Goal: Task Accomplishment & Management: Manage account settings

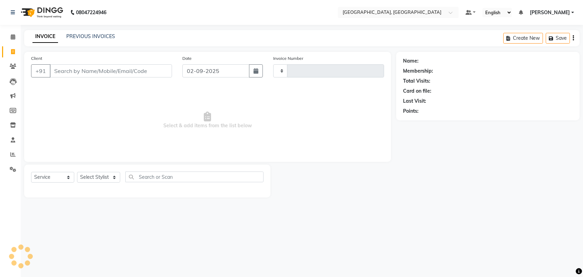
select select "service"
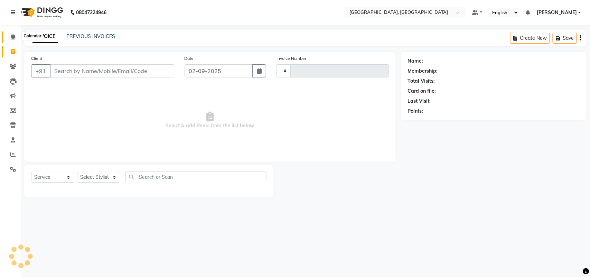
type input "3208"
select select "4462"
click at [15, 35] on icon at bounding box center [13, 36] width 4 height 5
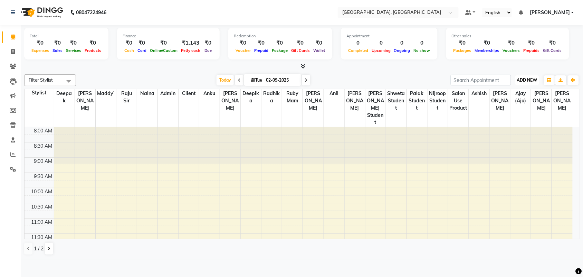
click at [520, 83] on span "ADD NEW" at bounding box center [527, 79] width 20 height 5
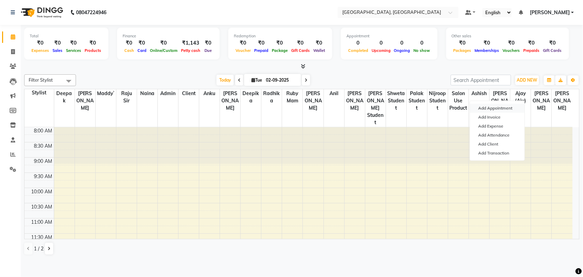
click at [509, 113] on button "Add Appointment" at bounding box center [497, 108] width 55 height 9
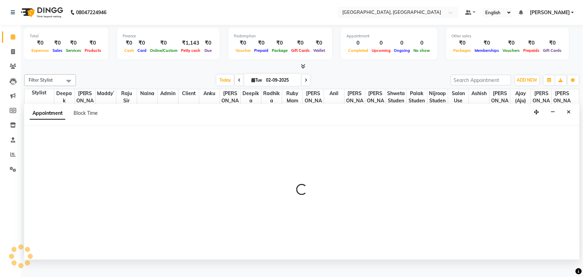
scroll to position [3, 0]
select select "540"
select select "tentative"
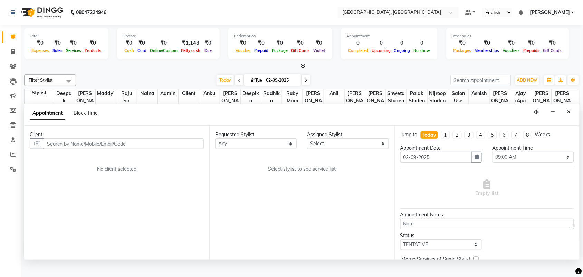
click at [116, 149] on input "text" at bounding box center [124, 143] width 160 height 11
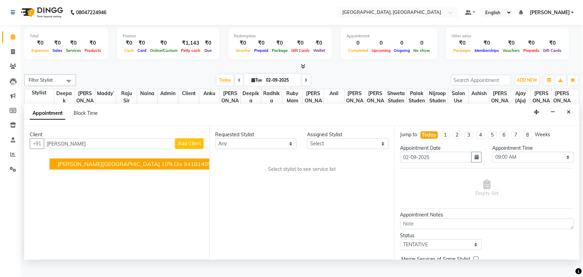
click at [126, 168] on span "Dr.Garg City Hospital 10% dis" at bounding box center [120, 164] width 125 height 7
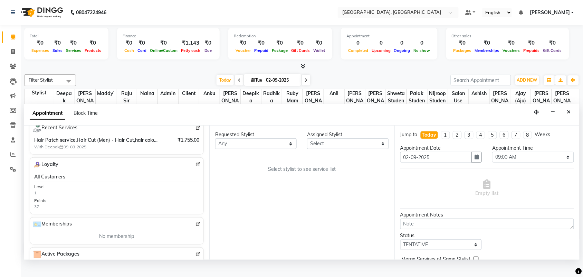
scroll to position [143, 0]
type input "9418140555"
click at [196, 129] on img at bounding box center [198, 126] width 5 height 5
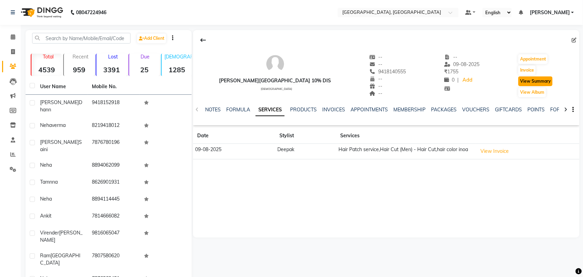
click at [524, 86] on button "View Summary" at bounding box center [536, 81] width 34 height 10
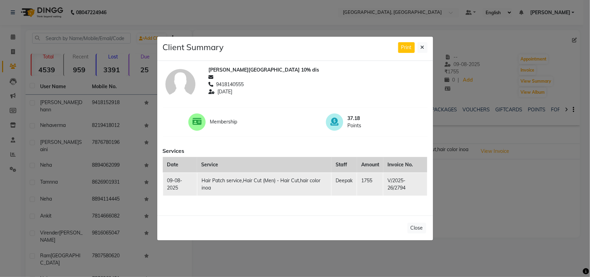
click at [484, 180] on ngb-modal-window "Client Summary Print Dr.Garg City Hospital 10% dis 9418140555 2025-08-09 Member…" at bounding box center [295, 138] width 590 height 277
click at [420, 45] on icon at bounding box center [422, 47] width 4 height 5
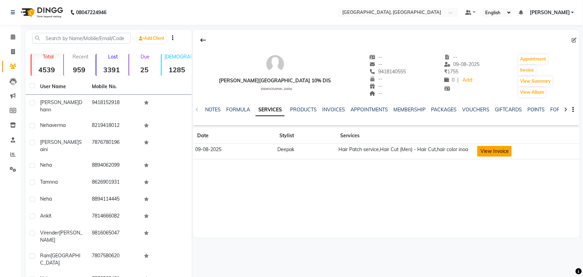
click at [491, 156] on button "View Invoice" at bounding box center [494, 151] width 35 height 11
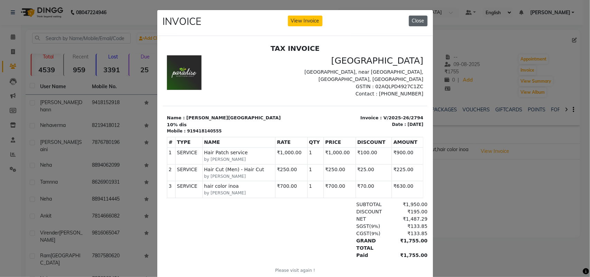
click at [409, 26] on button "Close" at bounding box center [418, 21] width 19 height 11
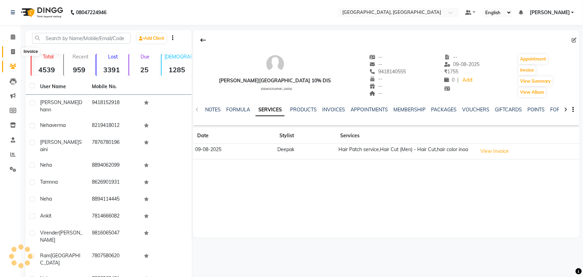
click at [14, 50] on icon at bounding box center [13, 51] width 4 height 5
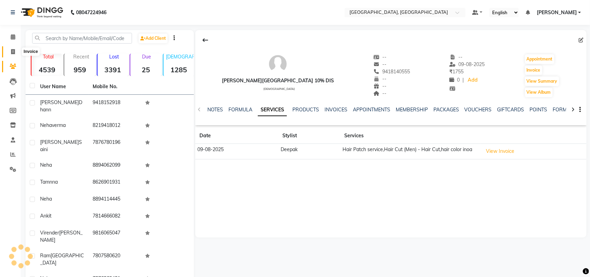
select select "service"
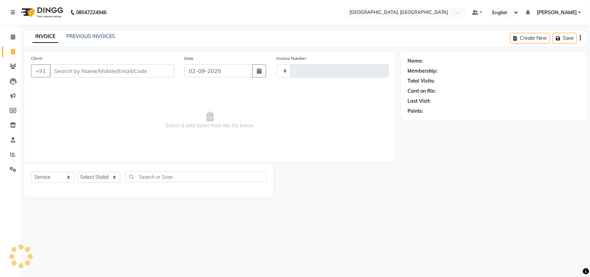
type input "3208"
select select "4462"
click at [135, 77] on input "Client" at bounding box center [112, 70] width 124 height 13
click at [124, 77] on input "Client" at bounding box center [112, 70] width 124 height 13
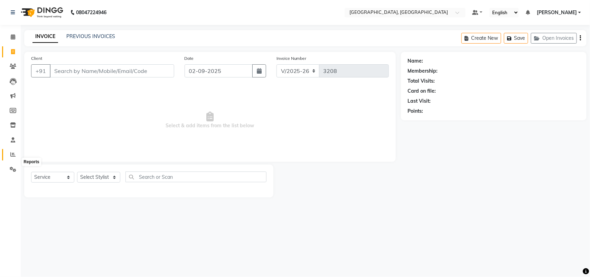
click at [11, 157] on icon at bounding box center [12, 154] width 5 height 5
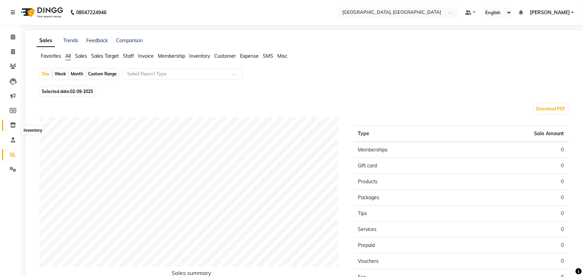
click at [15, 127] on icon at bounding box center [13, 124] width 6 height 5
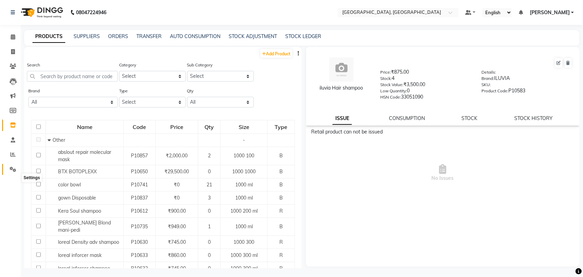
click at [12, 173] on span at bounding box center [13, 169] width 12 height 8
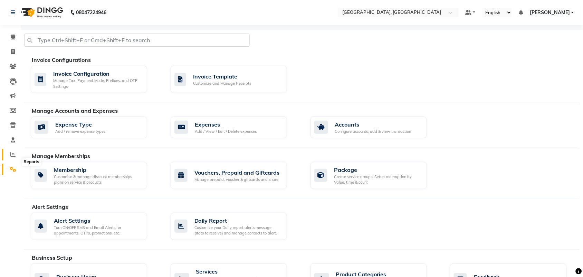
click at [12, 157] on icon at bounding box center [12, 154] width 5 height 5
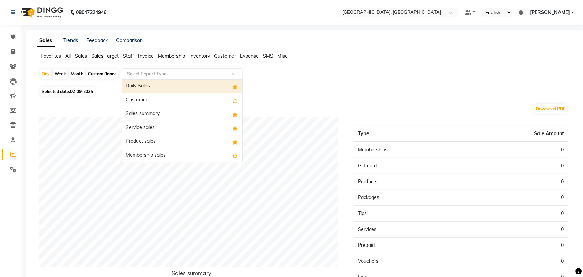
click at [186, 77] on input "text" at bounding box center [175, 73] width 99 height 7
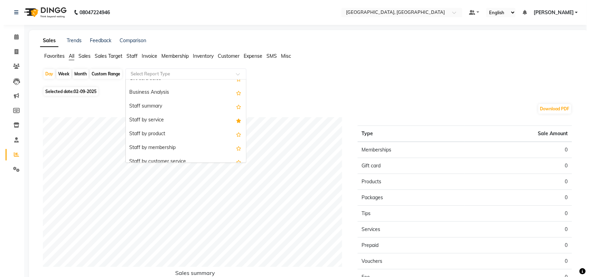
scroll to position [151, 0]
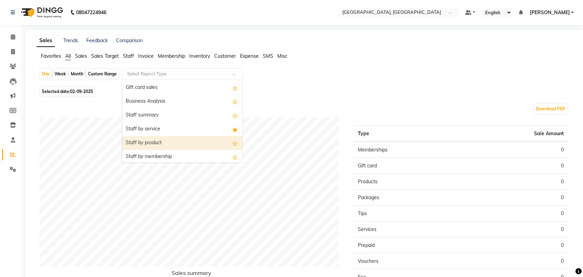
click at [196, 150] on div "Staff by product" at bounding box center [182, 143] width 120 height 14
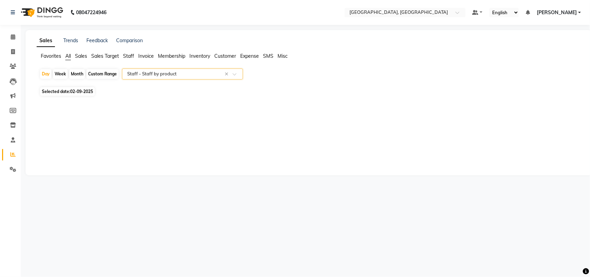
click at [85, 79] on div "Month" at bounding box center [77, 74] width 16 height 10
select select "9"
select select "2025"
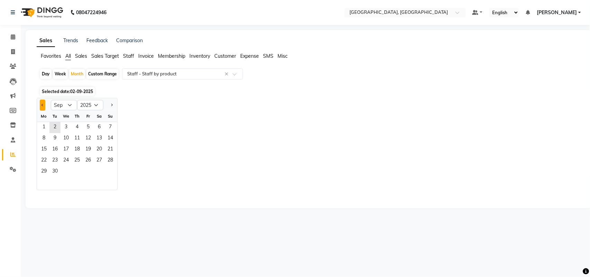
click at [45, 111] on button "Previous month" at bounding box center [43, 104] width 6 height 11
select select "8"
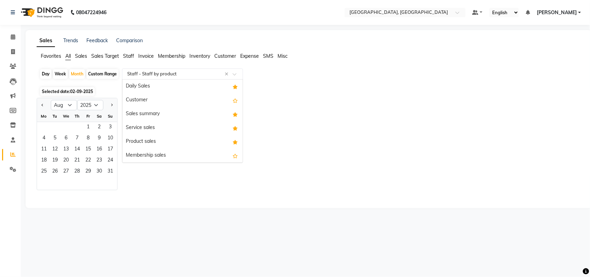
click at [221, 77] on input "text" at bounding box center [175, 73] width 99 height 7
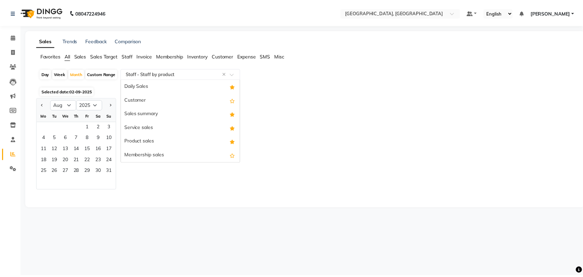
scroll to position [215, 0]
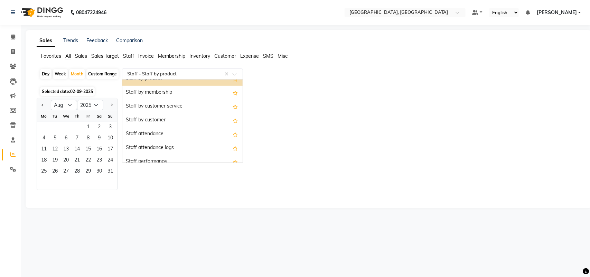
click at [219, 86] on div "Staff by product" at bounding box center [182, 79] width 120 height 14
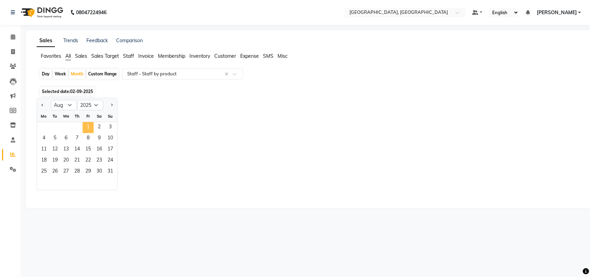
click at [94, 133] on span "1" at bounding box center [88, 127] width 11 height 11
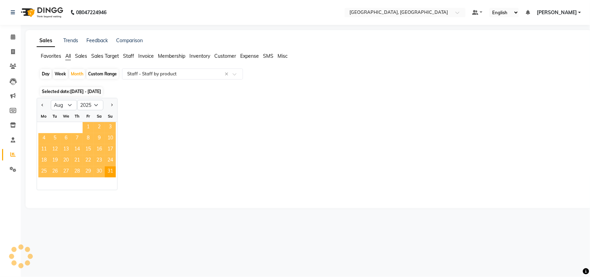
select select "full_report"
select select "csv"
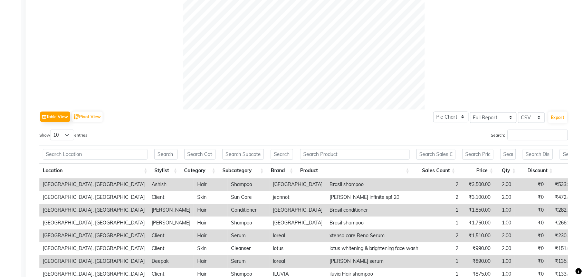
scroll to position [246, 0]
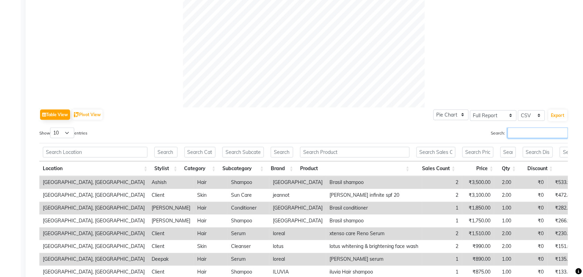
click at [514, 138] on input "Search:" at bounding box center [538, 132] width 60 height 11
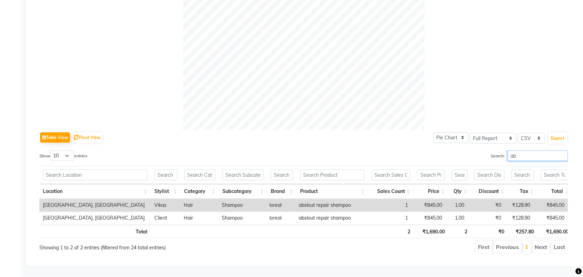
type input "a"
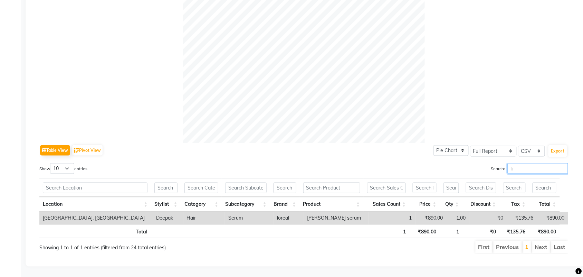
type input "l"
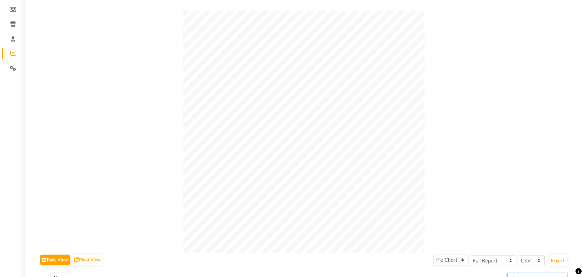
scroll to position [280, 0]
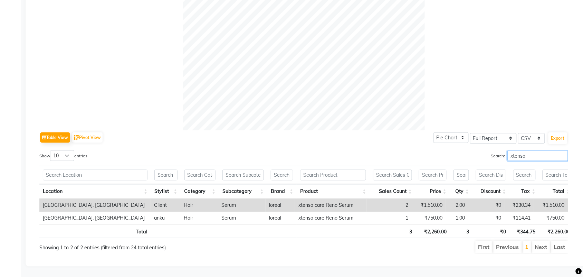
click at [515, 150] on input "xtenso" at bounding box center [538, 155] width 60 height 11
type input "x"
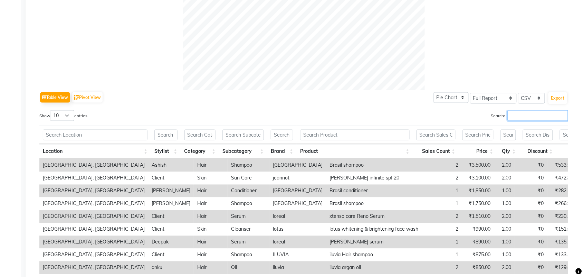
scroll to position [382, 0]
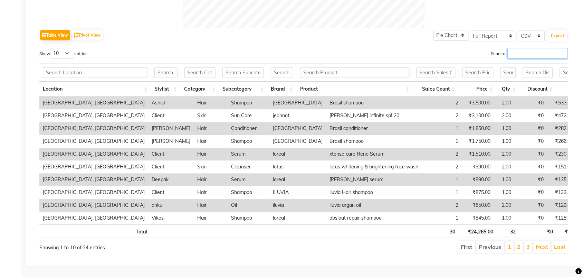
click at [508, 48] on input "Search:" at bounding box center [538, 53] width 60 height 11
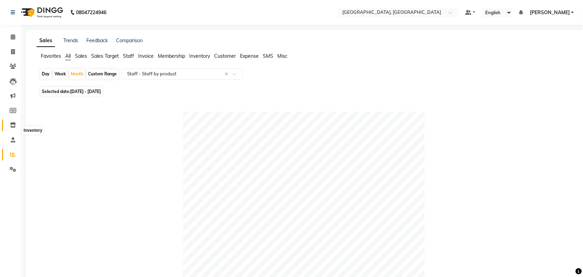
click at [14, 127] on icon at bounding box center [13, 124] width 6 height 5
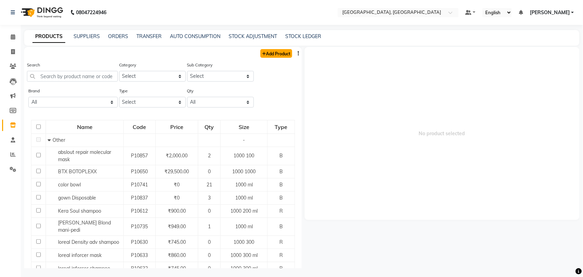
click at [275, 58] on link "Add Product" at bounding box center [276, 53] width 32 height 9
select select "true"
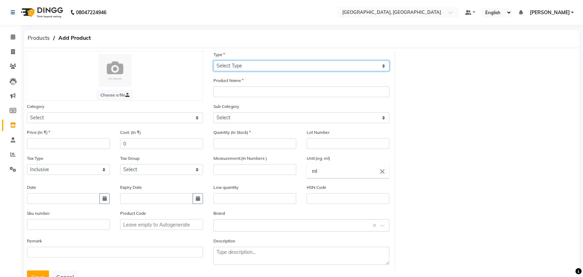
click at [283, 68] on select "Select Type Both Retail Consumable" at bounding box center [301, 65] width 176 height 11
select select "R"
click at [213, 65] on select "Select Type Both Retail Consumable" at bounding box center [301, 65] width 176 height 11
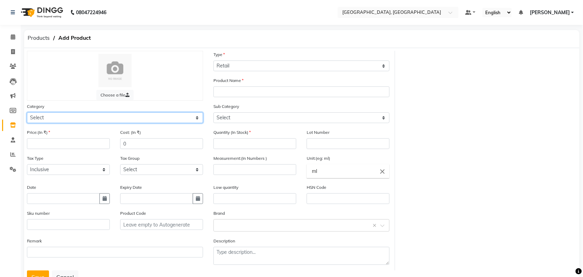
click at [103, 123] on select "Select Hair Skin Makeup Personal Care Appliances Beard Waxing Disposable Thread…" at bounding box center [115, 117] width 176 height 11
select select "572801100"
click at [28, 123] on select "Select Hair Skin Makeup Personal Care Appliances Beard Waxing Disposable Thread…" at bounding box center [115, 117] width 176 height 11
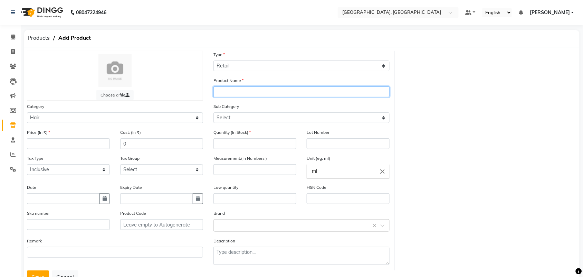
click at [231, 97] on input "text" at bounding box center [301, 91] width 176 height 11
click at [239, 97] on input "text" at bounding box center [301, 91] width 176 height 11
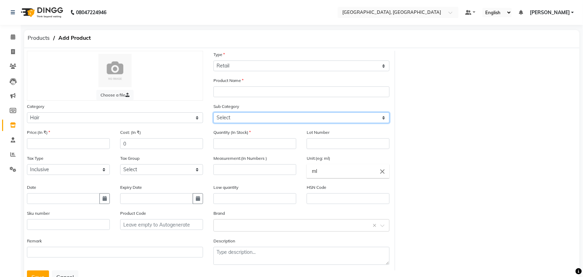
click at [258, 123] on select "Select Shampoo Cream Conditioner Mask Oil Serum Color Appliances Treatment Styl…" at bounding box center [301, 117] width 176 height 11
select select "572801101"
click at [213, 123] on select "Select Shampoo Cream Conditioner Mask Oil Serum Color Appliances Treatment Styl…" at bounding box center [301, 117] width 176 height 11
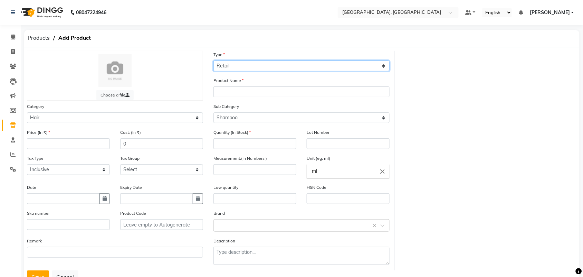
click at [230, 71] on select "Select Type Both Retail Consumable" at bounding box center [301, 65] width 176 height 11
select select "B"
click at [213, 65] on select "Select Type Both Retail Consumable" at bounding box center [301, 65] width 176 height 11
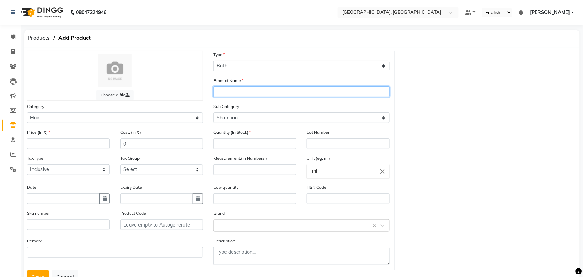
click at [236, 97] on input "text" at bounding box center [301, 91] width 176 height 11
click at [263, 97] on input "vitamino color spect" at bounding box center [301, 91] width 176 height 11
click at [273, 97] on input "vitamino color Spect" at bounding box center [301, 91] width 176 height 11
type input "vitamino color Spectrum"
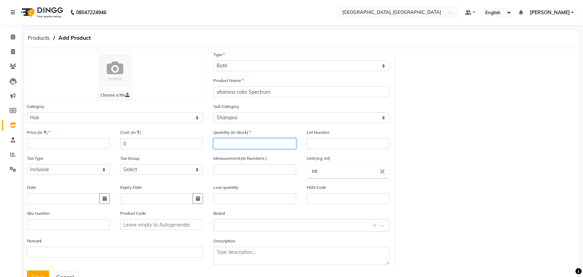
click at [232, 149] on input "number" at bounding box center [254, 143] width 83 height 11
click at [221, 149] on input "21490" at bounding box center [254, 143] width 83 height 11
click at [234, 149] on input "1490" at bounding box center [254, 143] width 83 height 11
type input "1"
type input "2"
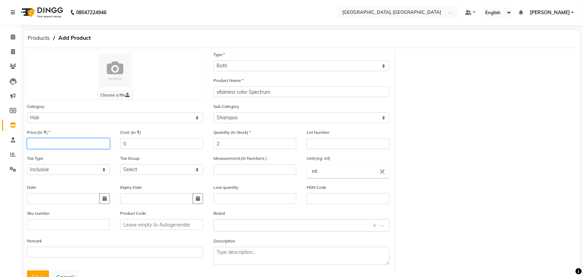
click at [68, 149] on input "number" at bounding box center [68, 143] width 83 height 11
type input "1490"
click at [265, 204] on input "text" at bounding box center [254, 198] width 83 height 11
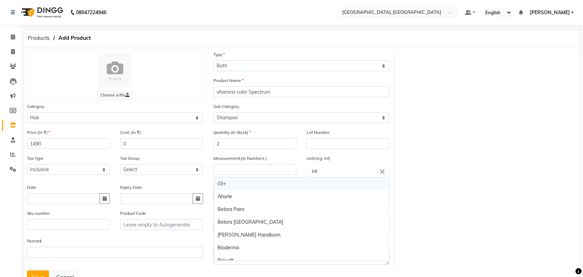
click at [228, 228] on input "text" at bounding box center [294, 224] width 155 height 7
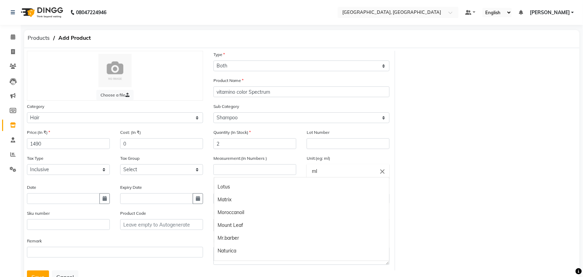
scroll to position [521, 0]
click at [231, 168] on div "Loreal" at bounding box center [301, 161] width 175 height 13
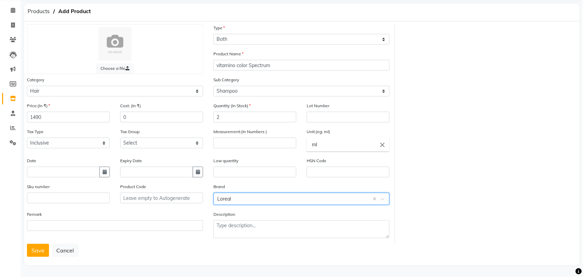
scroll to position [74, 0]
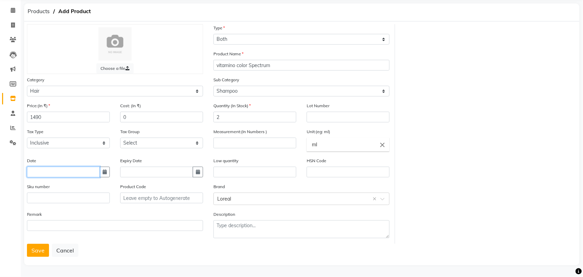
click at [51, 167] on input "text" at bounding box center [63, 172] width 73 height 11
select select "9"
select select "2025"
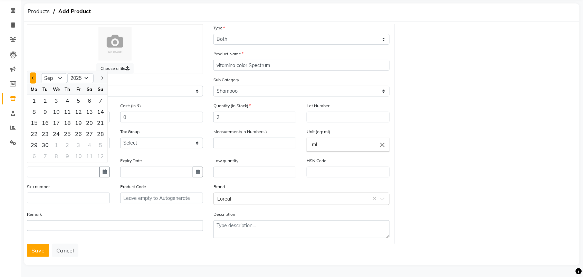
click at [35, 77] on span "Previous month" at bounding box center [33, 78] width 3 height 3
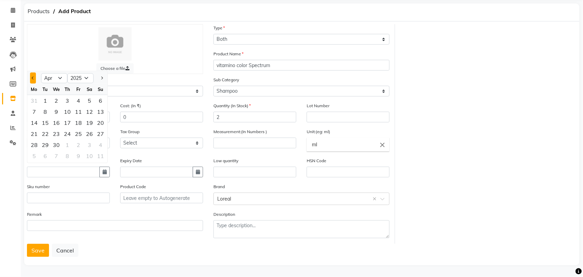
click at [35, 77] on span "Previous month" at bounding box center [33, 78] width 3 height 3
select select "12"
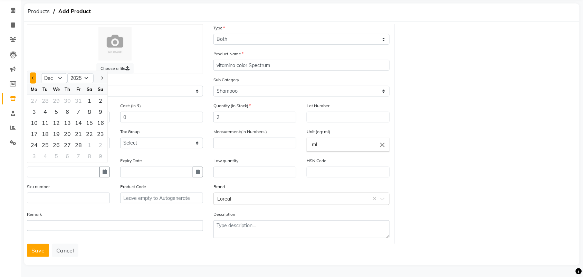
select select "2024"
click at [35, 77] on span "Previous month" at bounding box center [33, 78] width 3 height 3
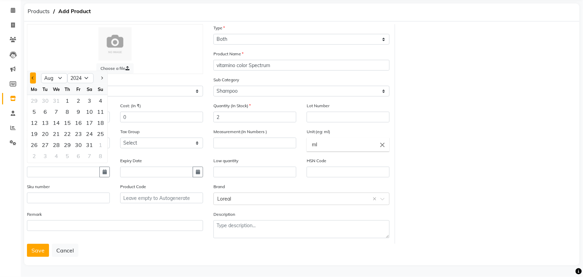
click at [35, 77] on span "Previous month" at bounding box center [33, 78] width 3 height 3
click at [103, 77] on span "Next month" at bounding box center [101, 78] width 3 height 3
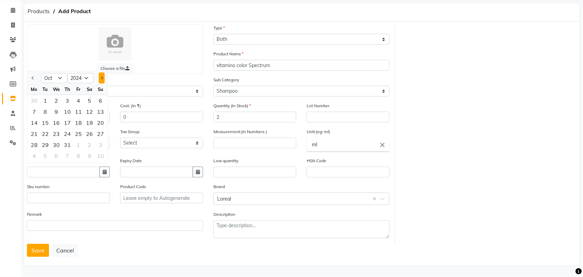
select select "11"
click at [37, 117] on div "11" at bounding box center [34, 122] width 11 height 11
type input "11-11-2024"
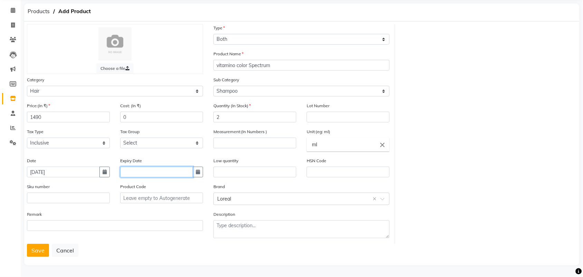
click at [161, 167] on input "text" at bounding box center [156, 172] width 73 height 11
select select "9"
select select "2025"
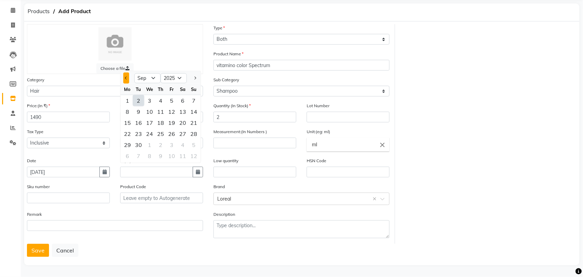
click at [128, 77] on span "Previous month" at bounding box center [126, 78] width 3 height 3
click at [187, 73] on select "2015 2016 2017 2018 2019 2020 2021 2022 2023 2024 2025 2026 2027 2028 2029 2030…" at bounding box center [174, 78] width 26 height 10
click at [196, 77] on span "Next month" at bounding box center [194, 78] width 3 height 3
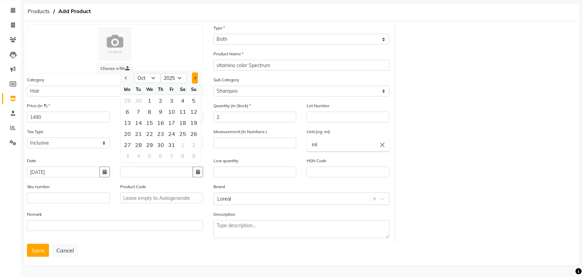
select select "11"
click at [144, 117] on div "11" at bounding box center [138, 122] width 11 height 11
type input "11-11-2025"
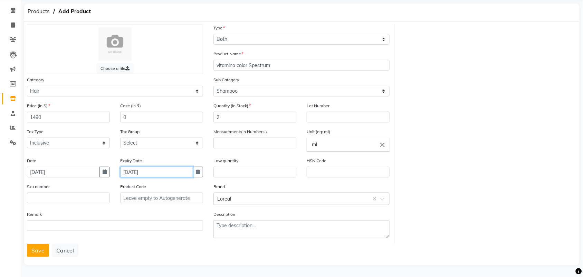
click at [164, 167] on input "11-11-2025" at bounding box center [156, 172] width 73 height 11
select select "11"
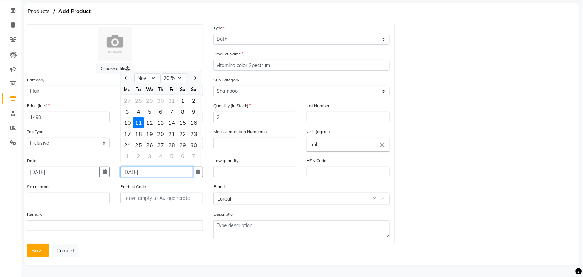
click at [162, 167] on input "11-11-2025" at bounding box center [156, 172] width 73 height 11
click at [187, 73] on select "2015 2016 2017 2018 2019 2020 2021 2022 2023 2024 2025 2026 2027 2028 2029 2030…" at bounding box center [174, 78] width 26 height 10
select select "2027"
click at [171, 73] on select "2015 2016 2017 2018 2019 2020 2021 2022 2023 2024 2025 2026 2027 2028 2029 2030…" at bounding box center [174, 78] width 26 height 10
click at [166, 106] on div "11" at bounding box center [160, 111] width 11 height 11
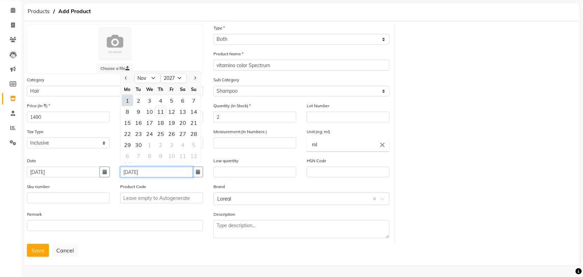
type input "11-11-2027"
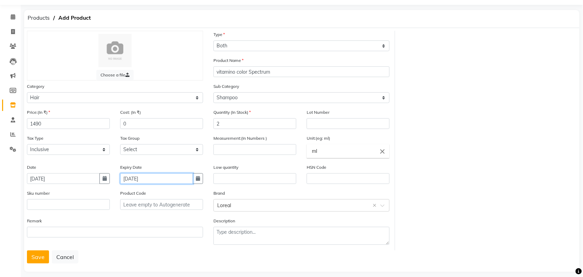
scroll to position [0, 0]
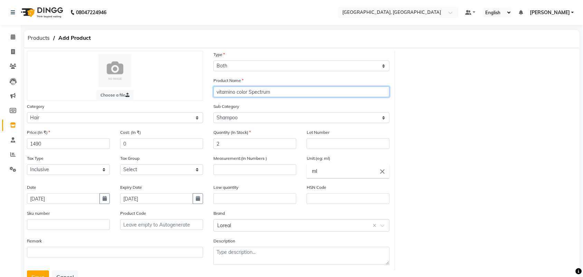
click at [298, 97] on input "vitamino color Spectrum" at bounding box center [301, 91] width 176 height 11
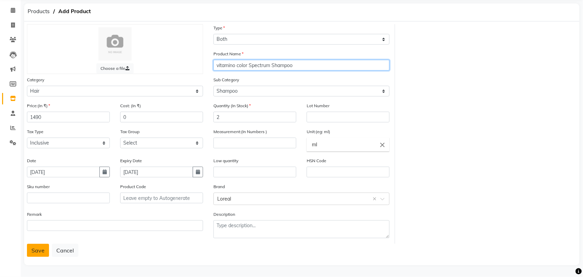
type input "vitamino color Spectrum Shampoo"
click at [33, 246] on button "Save" at bounding box center [38, 250] width 22 height 13
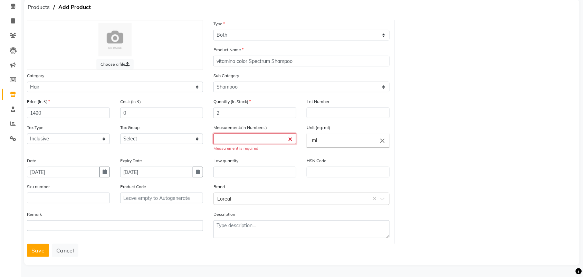
click at [247, 133] on input "number" at bounding box center [254, 138] width 83 height 11
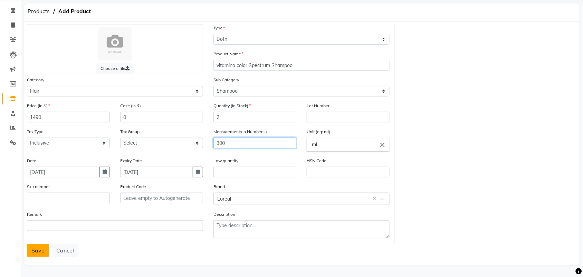
type input "300"
click at [33, 248] on button "Save" at bounding box center [38, 250] width 22 height 13
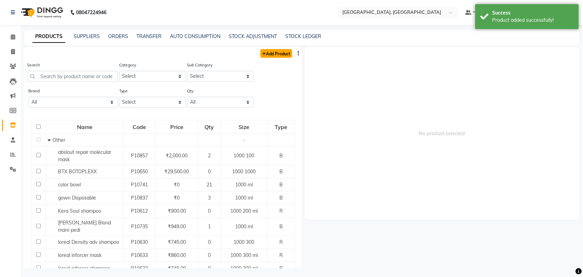
click at [268, 58] on link "Add Product" at bounding box center [276, 53] width 32 height 9
select select "true"
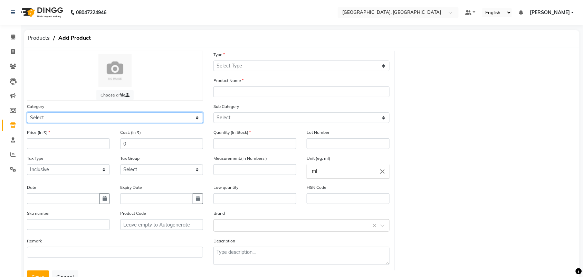
click at [94, 123] on select "Select Hair Skin Makeup Personal Care Appliances Beard Waxing Disposable Thread…" at bounding box center [115, 117] width 176 height 11
select select "572801100"
click at [28, 123] on select "Select Hair Skin Makeup Personal Care Appliances Beard Waxing Disposable Thread…" at bounding box center [115, 117] width 176 height 11
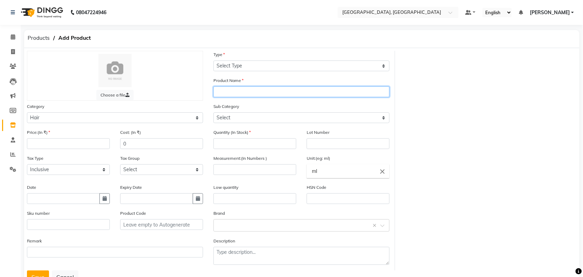
click at [242, 97] on input "text" at bounding box center [301, 91] width 176 height 11
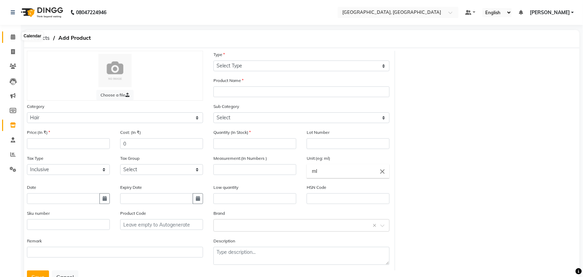
click at [12, 38] on icon at bounding box center [13, 36] width 4 height 5
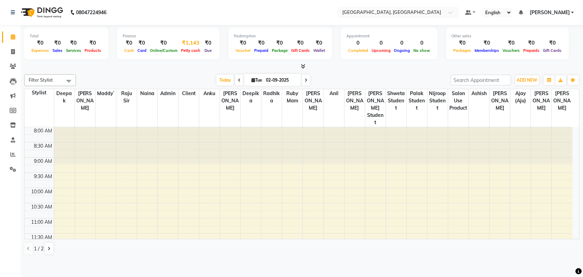
click at [202, 47] on div "₹1,143" at bounding box center [190, 43] width 23 height 8
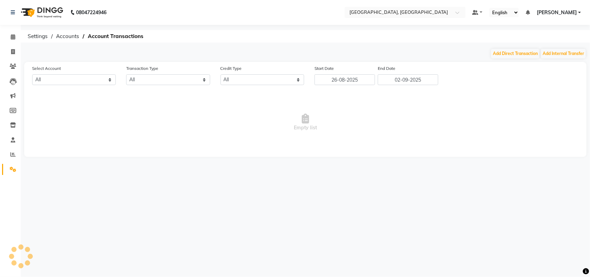
select select "3279"
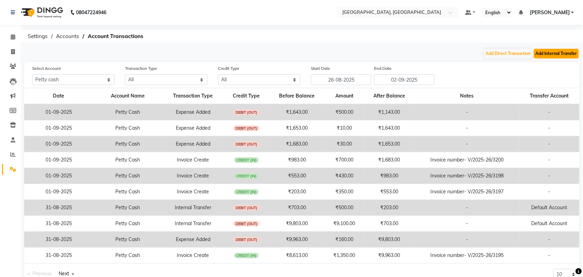
click at [534, 58] on button "Add Internal Transfer" at bounding box center [556, 54] width 45 height 10
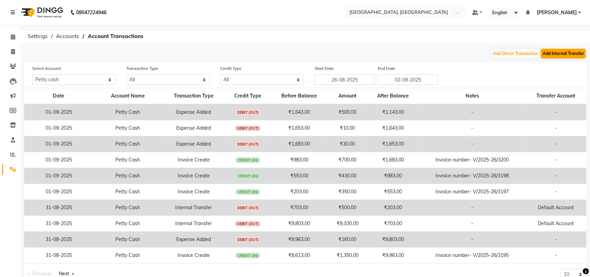
select select "internal transfer"
select select "3279"
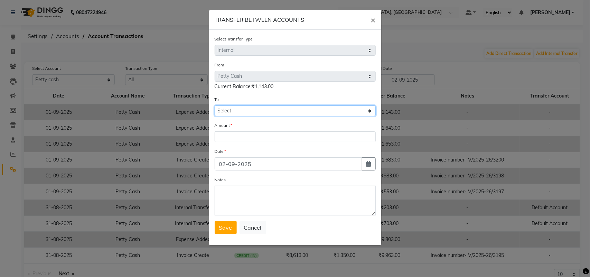
click at [283, 116] on select "Select Petty Cash Default Account" at bounding box center [295, 110] width 161 height 11
select select "3280"
click at [215, 116] on select "Select Petty Cash Default Account" at bounding box center [295, 110] width 161 height 11
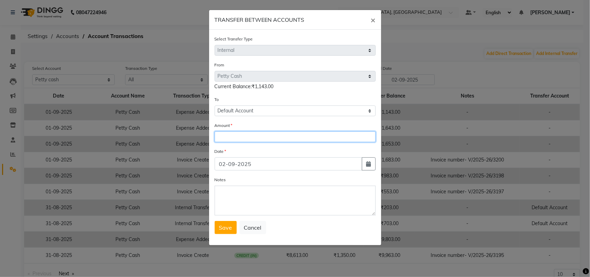
click at [242, 142] on input "number" at bounding box center [295, 136] width 161 height 11
type input "1000"
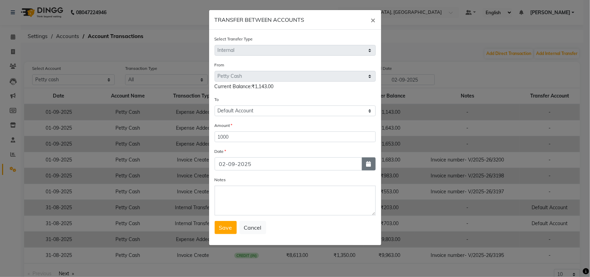
click at [366, 167] on icon "button" at bounding box center [368, 164] width 5 height 6
select select "9"
select select "2025"
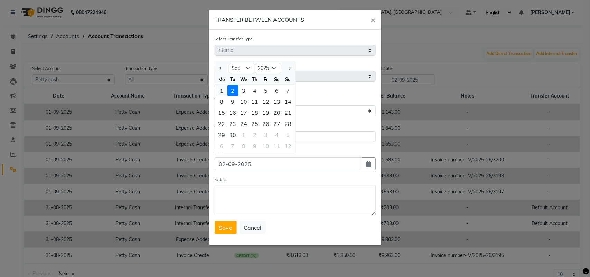
click at [220, 96] on div "1" at bounding box center [221, 90] width 11 height 11
type input "01-09-2025"
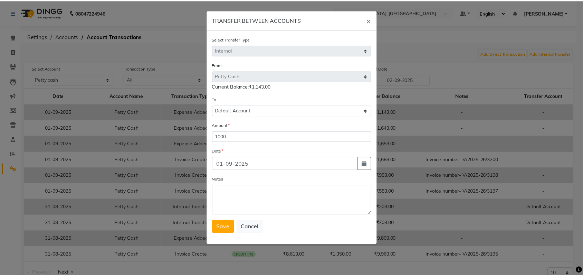
scroll to position [42, 0]
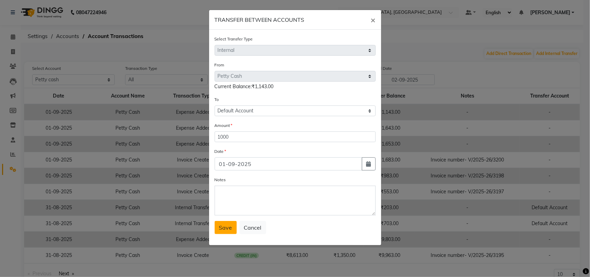
click at [235, 234] on button "Save" at bounding box center [226, 227] width 22 height 13
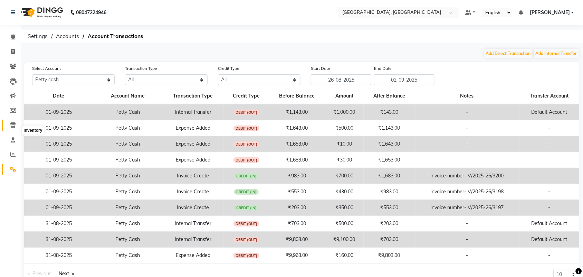
click at [8, 129] on span at bounding box center [13, 125] width 12 height 8
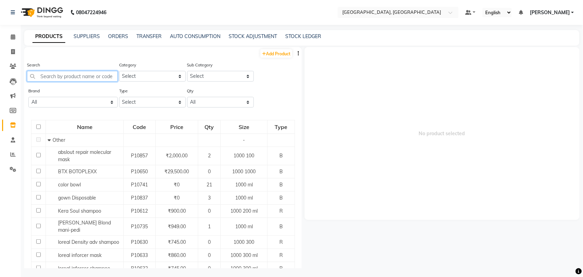
click at [76, 82] on input "text" at bounding box center [72, 76] width 91 height 11
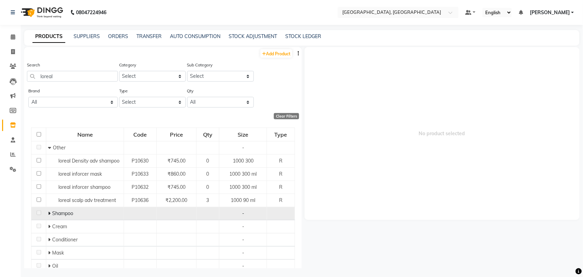
click at [49, 216] on icon at bounding box center [49, 213] width 2 height 5
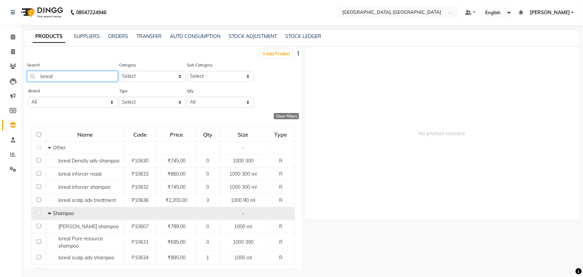
click at [90, 82] on input "loreal" at bounding box center [72, 76] width 91 height 11
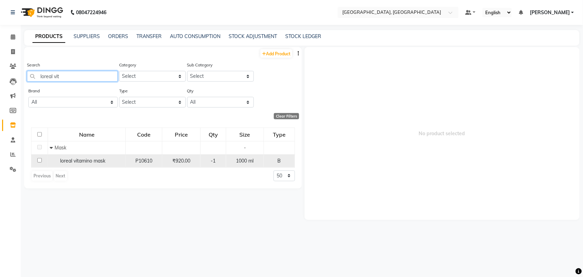
type input "loreal vit"
click at [213, 164] on span "-1" at bounding box center [213, 161] width 5 height 6
select select
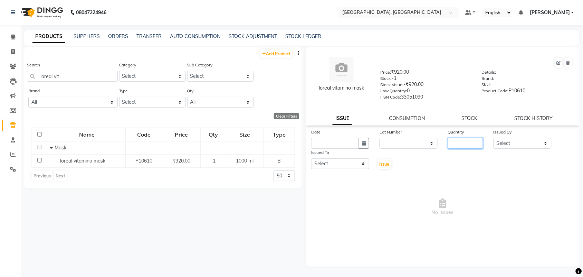
click at [467, 149] on input "number" at bounding box center [465, 143] width 35 height 11
click at [84, 82] on input "loreal vit" at bounding box center [72, 76] width 91 height 11
click at [68, 181] on div "Previous Next" at bounding box center [49, 175] width 37 height 11
click at [97, 82] on input "loreal vitamino" at bounding box center [72, 76] width 91 height 11
type input "l"
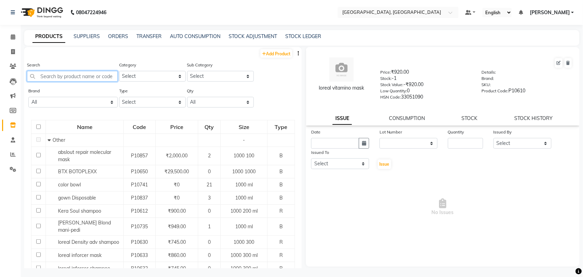
click at [70, 82] on input "text" at bounding box center [72, 76] width 91 height 11
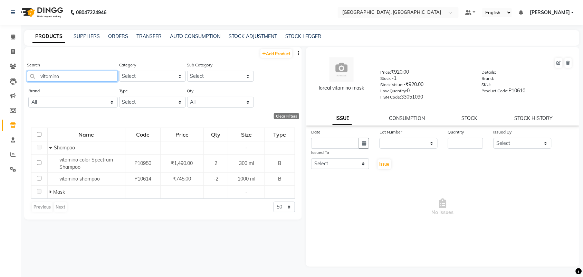
click at [82, 82] on input "vitamino" at bounding box center [72, 76] width 91 height 11
type input "v"
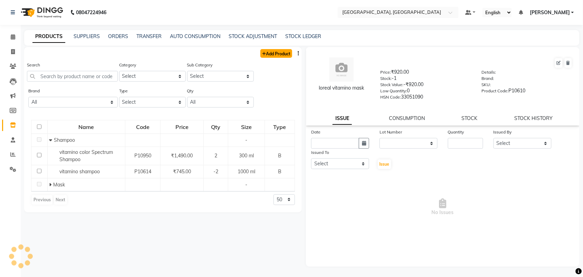
click at [279, 58] on link "Add Product" at bounding box center [276, 53] width 32 height 9
select select "true"
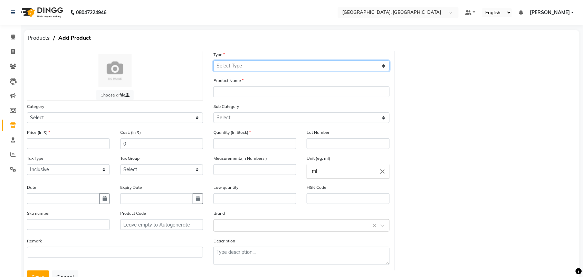
click at [231, 70] on select "Select Type Both Retail Consumable" at bounding box center [301, 65] width 176 height 11
select select "B"
click at [213, 65] on select "Select Type Both Retail Consumable" at bounding box center [301, 65] width 176 height 11
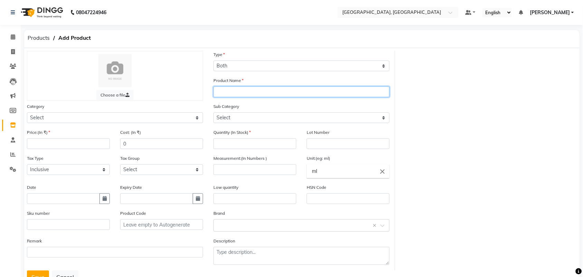
click at [244, 97] on input "text" at bounding box center [301, 91] width 176 height 11
type input "vitamino Color spectrum"
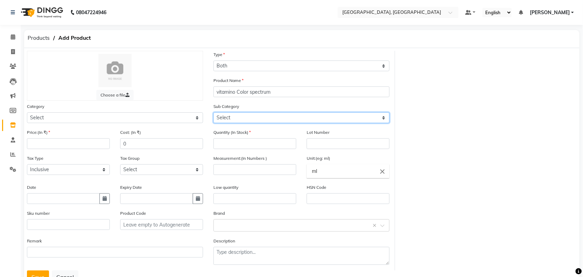
click at [239, 123] on select "Select" at bounding box center [301, 117] width 176 height 11
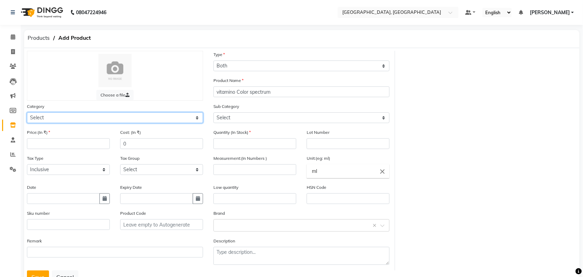
click at [136, 123] on select "Select Hair Skin Makeup Personal Care Appliances Beard Waxing Disposable Thread…" at bounding box center [115, 117] width 176 height 11
select select "572801100"
click at [28, 123] on select "Select Hair Skin Makeup Personal Care Appliances Beard Waxing Disposable Thread…" at bounding box center [115, 117] width 176 height 11
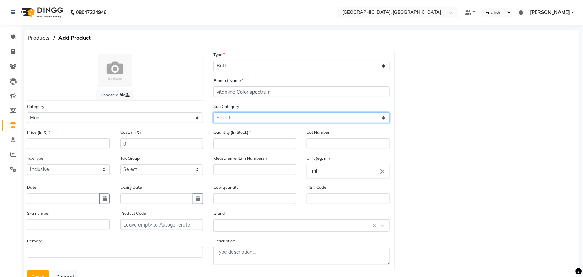
click at [264, 123] on select "Select Shampoo Cream Conditioner Mask Oil Serum Color Appliances Treatment Styl…" at bounding box center [301, 117] width 176 height 11
select select "572801102"
click at [213, 123] on select "Select Shampoo Cream Conditioner Mask Oil Serum Color Appliances Treatment Styl…" at bounding box center [301, 117] width 176 height 11
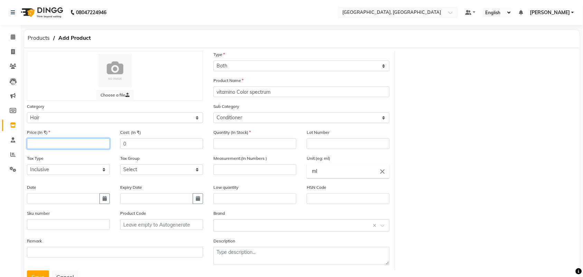
click at [62, 149] on input "number" at bounding box center [68, 143] width 83 height 11
click at [62, 149] on input "1600" at bounding box center [68, 143] width 83 height 11
type input "1600"
click at [92, 154] on div "Price:(In ₹) 1600" at bounding box center [68, 142] width 93 height 26
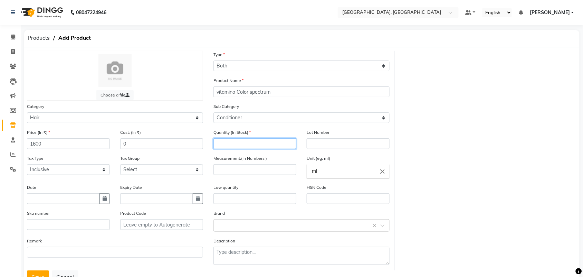
click at [228, 149] on input "number" at bounding box center [254, 143] width 83 height 11
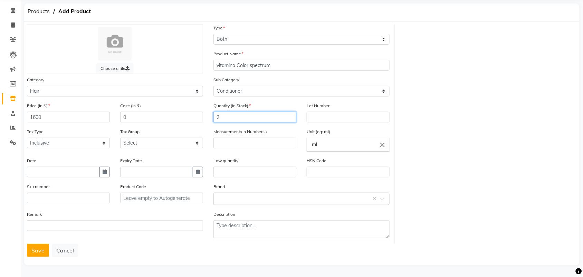
type input "2"
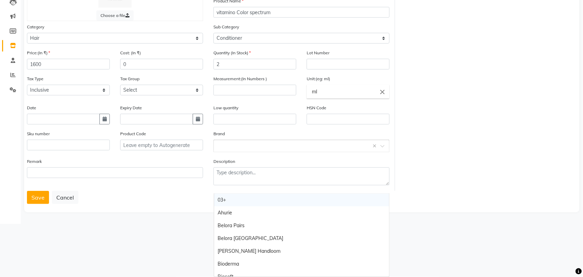
click at [237, 149] on input "text" at bounding box center [294, 145] width 155 height 7
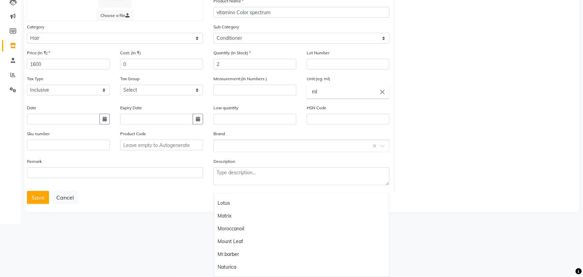
scroll to position [521, 0]
click at [217, 184] on div "Loreal" at bounding box center [301, 177] width 175 height 13
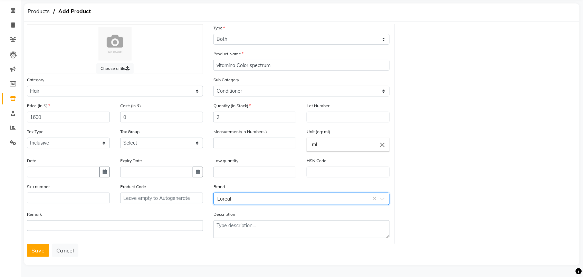
scroll to position [0, 0]
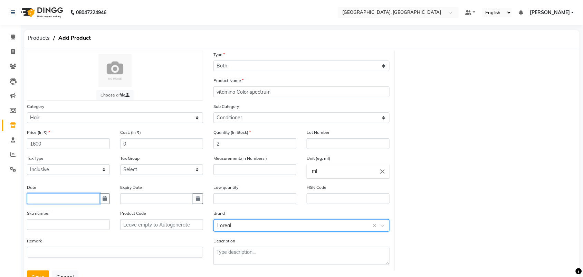
click at [74, 204] on input "text" at bounding box center [63, 198] width 73 height 11
select select "9"
select select "2025"
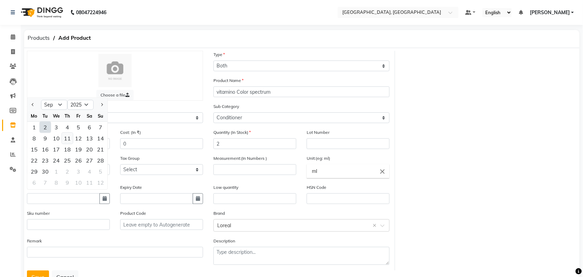
click at [73, 144] on div "11" at bounding box center [67, 138] width 11 height 11
type input "11-09-2025"
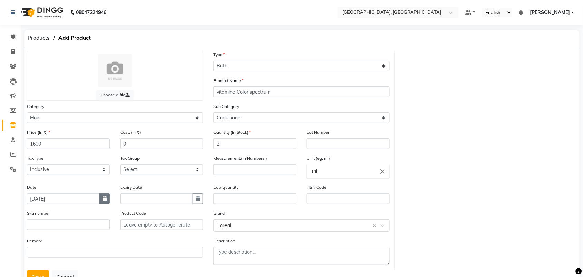
click at [106, 201] on icon "button" at bounding box center [105, 198] width 4 height 5
select select "9"
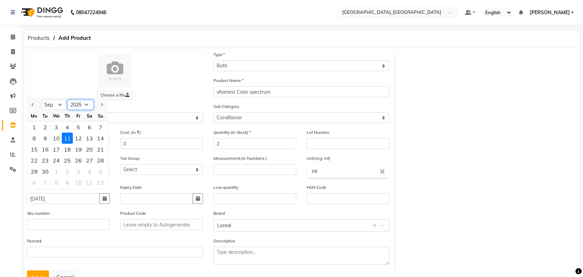
click at [94, 110] on select "2015 2016 2017 2018 2019 2020 2021 2022 2023 2024 2025 2026 2027 2028 2029 2030…" at bounding box center [80, 104] width 26 height 10
select select "2024"
click at [78, 110] on select "2015 2016 2017 2018 2019 2020 2021 2022 2023 2024 2025 2026 2027 2028 2029 2030…" at bounding box center [80, 104] width 26 height 10
click at [170, 204] on input "text" at bounding box center [156, 198] width 73 height 11
select select "9"
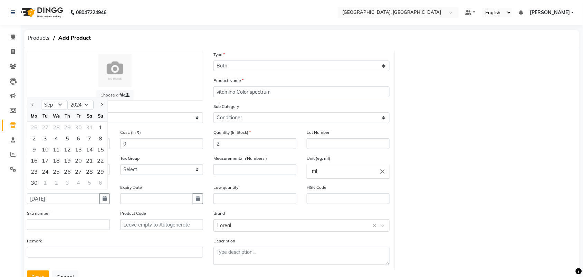
select select "2025"
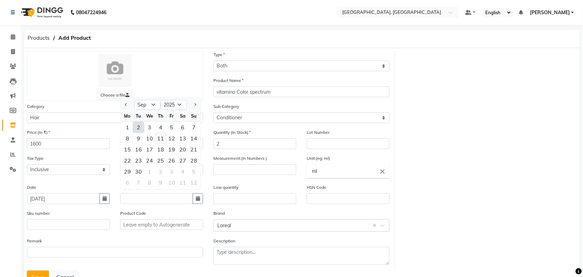
click at [166, 144] on div "11" at bounding box center [160, 138] width 11 height 11
type input "11-09-2025"
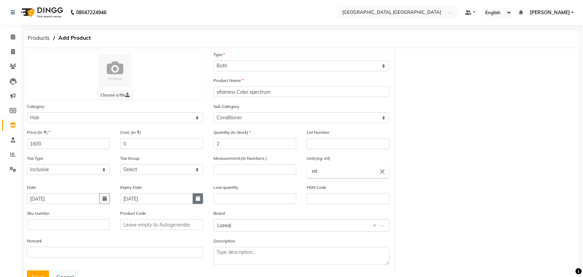
click at [196, 201] on icon "button" at bounding box center [198, 198] width 4 height 5
select select "9"
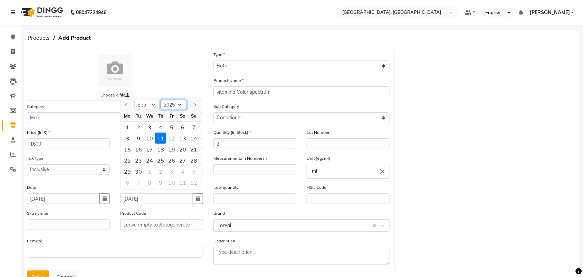
click at [187, 110] on select "2015 2016 2017 2018 2019 2020 2021 2022 2023 2024 2025 2026 2027 2028 2029 2030…" at bounding box center [174, 104] width 26 height 10
select select "2027"
click at [171, 110] on select "2015 2016 2017 2018 2019 2020 2021 2022 2023 2024 2025 2026 2027 2028 2029 2030…" at bounding box center [174, 104] width 26 height 10
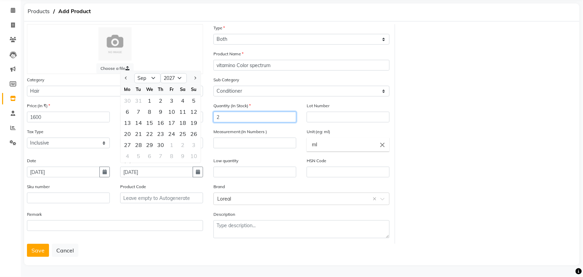
click at [251, 112] on input "2" at bounding box center [254, 117] width 83 height 11
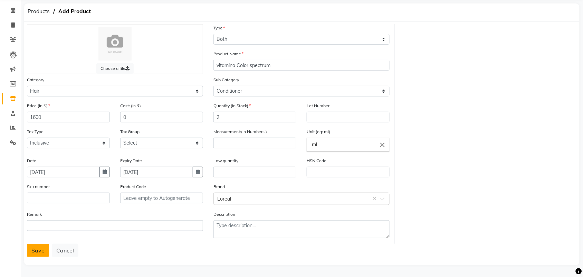
click at [42, 244] on button "Save" at bounding box center [38, 250] width 22 height 13
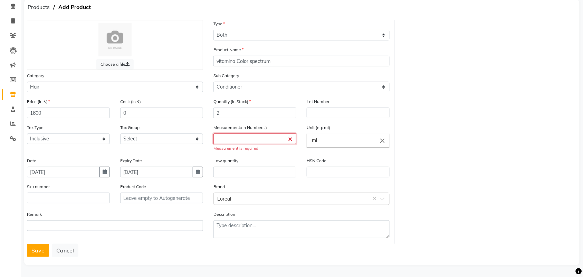
click at [260, 133] on input "number" at bounding box center [254, 138] width 83 height 11
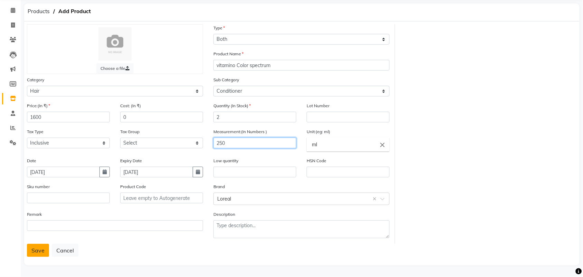
type input "250"
click at [40, 244] on button "Save" at bounding box center [38, 250] width 22 height 13
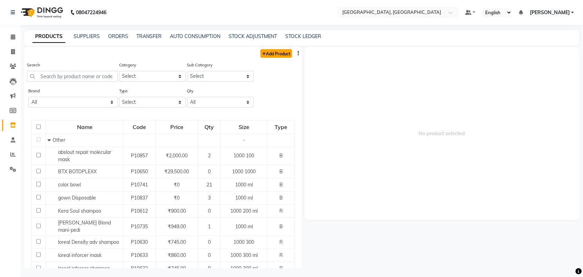
click at [273, 58] on link "Add Product" at bounding box center [276, 53] width 32 height 9
select select "true"
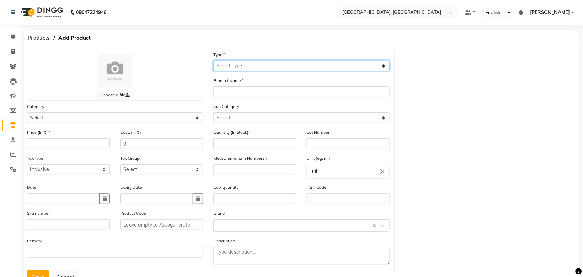
click at [253, 71] on select "Select Type Both Retail Consumable" at bounding box center [301, 65] width 176 height 11
select select "B"
click at [213, 65] on select "Select Type Both Retail Consumable" at bounding box center [301, 65] width 176 height 11
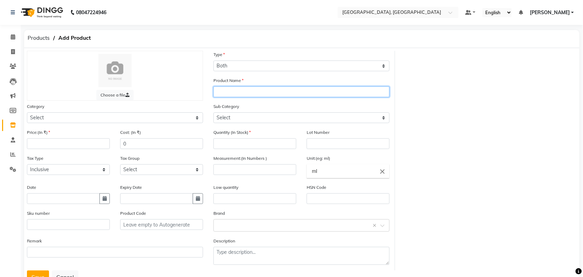
click at [249, 97] on input "text" at bounding box center [301, 91] width 176 height 11
type input "vitamino Color Spectrum"
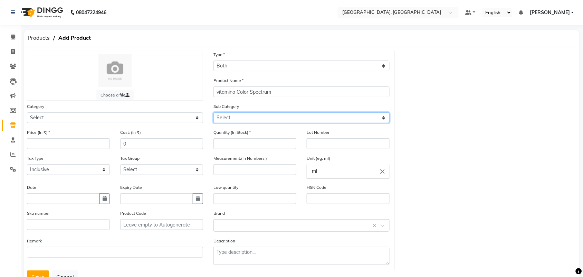
click at [253, 123] on select "Select" at bounding box center [301, 117] width 176 height 11
click at [256, 123] on select "Select" at bounding box center [301, 117] width 176 height 11
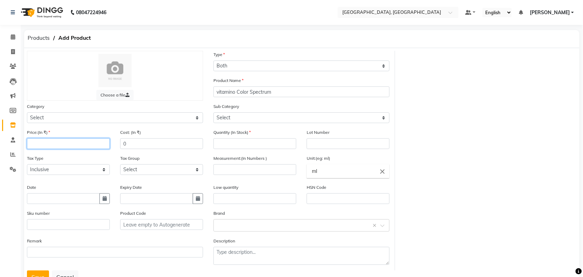
click at [46, 149] on input "number" at bounding box center [68, 143] width 83 height 11
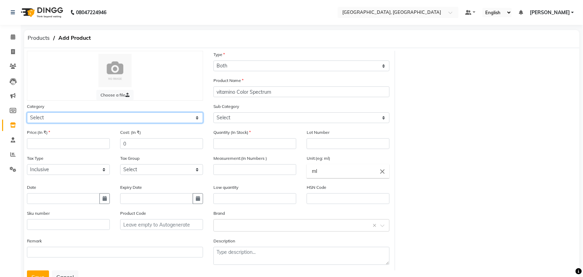
click at [55, 123] on select "Select Hair Skin Makeup Personal Care Appliances Beard Waxing Disposable Thread…" at bounding box center [115, 117] width 176 height 11
select select "572801100"
click at [28, 123] on select "Select Hair Skin Makeup Personal Care Appliances Beard Waxing Disposable Thread…" at bounding box center [115, 117] width 176 height 11
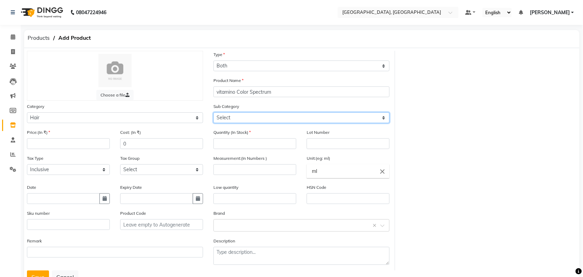
click at [240, 123] on select "Select Shampoo Cream Conditioner Mask Oil Serum Color Appliances Treatment Styl…" at bounding box center [301, 117] width 176 height 11
select select "572801106"
click at [213, 123] on select "Select Shampoo Cream Conditioner Mask Oil Serum Color Appliances Treatment Styl…" at bounding box center [301, 117] width 176 height 11
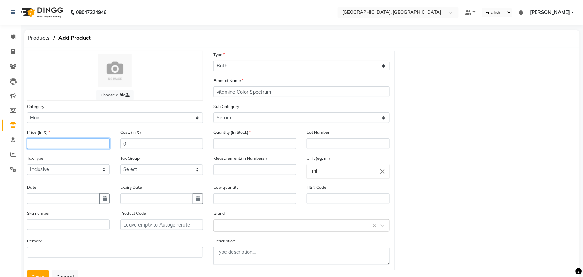
click at [67, 149] on input "number" at bounding box center [68, 143] width 83 height 11
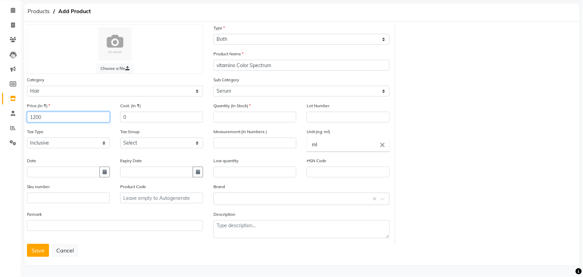
type input "1200"
click at [67, 167] on input "text" at bounding box center [63, 172] width 73 height 11
select select "9"
select select "2025"
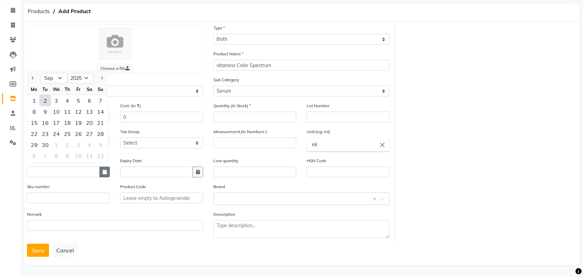
click at [106, 167] on button "button" at bounding box center [104, 172] width 10 height 11
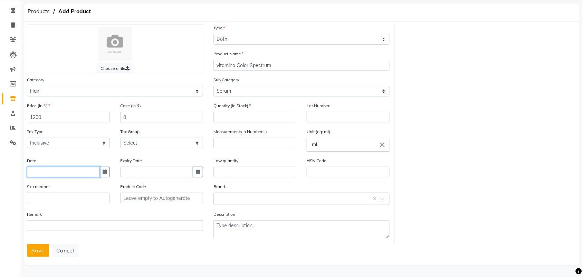
click at [69, 167] on input "text" at bounding box center [63, 172] width 73 height 11
select select "9"
select select "2025"
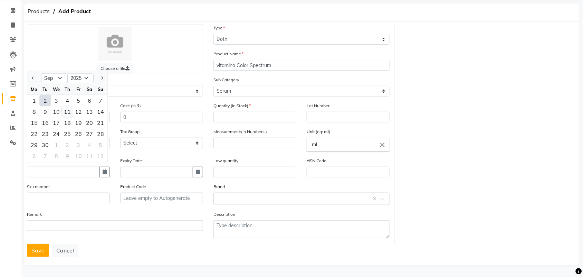
click at [73, 106] on div "11" at bounding box center [67, 111] width 11 height 11
type input "11-09-2025"
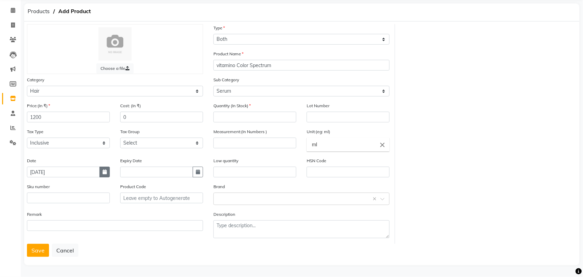
click at [99, 167] on button "button" at bounding box center [104, 172] width 10 height 11
select select "9"
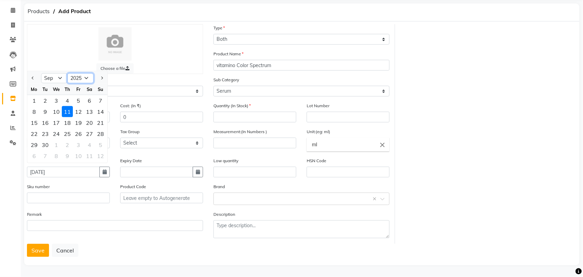
click at [94, 73] on select "2015 2016 2017 2018 2019 2020 2021 2022 2023 2024 2025 2026 2027 2028 2029 2030…" at bounding box center [80, 78] width 26 height 10
select select "2024"
click at [78, 73] on select "2015 2016 2017 2018 2019 2020 2021 2022 2023 2024 2025 2026 2027 2028 2029 2030…" at bounding box center [80, 78] width 26 height 10
click at [182, 167] on input "text" at bounding box center [156, 172] width 73 height 11
select select "9"
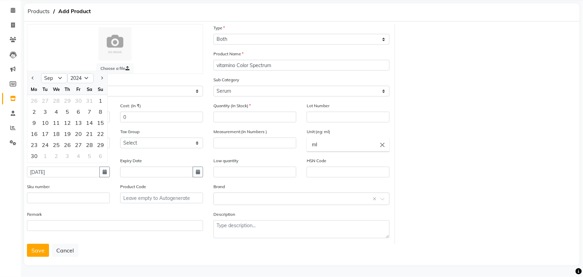
select select "2025"
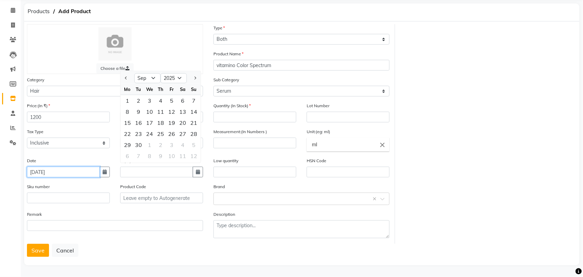
click at [67, 167] on input "11-09-2025" at bounding box center [63, 172] width 73 height 11
select select "9"
select select "2025"
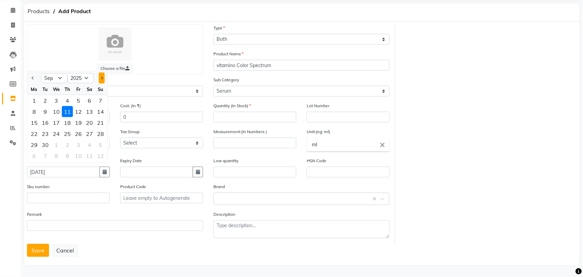
click at [105, 73] on button "Next month" at bounding box center [102, 78] width 6 height 11
select select "11"
click at [51, 117] on div "11" at bounding box center [45, 122] width 11 height 11
type input "11-11-2025"
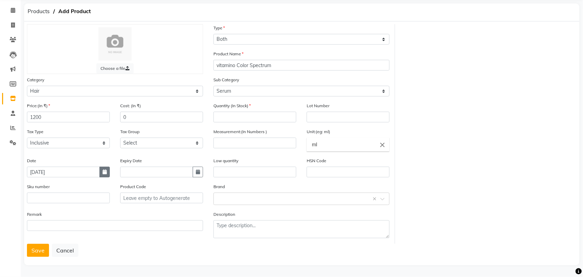
click at [103, 169] on icon "button" at bounding box center [105, 171] width 4 height 5
select select "11"
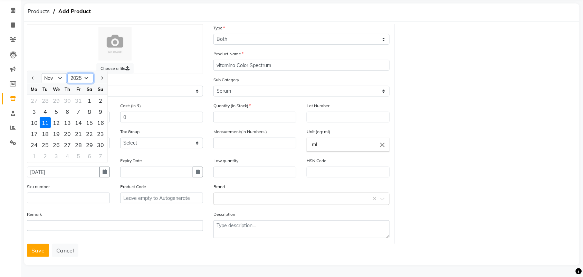
click at [94, 73] on select "2015 2016 2017 2018 2019 2020 2021 2022 2023 2024 2025 2026 2027 2028 2029 2030…" at bounding box center [80, 78] width 26 height 10
select select "2024"
click at [78, 73] on select "2015 2016 2017 2018 2019 2020 2021 2022 2023 2024 2025 2026 2027 2028 2029 2030…" at bounding box center [80, 78] width 26 height 10
click at [165, 167] on input "text" at bounding box center [156, 172] width 73 height 11
select select "9"
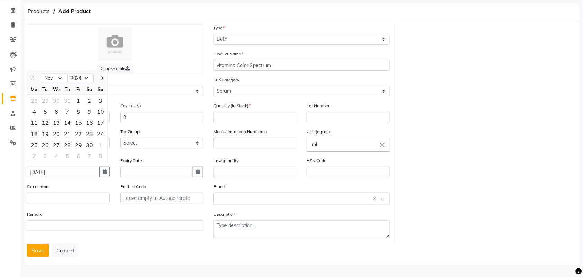
select select "2025"
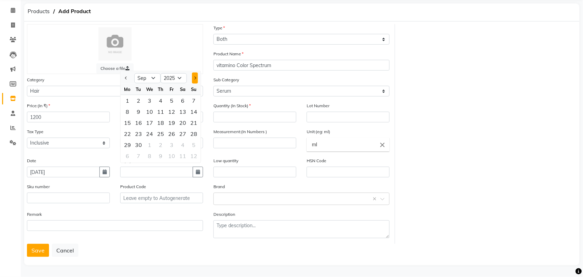
click at [196, 77] on span "Next month" at bounding box center [194, 78] width 3 height 3
select select "11"
click at [144, 117] on div "11" at bounding box center [138, 122] width 11 height 11
type input "11-11-2025"
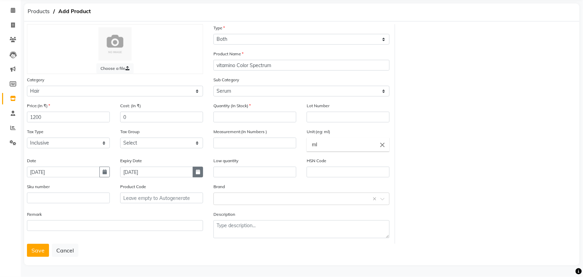
click at [196, 169] on icon "button" at bounding box center [198, 171] width 4 height 5
select select "11"
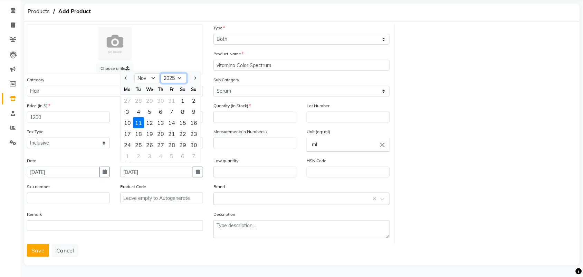
click at [187, 73] on select "2015 2016 2017 2018 2019 2020 2021 2022 2023 2024 2025 2026 2027 2028 2029 2030…" at bounding box center [174, 78] width 26 height 10
select select "2027"
click at [171, 73] on select "2015 2016 2017 2018 2019 2020 2021 2022 2023 2024 2025 2026 2027 2028 2029 2030…" at bounding box center [174, 78] width 26 height 10
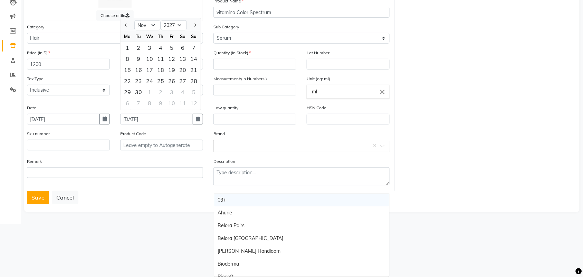
click at [239, 149] on input "text" at bounding box center [294, 145] width 155 height 7
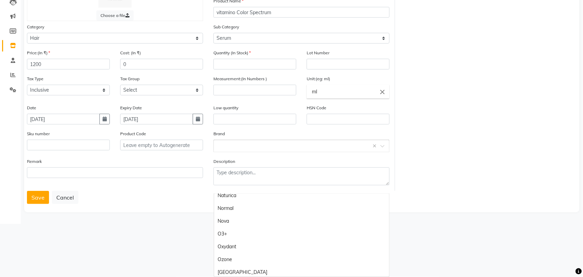
scroll to position [541, 0]
click at [235, 164] on div "Loreal" at bounding box center [301, 157] width 175 height 13
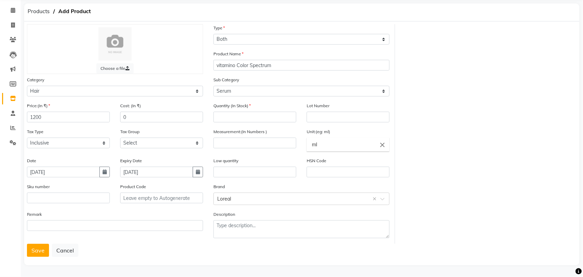
scroll to position [84, 0]
click at [257, 112] on input "number" at bounding box center [254, 117] width 83 height 11
click at [248, 112] on input "30" at bounding box center [254, 117] width 83 height 11
type input "3"
type input "2"
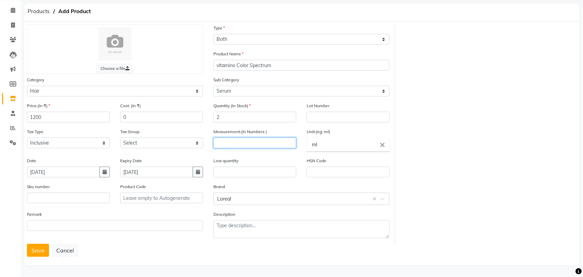
click at [236, 137] on input "number" at bounding box center [254, 142] width 83 height 11
type input "30"
click at [363, 137] on input "ml" at bounding box center [348, 144] width 83 height 14
click at [324, 137] on input "ml" at bounding box center [348, 144] width 83 height 14
click at [265, 183] on div at bounding box center [291, 138] width 583 height 277
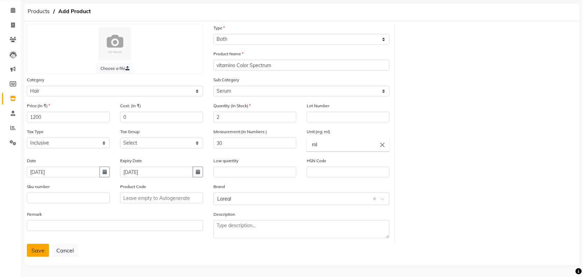
click at [38, 246] on button "Save" at bounding box center [38, 250] width 22 height 13
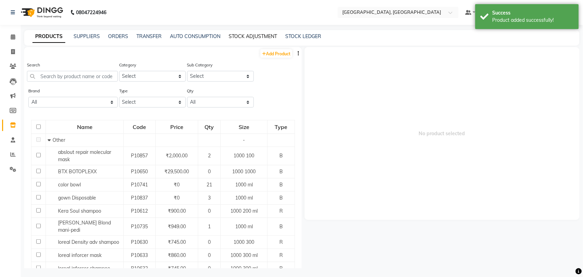
click at [277, 39] on link "STOCK ADJUSTMENT" at bounding box center [253, 36] width 48 height 6
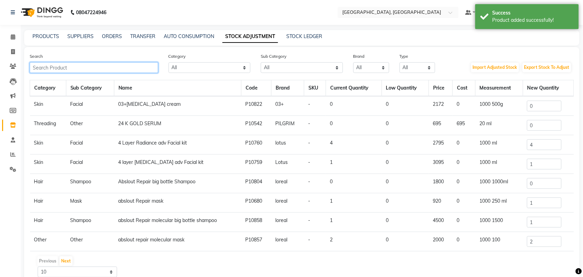
click at [114, 73] on input "text" at bounding box center [94, 67] width 129 height 11
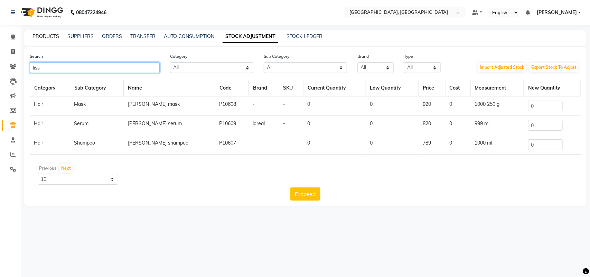
type input "liss"
click at [58, 38] on link "PRODUCTS" at bounding box center [45, 36] width 27 height 6
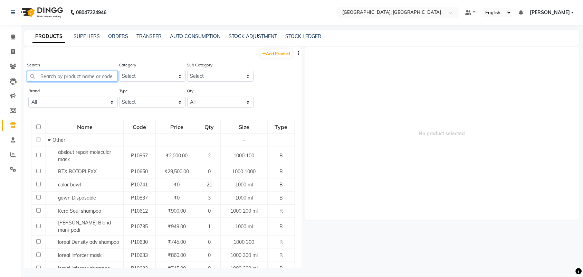
click at [90, 82] on input "text" at bounding box center [72, 76] width 91 height 11
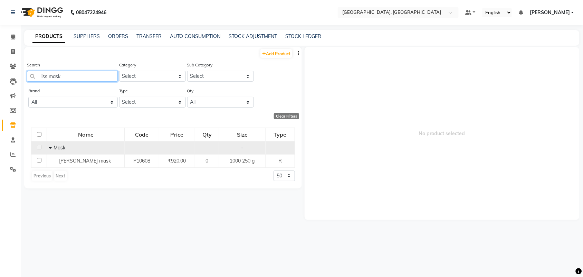
type input "liss mask"
click at [51, 150] on icon at bounding box center [50, 147] width 3 height 5
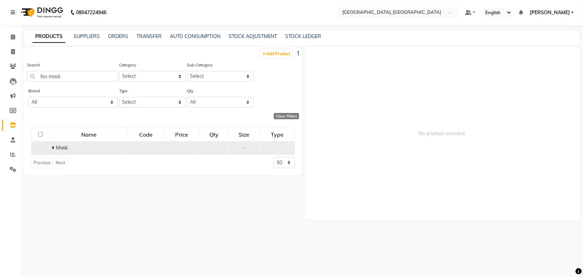
click at [68, 151] on span "Mask" at bounding box center [62, 147] width 12 height 6
click at [65, 151] on span "Mask" at bounding box center [62, 147] width 12 height 6
click at [52, 150] on icon at bounding box center [53, 147] width 2 height 5
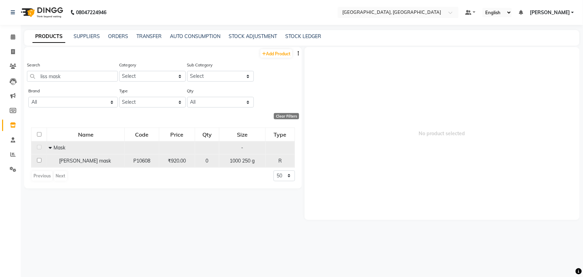
click at [38, 162] on input "checkbox" at bounding box center [39, 160] width 4 height 4
checkbox input "true"
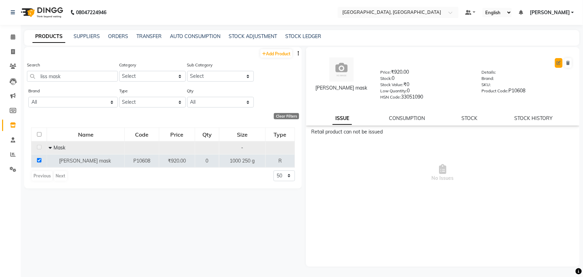
click at [557, 65] on icon at bounding box center [559, 63] width 4 height 4
select select "R"
select select "true"
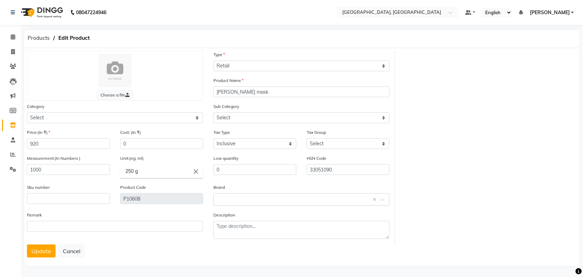
select select "572801100"
select select "572801104"
click at [243, 71] on select "Select Type Both Retail Consumable" at bounding box center [301, 65] width 176 height 11
select select "B"
click at [213, 65] on select "Select Type Both Retail Consumable" at bounding box center [301, 65] width 176 height 11
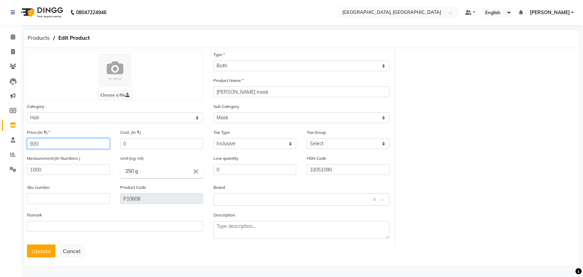
click at [79, 149] on input "920" at bounding box center [68, 143] width 83 height 11
type input "990"
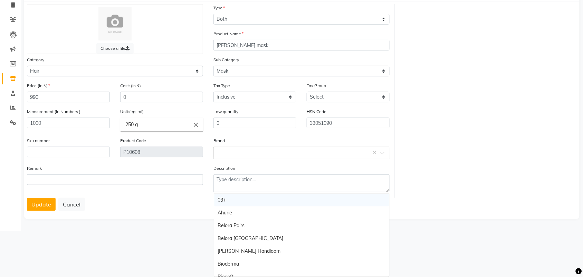
click at [247, 156] on input "text" at bounding box center [294, 152] width 155 height 7
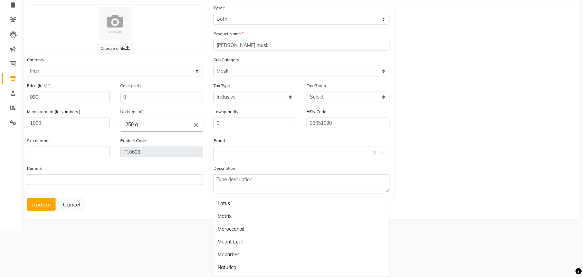
scroll to position [514, 0]
click at [221, 191] on div "Loreal" at bounding box center [301, 184] width 175 height 13
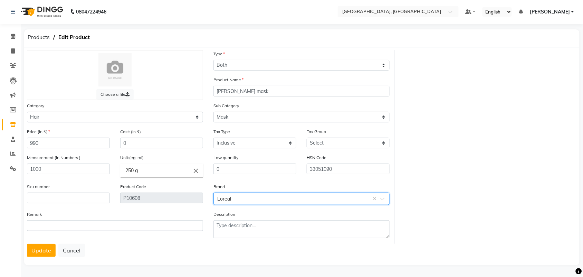
scroll to position [52, 0]
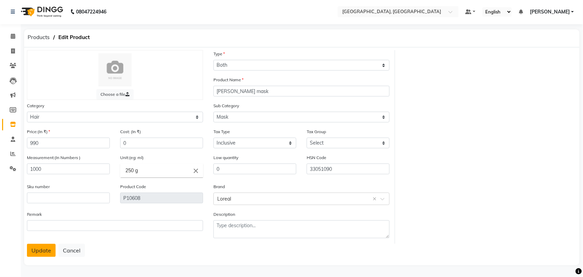
click at [43, 249] on button "Update" at bounding box center [41, 250] width 29 height 13
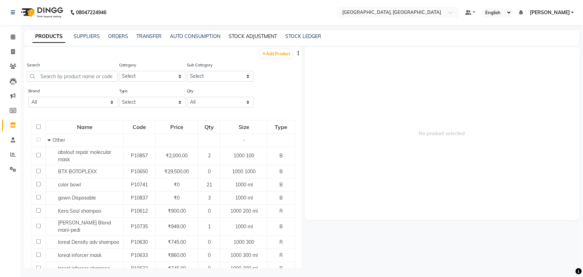
click at [277, 39] on link "STOCK ADJUSTMENT" at bounding box center [253, 36] width 48 height 6
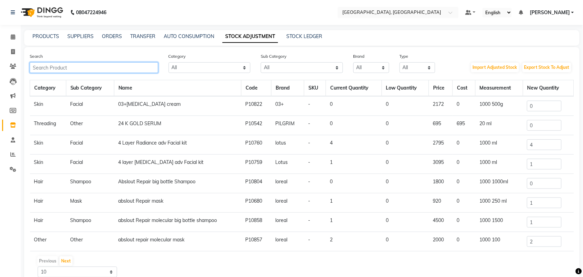
click at [96, 73] on input "text" at bounding box center [94, 67] width 129 height 11
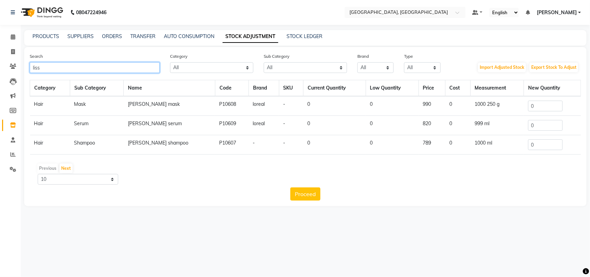
type input "liss"
click at [545, 131] on input "0" at bounding box center [545, 125] width 35 height 11
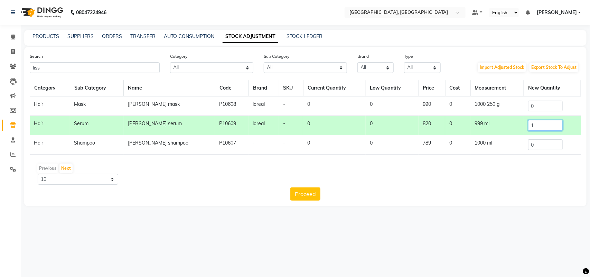
type input "1"
click at [551, 111] on input "0" at bounding box center [545, 106] width 35 height 11
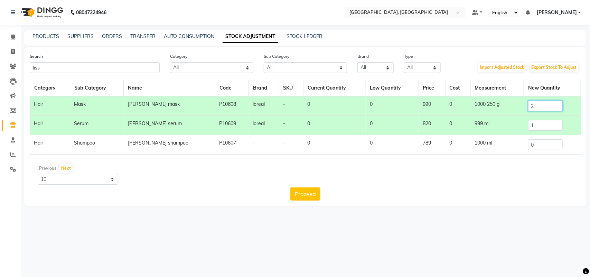
type input "2"
click at [551, 150] on input "0" at bounding box center [545, 144] width 35 height 11
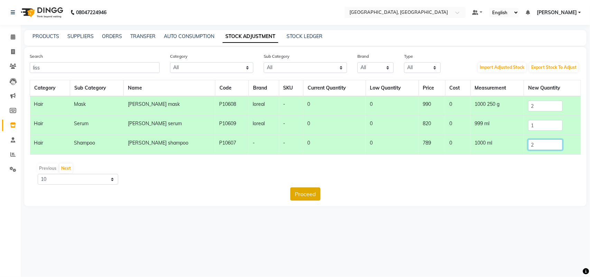
type input "2"
click at [308, 200] on button "Proceed" at bounding box center [305, 193] width 30 height 13
click at [324, 200] on button "Submit" at bounding box center [320, 193] width 27 height 13
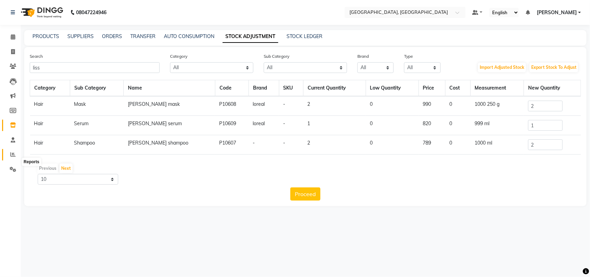
click at [14, 157] on icon at bounding box center [12, 154] width 5 height 5
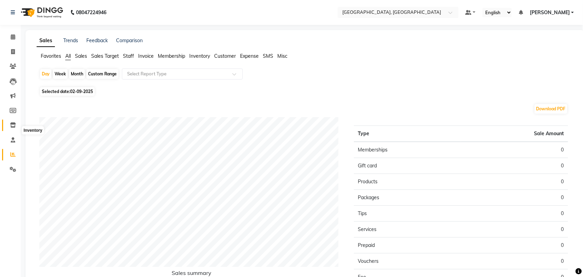
click at [12, 127] on span at bounding box center [13, 125] width 12 height 8
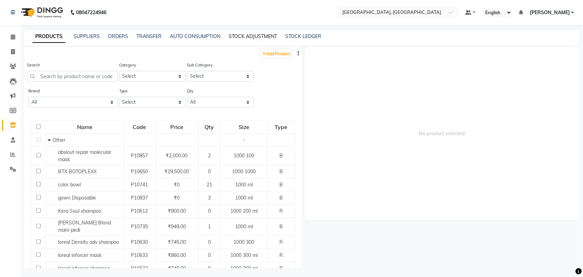
click at [277, 36] on link "STOCK ADJUSTMENT" at bounding box center [253, 36] width 48 height 6
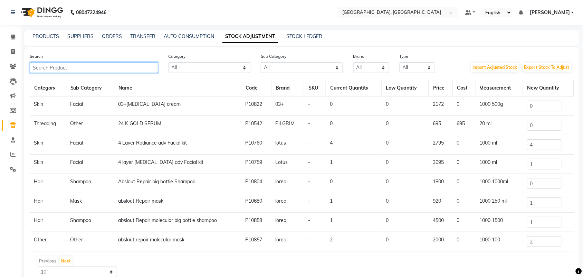
click at [124, 73] on input "text" at bounding box center [94, 67] width 129 height 11
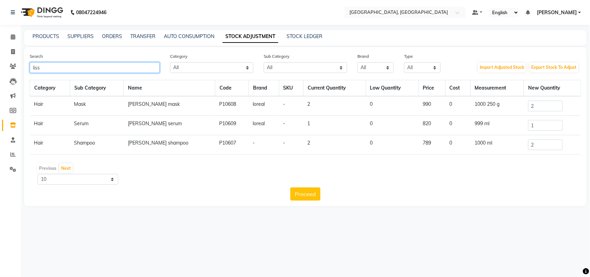
click at [55, 73] on input "liss" at bounding box center [95, 67] width 130 height 11
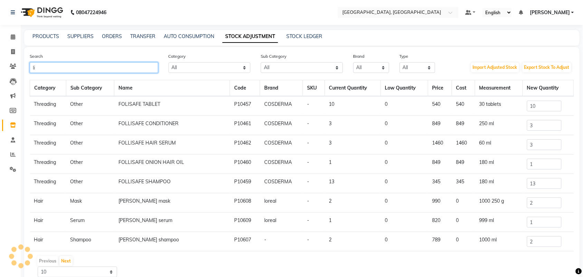
type input "l"
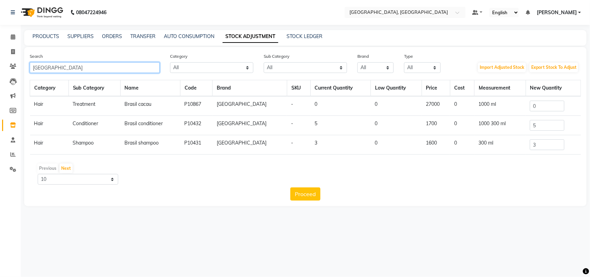
type input "brasil"
click at [542, 111] on input "0" at bounding box center [547, 106] width 35 height 11
click at [13, 39] on icon at bounding box center [13, 36] width 4 height 5
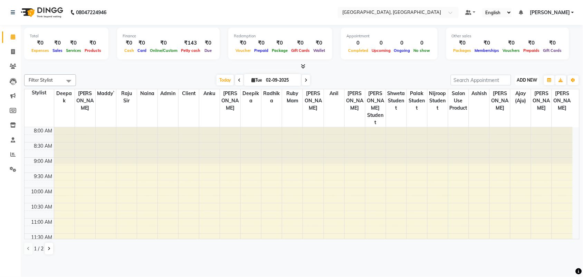
click at [525, 83] on span "ADD NEW" at bounding box center [527, 79] width 20 height 5
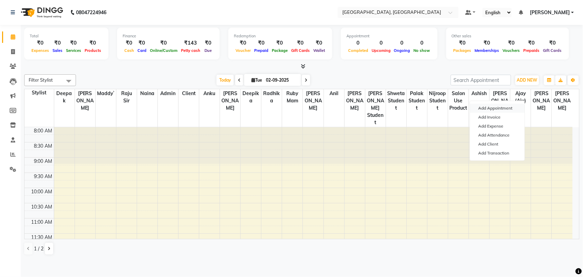
click at [513, 112] on button "Add Appointment" at bounding box center [497, 108] width 55 height 9
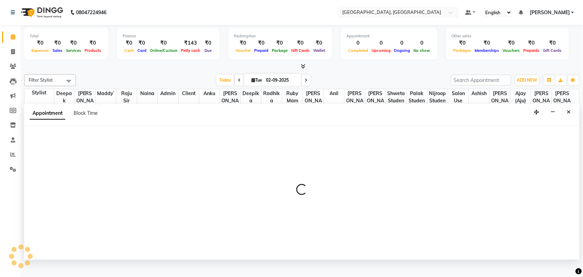
scroll to position [3, 0]
select select "tentative"
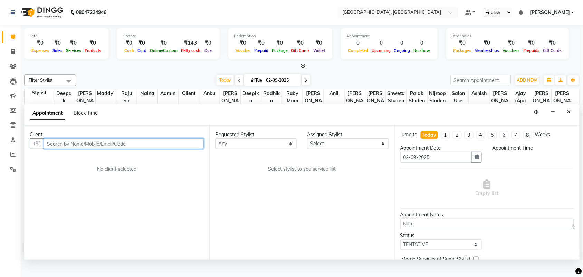
select select "540"
click at [122, 149] on input "text" at bounding box center [124, 143] width 160 height 11
type input "g"
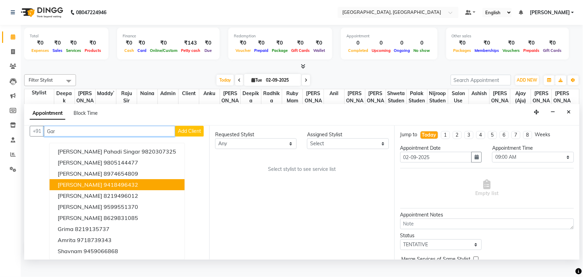
scroll to position [0, 0]
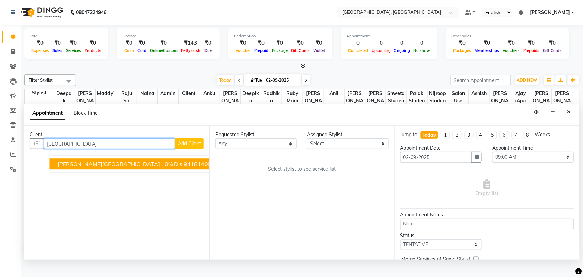
click at [101, 170] on button "Dr.Garg City Hospital 10% dis 9418140555" at bounding box center [138, 164] width 177 height 11
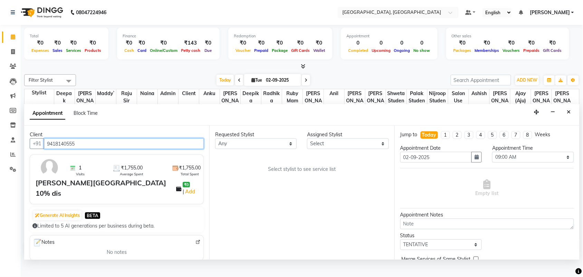
type input "9418140555"
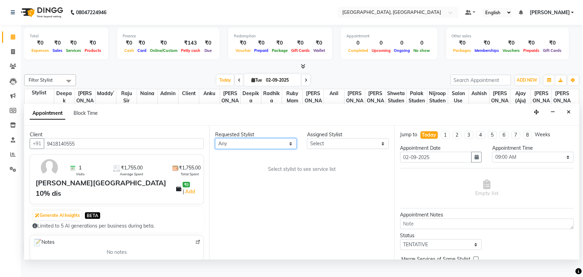
click at [276, 149] on select "Any admin Ajay (Aju) anil anku Ashish Balwinder singh Client Deepak deepika HEE…" at bounding box center [256, 143] width 82 height 11
select select "24996"
click at [217, 149] on select "Any admin Ajay (Aju) anil anku Ashish Balwinder singh Client Deepak deepika HEE…" at bounding box center [256, 143] width 82 height 11
select select "24996"
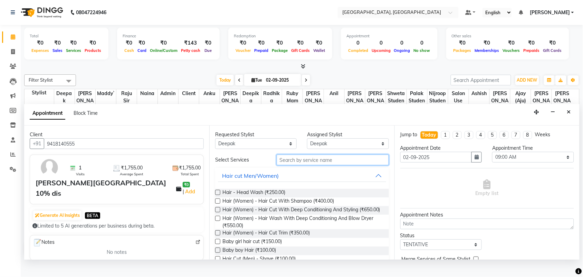
click at [324, 165] on input "text" at bounding box center [333, 159] width 112 height 11
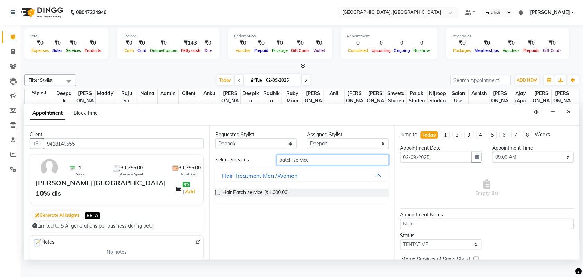
type input "patch service"
click at [220, 195] on label at bounding box center [217, 192] width 5 height 5
click at [220, 195] on input "checkbox" at bounding box center [217, 193] width 4 height 4
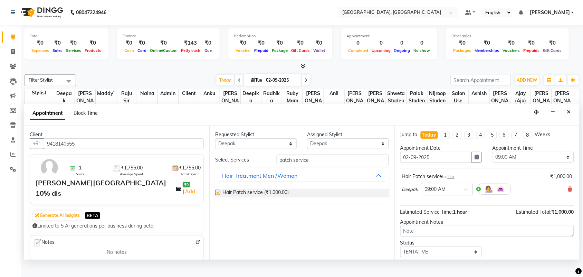
checkbox input "false"
click at [256, 149] on select "Any admin Ajay (Aju) anil anku Ashish Balwinder singh Client Deepak deepika HEE…" at bounding box center [256, 143] width 82 height 11
select select "58231"
click at [217, 149] on select "Any admin Ajay (Aju) anil anku Ashish Balwinder singh Client Deepak deepika HEE…" at bounding box center [256, 143] width 82 height 11
select select "58231"
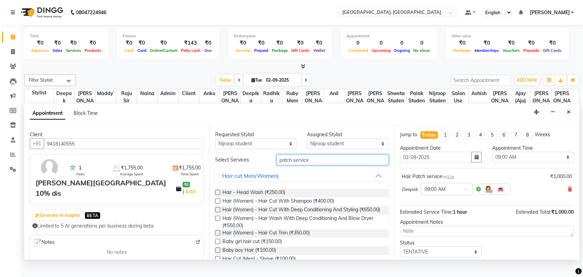
click at [321, 165] on input "patch service" at bounding box center [333, 159] width 112 height 11
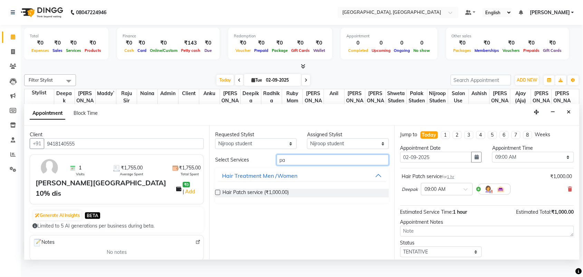
type input "p"
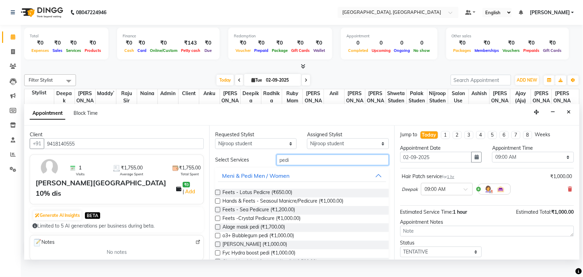
type input "pedi"
click at [220, 195] on label at bounding box center [217, 192] width 5 height 5
click at [220, 195] on input "checkbox" at bounding box center [217, 193] width 4 height 4
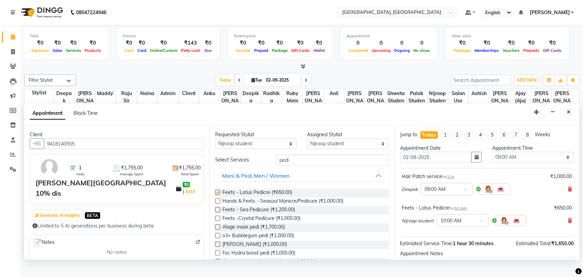
checkbox input "false"
click at [526, 162] on select "Select 09:00 AM 09:15 AM 09:30 AM 09:45 AM 10:00 AM 10:15 AM 10:30 AM 10:45 AM …" at bounding box center [533, 157] width 82 height 11
select select "1065"
click at [492, 162] on select "Select 09:00 AM 09:15 AM 09:30 AM 09:45 AM 10:00 AM 10:15 AM 10:30 AM 10:45 AM …" at bounding box center [533, 157] width 82 height 11
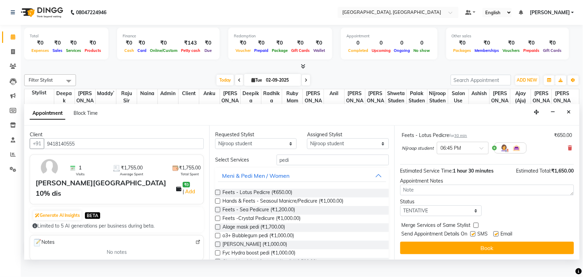
scroll to position [142, 0]
click at [412, 210] on select "Select TENTATIVE CONFIRM CHECK-IN UPCOMING" at bounding box center [441, 210] width 82 height 11
select select "check-in"
click at [402, 205] on select "Select TENTATIVE CONFIRM CHECK-IN UPCOMING" at bounding box center [441, 210] width 82 height 11
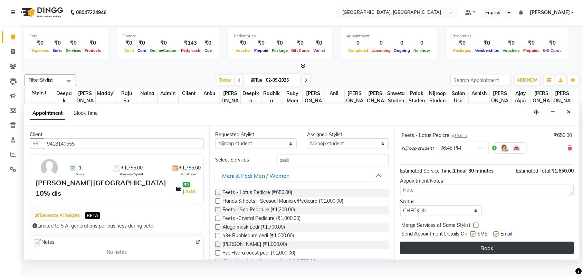
click at [477, 254] on button "Book" at bounding box center [487, 247] width 174 height 12
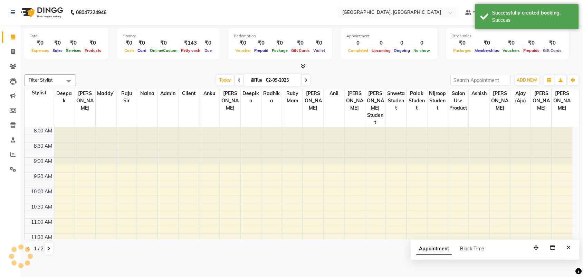
scroll to position [0, 0]
click at [529, 83] on span "ADD NEW" at bounding box center [527, 79] width 20 height 5
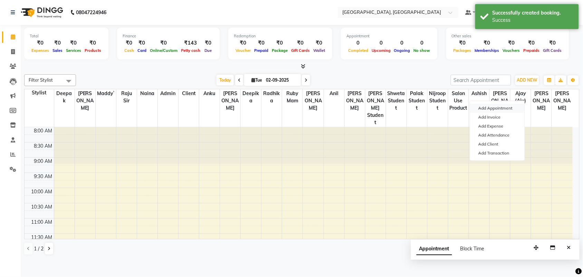
click at [504, 113] on button "Add Appointment" at bounding box center [497, 108] width 55 height 9
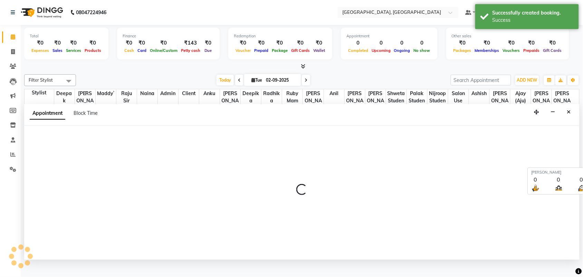
scroll to position [3, 0]
select select "tentative"
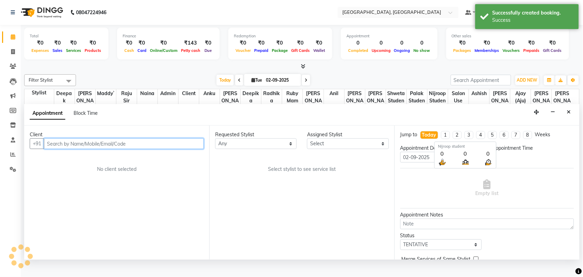
select select "540"
click at [65, 149] on input "text" at bounding box center [124, 143] width 160 height 11
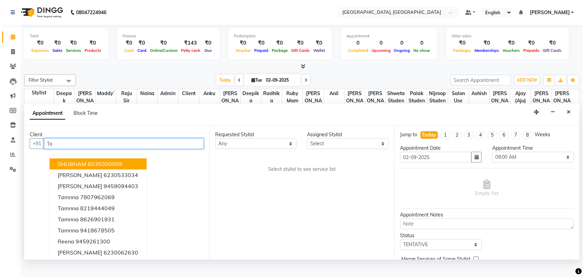
type input "T"
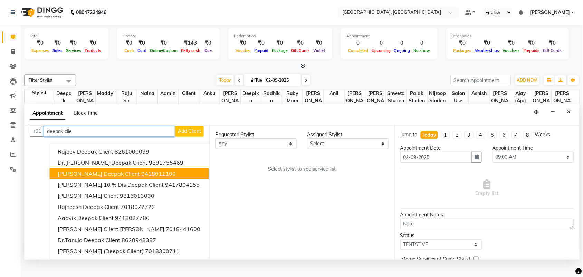
scroll to position [0, 0]
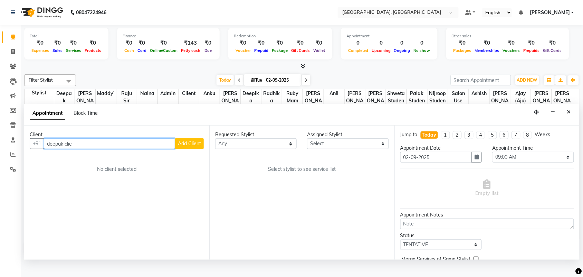
click at [97, 149] on input "deepak clie" at bounding box center [109, 143] width 131 height 11
type input "d"
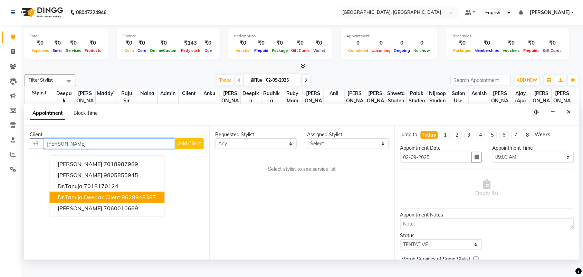
click at [138, 201] on ngb-highlight "8628948387" at bounding box center [139, 197] width 35 height 7
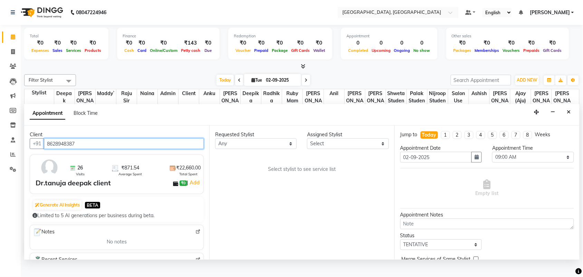
type input "8628948387"
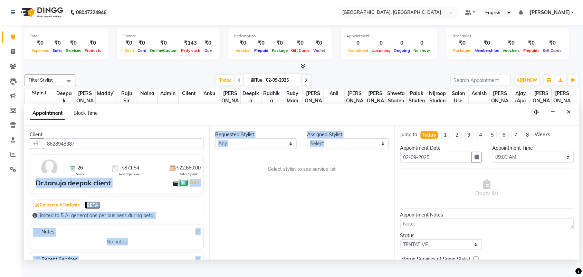
drag, startPoint x: 209, startPoint y: 181, endPoint x: 209, endPoint y: 192, distance: 11.8
click at [209, 192] on div "Client +91 8628948387 26 Visits ₹871.54 Average Spent ₹22,660.00 Total Spent Dr…" at bounding box center [301, 192] width 555 height 134
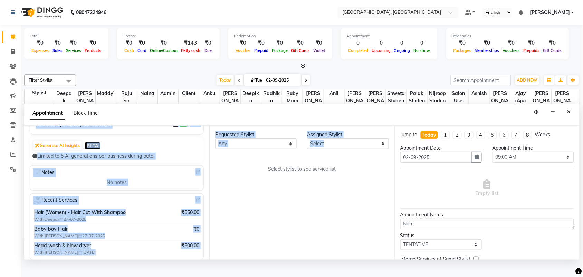
scroll to position [67, 0]
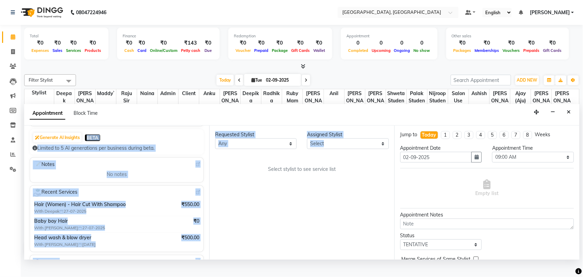
click at [144, 179] on div "No notes" at bounding box center [117, 174] width 168 height 10
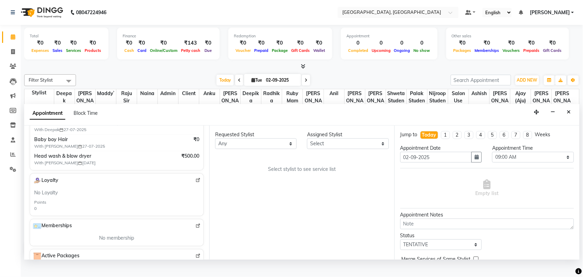
scroll to position [150, 0]
click at [196, 112] on img at bounding box center [198, 109] width 5 height 5
click at [268, 149] on select "Any admin Ajay (Aju) anil anku Ashish Balwinder singh Client Deepak deepika HEE…" at bounding box center [256, 143] width 82 height 11
select select "24996"
click at [217, 149] on select "Any admin Ajay (Aju) anil anku Ashish Balwinder singh Client Deepak deepika HEE…" at bounding box center [256, 143] width 82 height 11
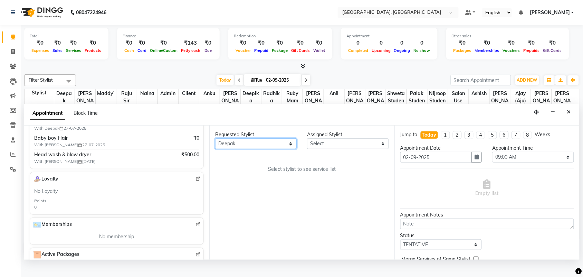
select select "24996"
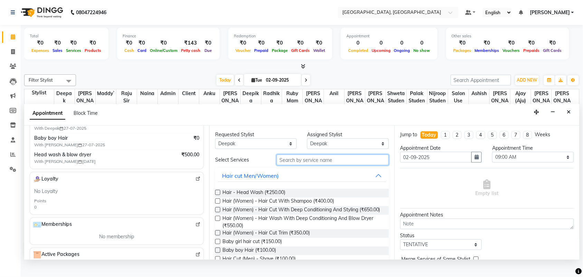
click at [326, 165] on input "text" at bounding box center [333, 159] width 112 height 11
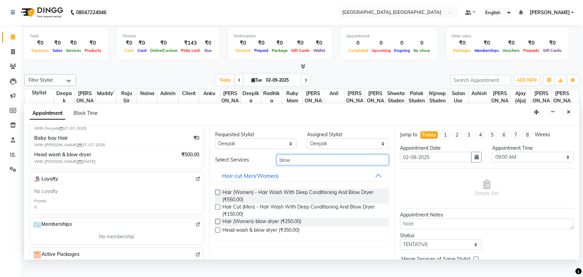
type input "blow"
click at [220, 224] on label at bounding box center [217, 221] width 5 height 5
click at [220, 224] on input "checkbox" at bounding box center [217, 222] width 4 height 4
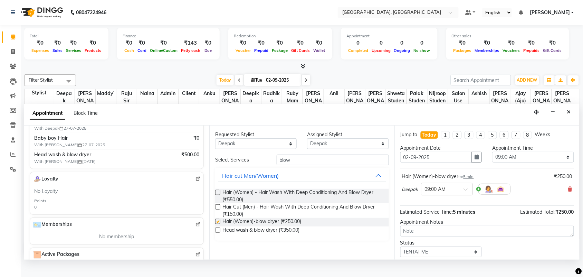
checkbox input "false"
click at [249, 149] on select "Any admin Ajay (Aju) anil anku Ashish Balwinder singh Client Deepak deepika HEE…" at bounding box center [256, 143] width 82 height 11
select select "88213"
click at [217, 149] on select "Any admin Ajay (Aju) anil anku Ashish Balwinder singh Client Deepak deepika HEE…" at bounding box center [256, 143] width 82 height 11
select select "88213"
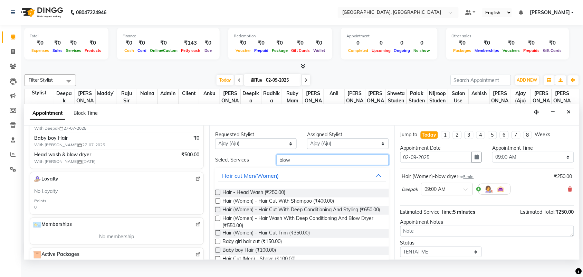
click at [297, 165] on input "blow" at bounding box center [333, 159] width 112 height 11
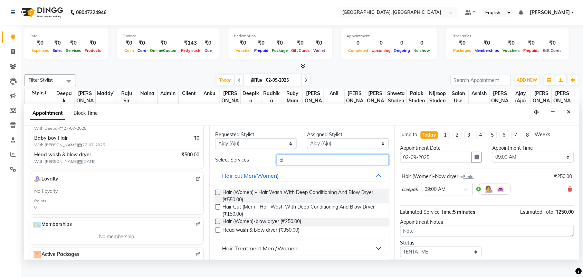
type input "b"
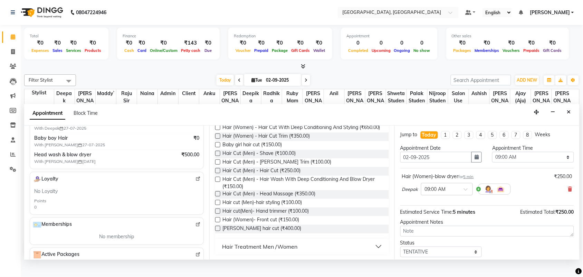
scroll to position [88, 0]
type input "hair cut"
click at [220, 173] on label at bounding box center [217, 170] width 5 height 5
click at [220, 173] on input "checkbox" at bounding box center [217, 171] width 4 height 4
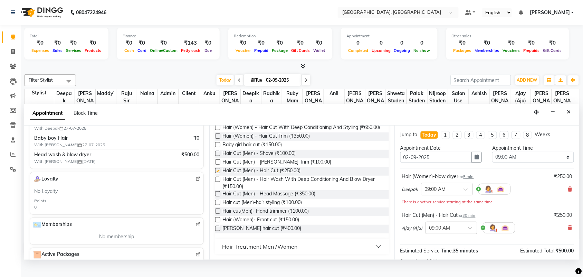
checkbox input "false"
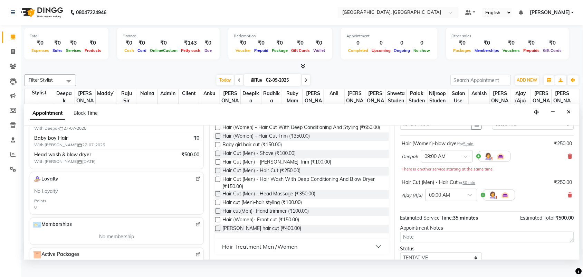
scroll to position [35, 0]
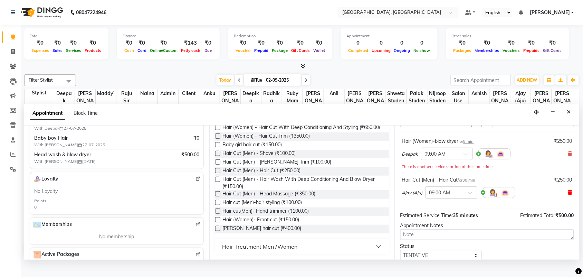
click at [568, 195] on icon at bounding box center [570, 192] width 4 height 5
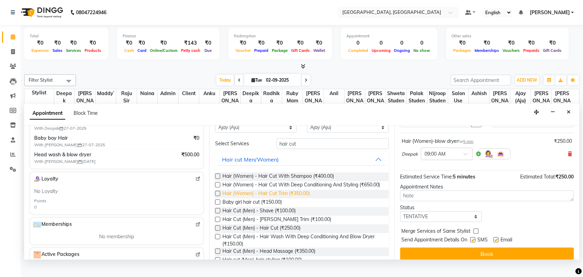
scroll to position [0, 0]
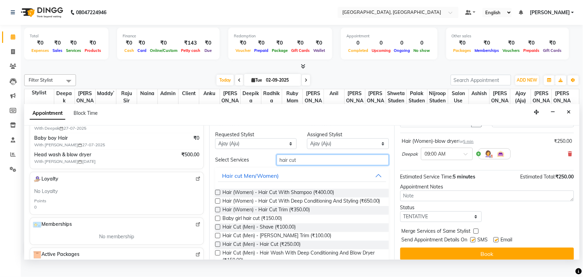
click at [308, 165] on input "hair cut" at bounding box center [333, 159] width 112 height 11
type input "h"
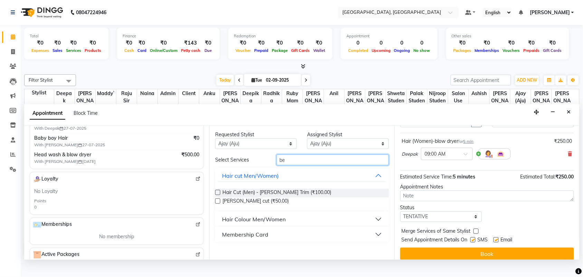
type input "be"
click at [220, 195] on label at bounding box center [217, 192] width 5 height 5
click at [220, 195] on input "checkbox" at bounding box center [217, 193] width 4 height 4
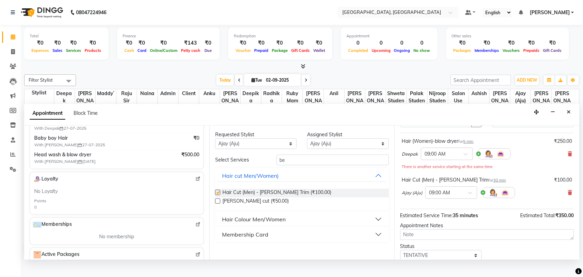
checkbox input "false"
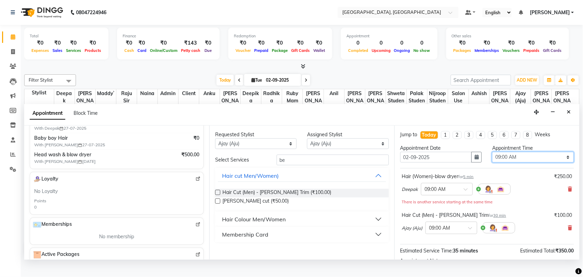
click at [517, 162] on select "Select 09:00 AM 09:15 AM 09:30 AM 09:45 AM 10:00 AM 10:15 AM 10:30 AM 10:45 AM …" at bounding box center [533, 157] width 82 height 11
select select "1110"
click at [492, 162] on select "Select 09:00 AM 09:15 AM 09:30 AM 09:45 AM 10:00 AM 10:15 AM 10:30 AM 10:45 AM …" at bounding box center [533, 157] width 82 height 11
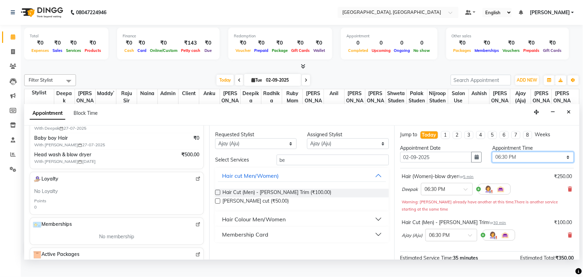
scroll to position [159, 0]
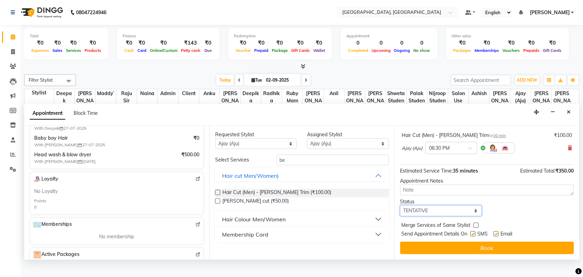
click at [443, 209] on select "Select TENTATIVE CONFIRM CHECK-IN UPCOMING" at bounding box center [441, 210] width 82 height 11
select select "check-in"
click at [402, 205] on select "Select TENTATIVE CONFIRM CHECK-IN UPCOMING" at bounding box center [441, 210] width 82 height 11
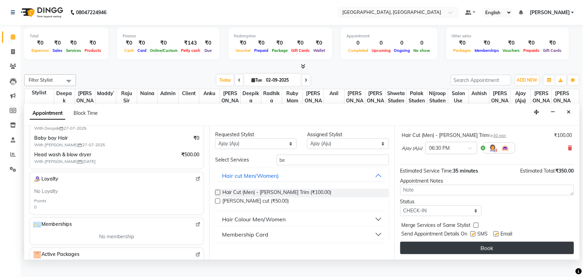
click at [477, 254] on button "Book" at bounding box center [487, 247] width 174 height 12
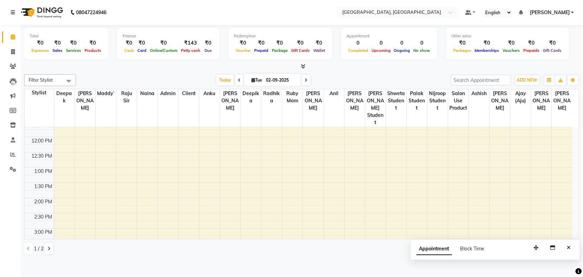
scroll to position [0, 0]
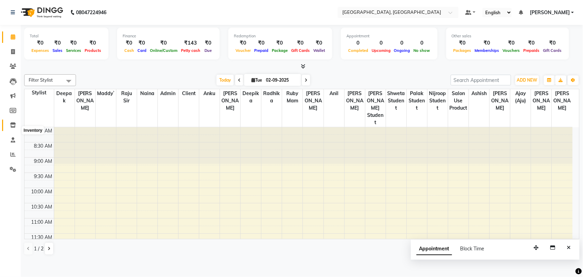
click at [11, 127] on icon at bounding box center [13, 124] width 6 height 5
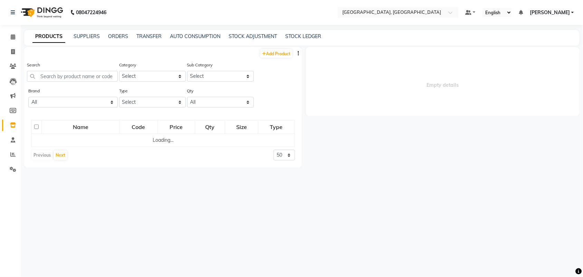
select select
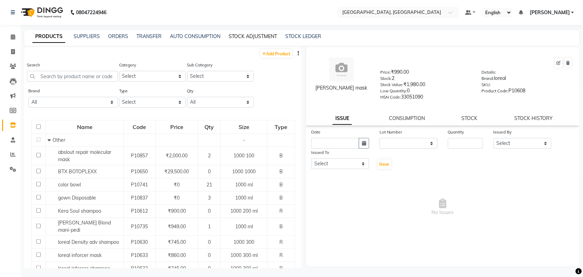
click at [277, 39] on link "STOCK ADJUSTMENT" at bounding box center [253, 36] width 48 height 6
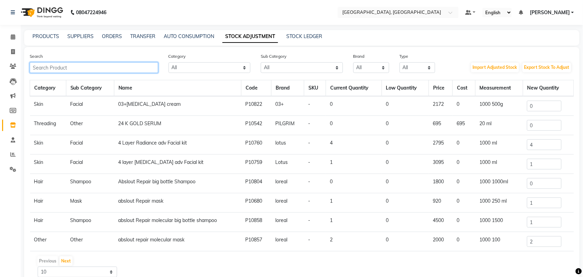
click at [124, 73] on input "text" at bounding box center [94, 67] width 129 height 11
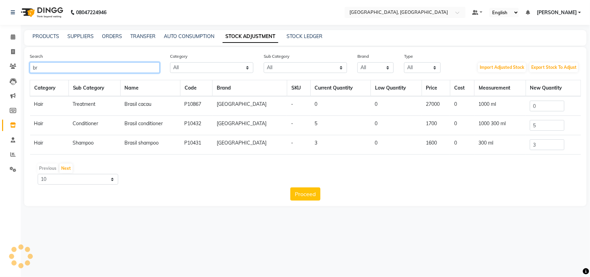
type input "b"
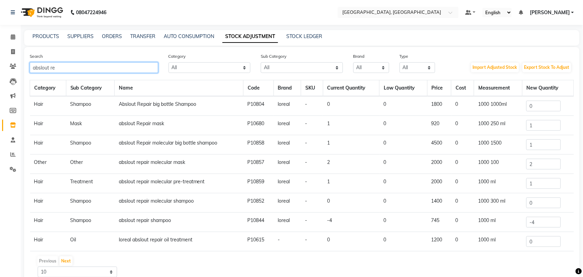
type input "abslout re"
click at [544, 131] on input "1" at bounding box center [543, 125] width 35 height 11
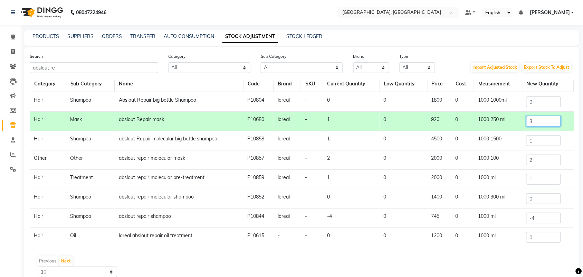
scroll to position [56, 0]
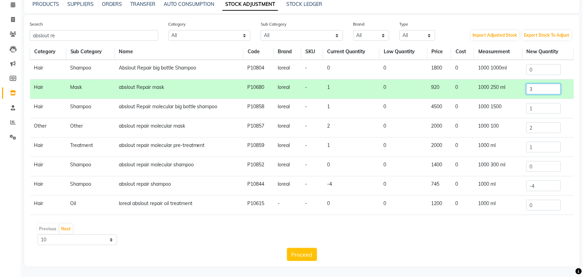
type input "3"
click at [549, 180] on input "-4" at bounding box center [543, 185] width 35 height 11
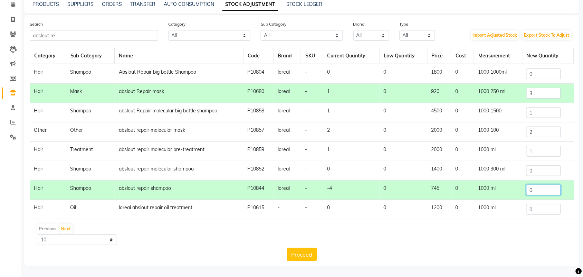
scroll to position [59, 0]
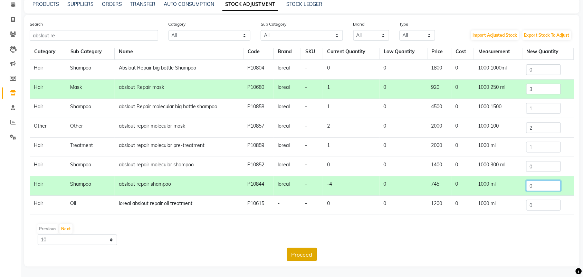
type input "0"
click at [304, 253] on button "Proceed" at bounding box center [302, 254] width 30 height 13
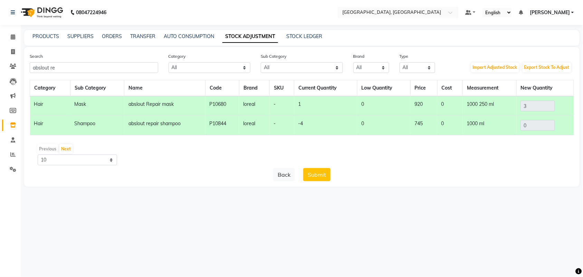
scroll to position [0, 0]
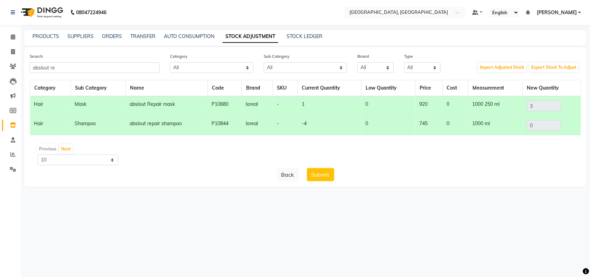
click at [329, 181] on button "Submit" at bounding box center [320, 174] width 27 height 13
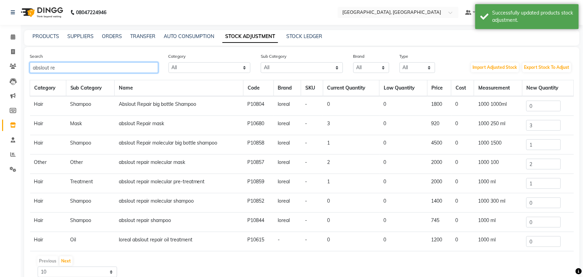
click at [113, 73] on input "abslout re" at bounding box center [94, 67] width 129 height 11
type input "a"
type input "abslout re"
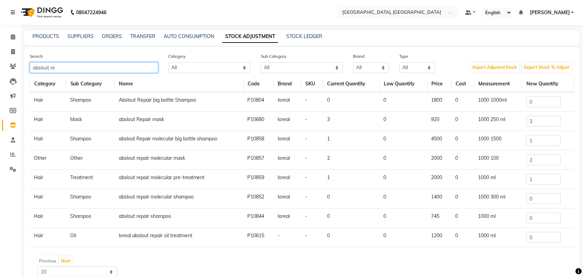
scroll to position [40, 0]
click at [533, 144] on input "1" at bounding box center [543, 140] width 35 height 11
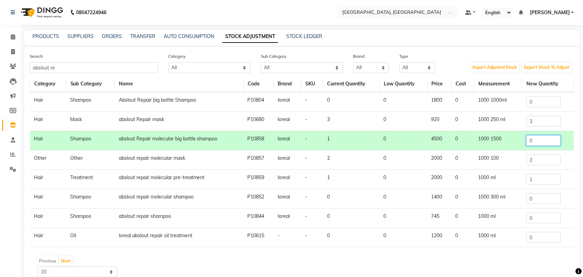
scroll to position [59, 0]
type input "0"
click at [541, 176] on input "1" at bounding box center [543, 179] width 35 height 11
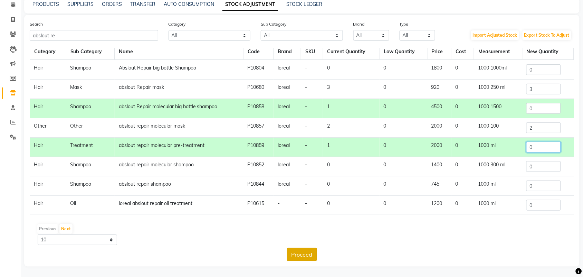
type input "0"
click at [313, 248] on button "Proceed" at bounding box center [302, 254] width 30 height 13
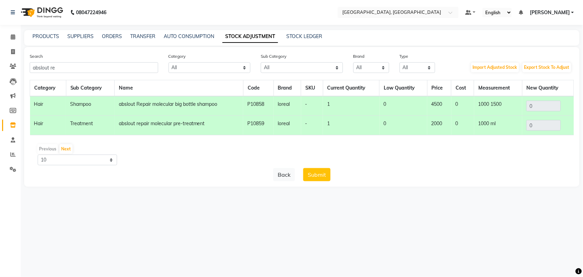
scroll to position [0, 0]
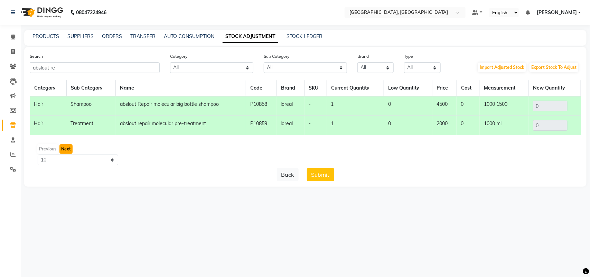
click at [73, 154] on button "Next" at bounding box center [65, 149] width 13 height 10
click at [329, 181] on button "Submit" at bounding box center [320, 174] width 27 height 13
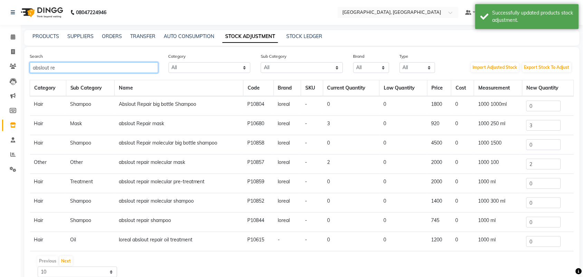
click at [94, 73] on input "abslout re" at bounding box center [94, 67] width 129 height 11
type input "a"
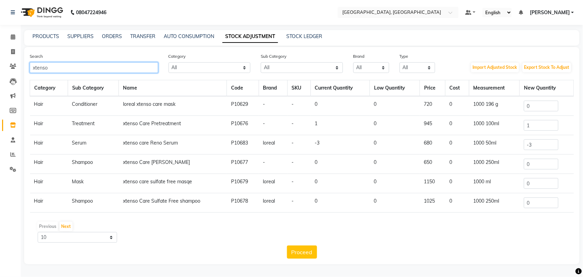
type input "xtenso"
click at [555, 111] on input "0" at bounding box center [541, 106] width 35 height 11
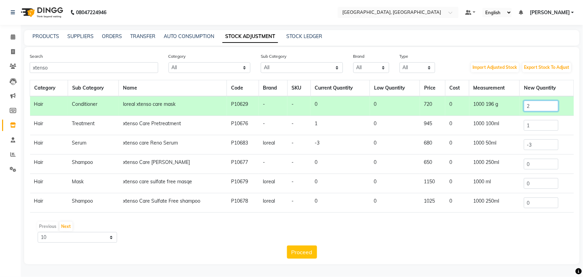
type input "2"
click at [543, 150] on input "-3" at bounding box center [541, 144] width 35 height 11
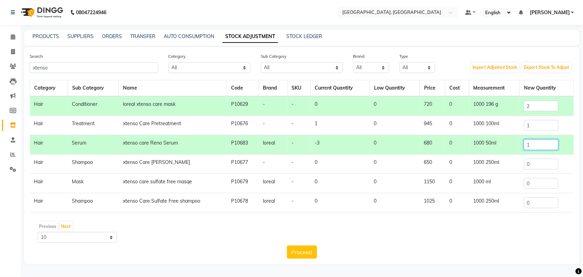
scroll to position [47, 0]
type input "1"
click at [546, 159] on input "0" at bounding box center [541, 164] width 35 height 11
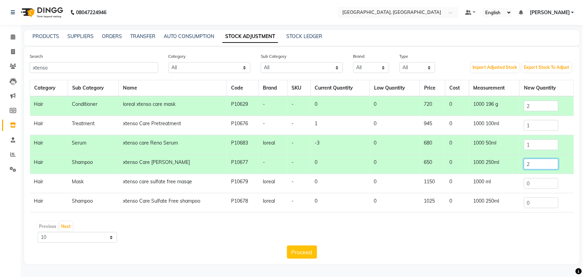
type input "2"
click at [543, 178] on input "0" at bounding box center [541, 183] width 35 height 11
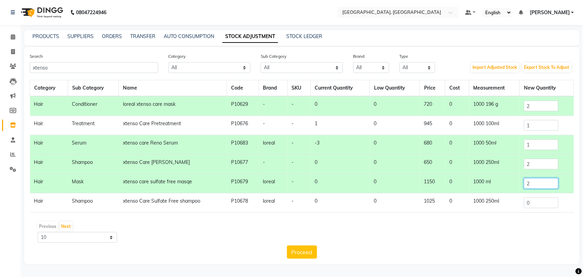
type input "2"
click at [543, 198] on input "0" at bounding box center [541, 202] width 35 height 11
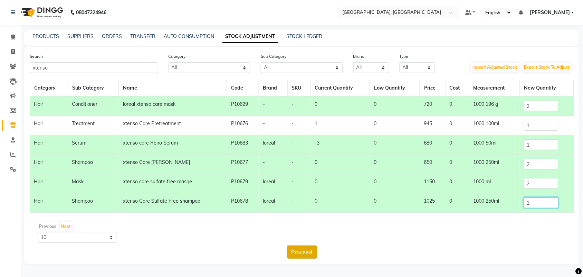
type input "2"
click at [301, 258] on button "Proceed" at bounding box center [302, 251] width 30 height 13
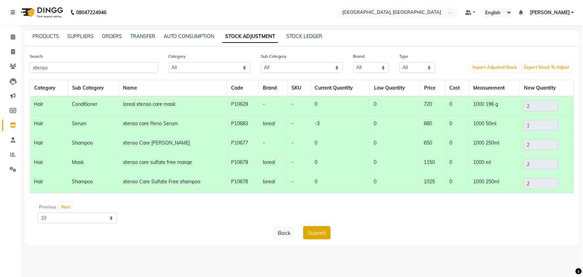
click at [315, 239] on button "Submit" at bounding box center [316, 232] width 27 height 13
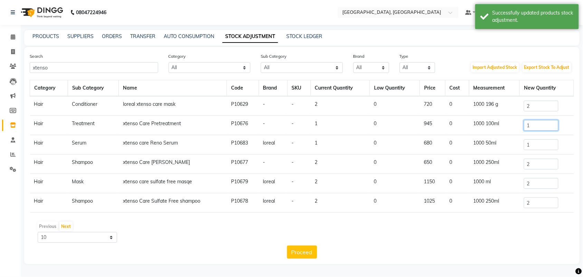
click at [536, 120] on input "1" at bounding box center [541, 125] width 35 height 11
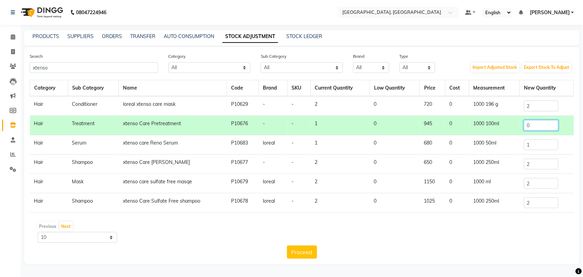
scroll to position [55, 0]
type input "0"
click at [306, 255] on button "Proceed" at bounding box center [302, 251] width 30 height 13
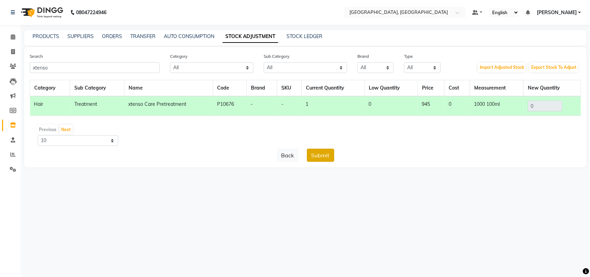
click at [320, 162] on button "Submit" at bounding box center [320, 155] width 27 height 13
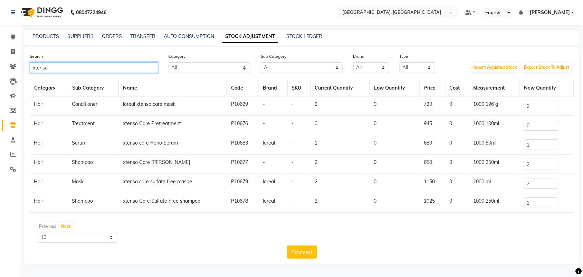
click at [81, 73] on input "xtenso" at bounding box center [94, 67] width 129 height 11
type input "x"
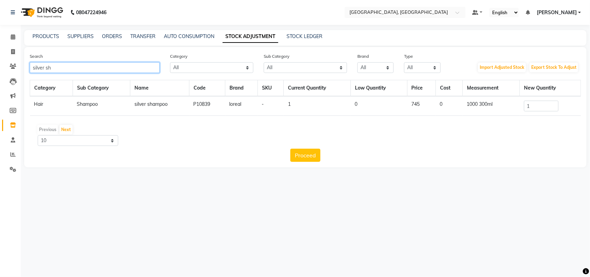
type input "silver sh"
click at [545, 111] on input "1" at bounding box center [541, 106] width 35 height 11
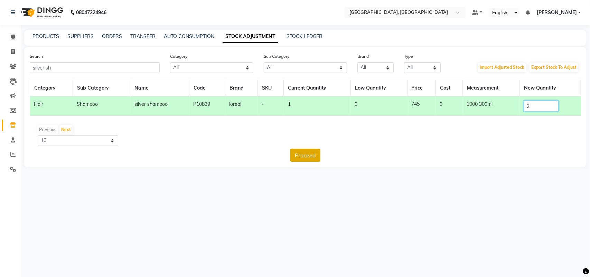
type input "2"
click at [296, 162] on button "Proceed" at bounding box center [305, 155] width 30 height 13
click at [328, 162] on button "Submit" at bounding box center [320, 155] width 27 height 13
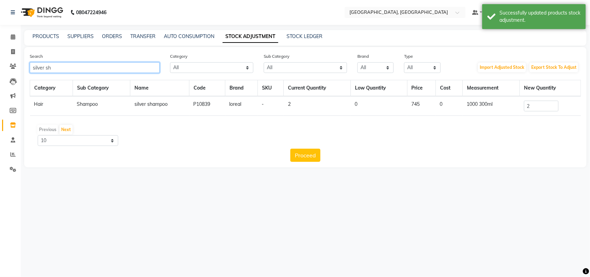
click at [84, 73] on input "silver sh" at bounding box center [95, 67] width 130 height 11
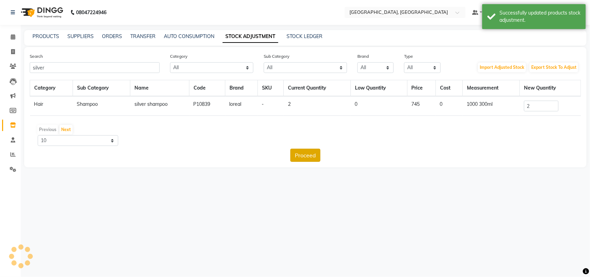
click at [306, 162] on button "Proceed" at bounding box center [305, 155] width 30 height 13
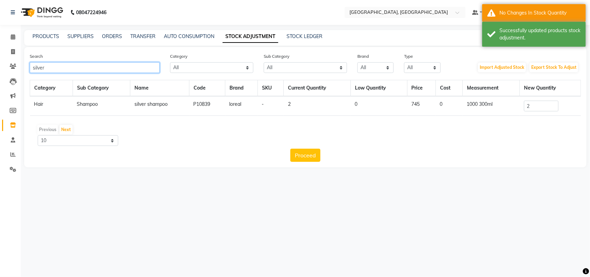
click at [72, 73] on input "silver" at bounding box center [95, 67] width 130 height 11
type input "s"
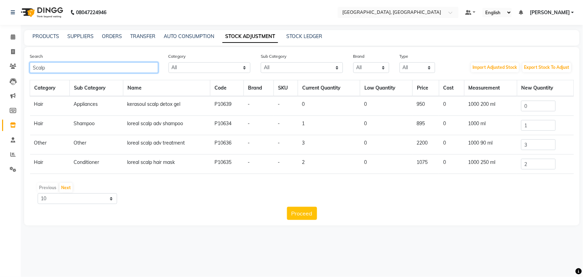
type input "Scalp"
click at [549, 169] on input "2" at bounding box center [538, 164] width 35 height 11
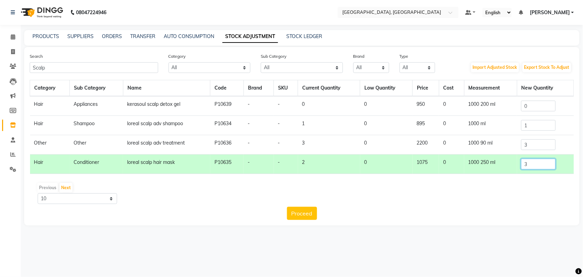
type input "3"
click at [546, 131] on input "1" at bounding box center [538, 125] width 35 height 11
click at [420, 154] on td "2200" at bounding box center [426, 144] width 27 height 19
click at [542, 131] on input "1" at bounding box center [538, 125] width 35 height 11
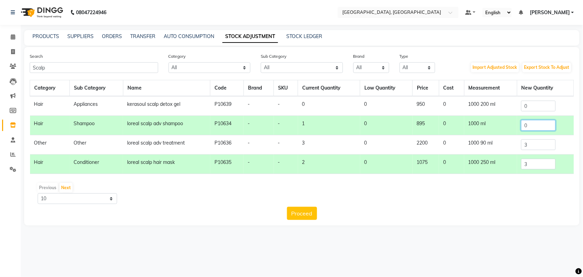
type input "0"
click at [345, 204] on div "Previous Next 10 50 100" at bounding box center [301, 193] width 539 height 22
click at [538, 169] on input "3" at bounding box center [538, 164] width 35 height 11
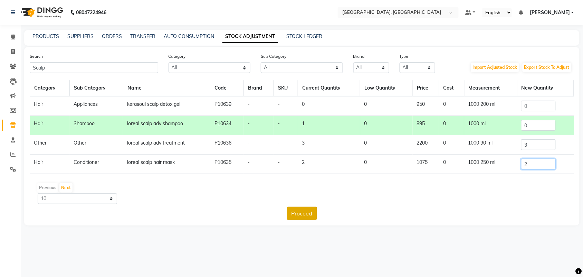
type input "2"
click at [312, 220] on button "Proceed" at bounding box center [302, 213] width 30 height 13
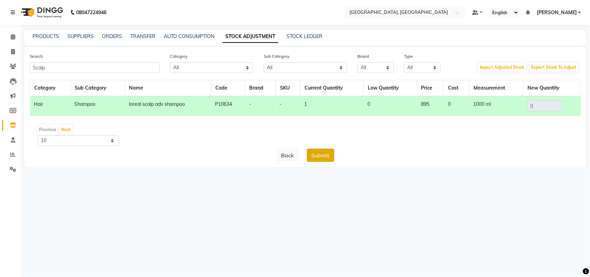
click at [321, 162] on button "Submit" at bounding box center [320, 155] width 27 height 13
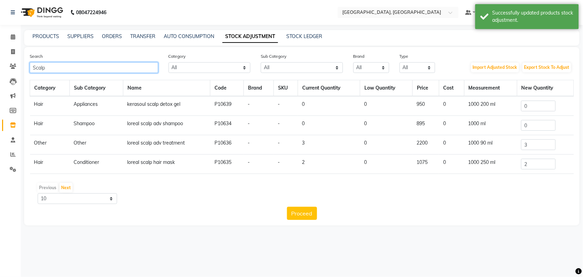
click at [125, 73] on input "Scalp" at bounding box center [94, 67] width 129 height 11
type input "S"
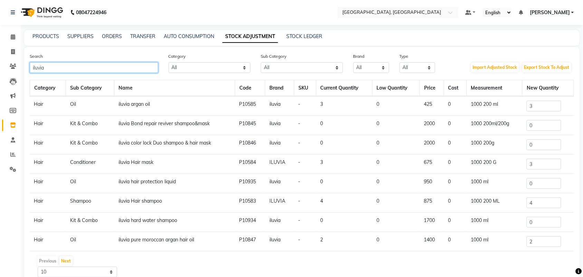
type input "iluvia"
click at [538, 150] on input "0" at bounding box center [544, 144] width 35 height 11
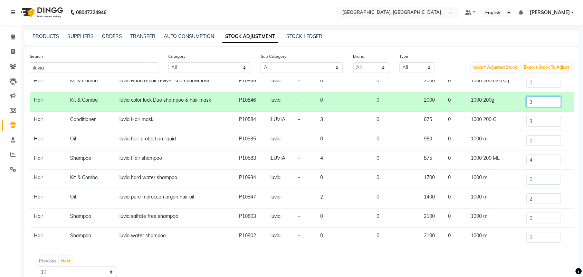
scroll to position [56, 0]
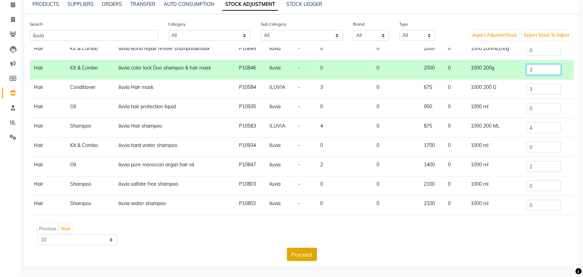
type input "3"
click at [296, 255] on button "Proceed" at bounding box center [302, 254] width 30 height 13
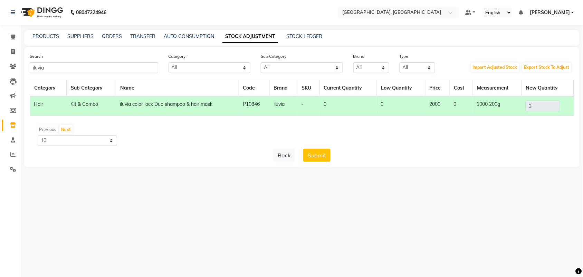
scroll to position [0, 0]
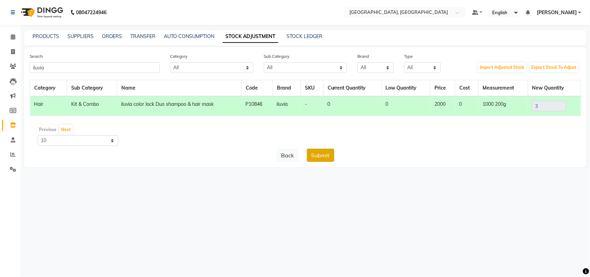
click at [328, 162] on button "Submit" at bounding box center [320, 155] width 27 height 13
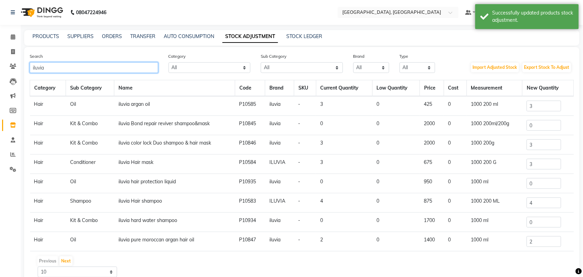
click at [99, 73] on input "iluvia" at bounding box center [94, 67] width 129 height 11
type input "i"
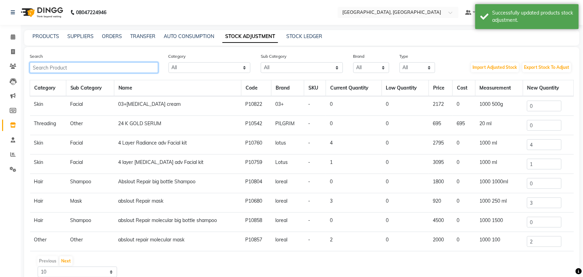
type input "c"
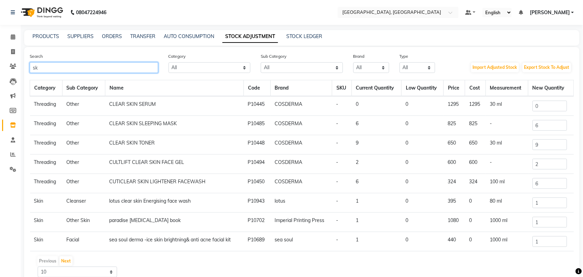
type input "s"
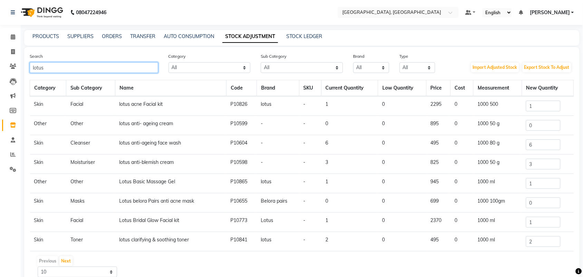
type input "lotus"
click at [535, 150] on input "6" at bounding box center [543, 144] width 35 height 11
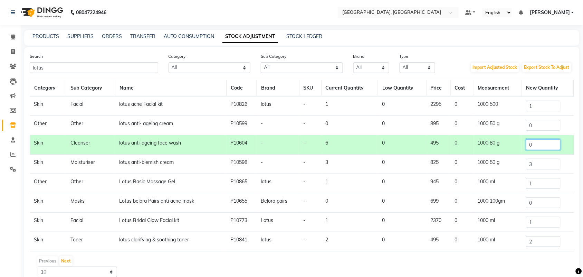
type input "0"
click at [543, 111] on input "1" at bounding box center [543, 106] width 35 height 11
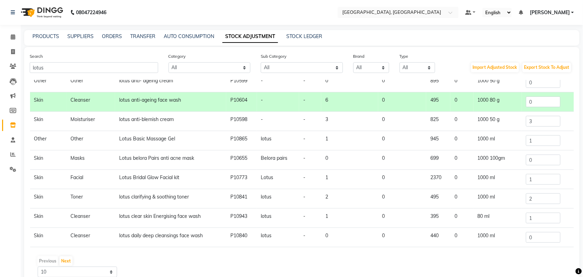
scroll to position [80, 0]
type input "0"
click at [534, 146] on input "1" at bounding box center [543, 140] width 35 height 11
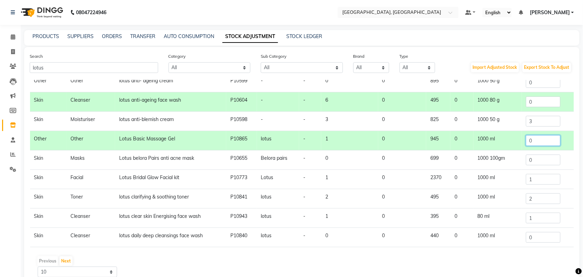
scroll to position [116, 0]
type input "0"
click at [543, 174] on input "1" at bounding box center [543, 179] width 35 height 11
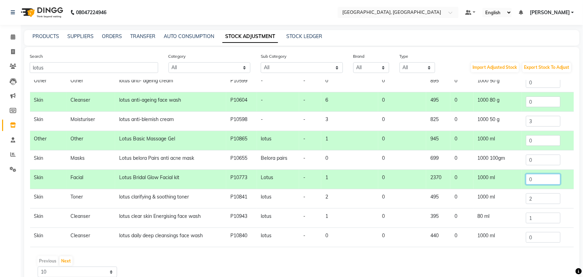
scroll to position [56, 0]
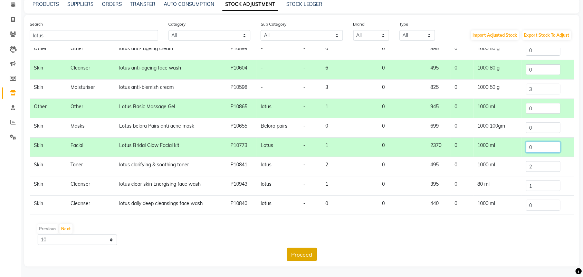
type input "0"
click at [310, 253] on button "Proceed" at bounding box center [302, 254] width 30 height 13
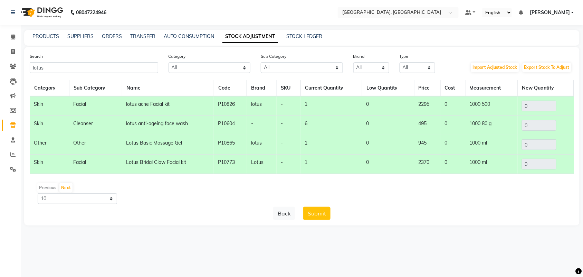
scroll to position [0, 0]
click at [329, 220] on button "Submit" at bounding box center [316, 213] width 27 height 13
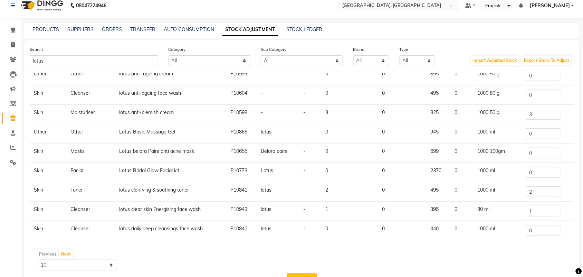
scroll to position [116, 0]
click at [73, 259] on button "Next" at bounding box center [65, 254] width 13 height 10
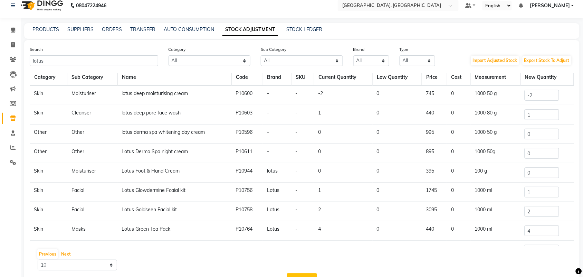
scroll to position [0, 0]
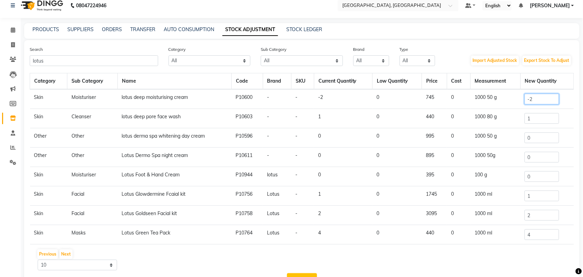
click at [533, 104] on input "-2" at bounding box center [542, 99] width 35 height 11
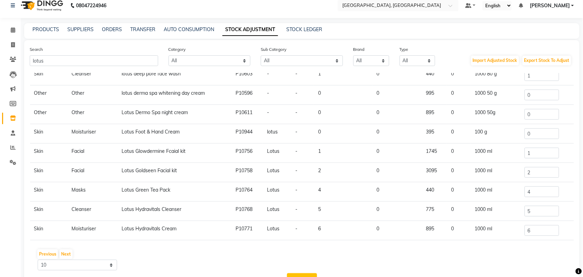
scroll to position [94, 0]
type input "0"
click at [542, 168] on input "2" at bounding box center [542, 172] width 35 height 11
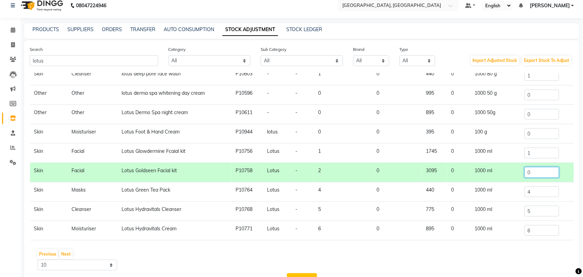
type input "0"
click at [540, 148] on input "1" at bounding box center [542, 153] width 35 height 11
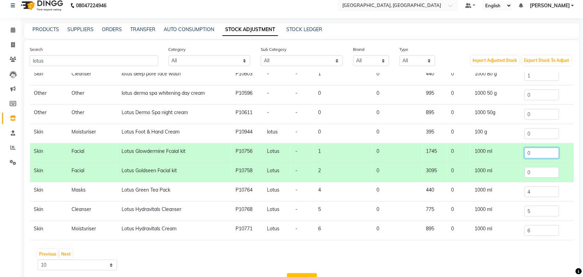
type input "0"
click at [535, 187] on input "4" at bounding box center [542, 191] width 35 height 11
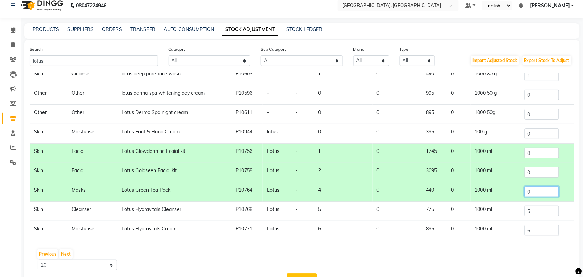
type input "0"
click at [532, 216] on input "5" at bounding box center [542, 211] width 35 height 11
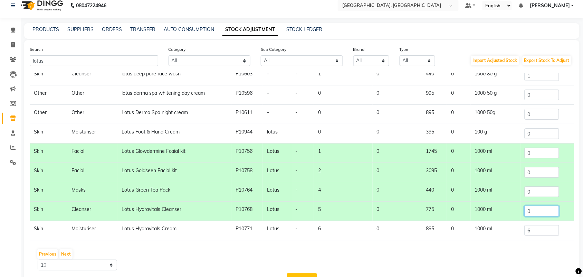
scroll to position [56, 0]
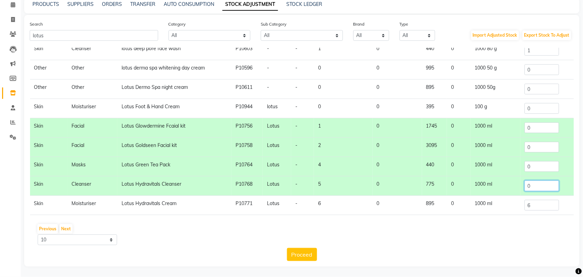
type input "0"
click at [530, 200] on input "6" at bounding box center [542, 205] width 35 height 11
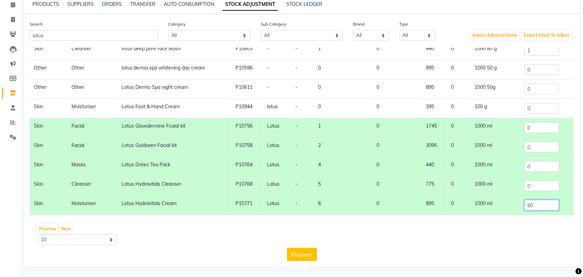
type input "6"
type input "0"
click at [311, 253] on button "Proceed" at bounding box center [302, 254] width 30 height 13
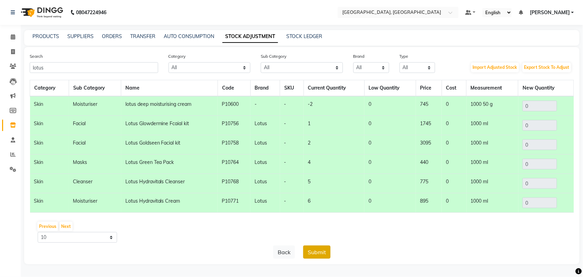
click at [324, 248] on button "Submit" at bounding box center [316, 251] width 27 height 13
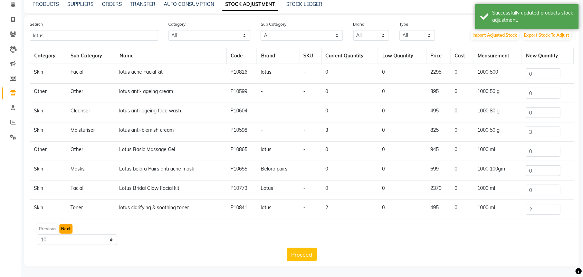
click at [73, 224] on button "Next" at bounding box center [65, 229] width 13 height 10
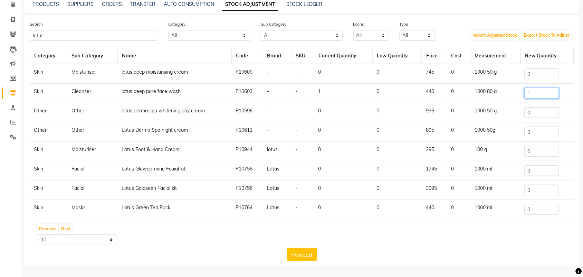
click at [540, 94] on input "1" at bounding box center [542, 93] width 35 height 11
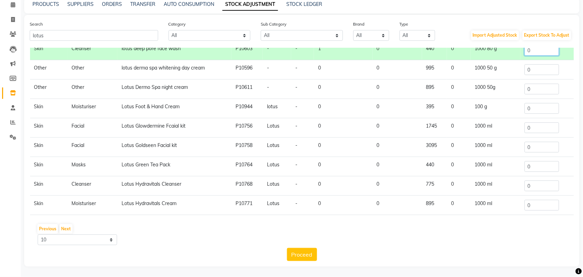
scroll to position [94, 0]
type input "0"
click at [306, 253] on button "Proceed" at bounding box center [302, 254] width 30 height 13
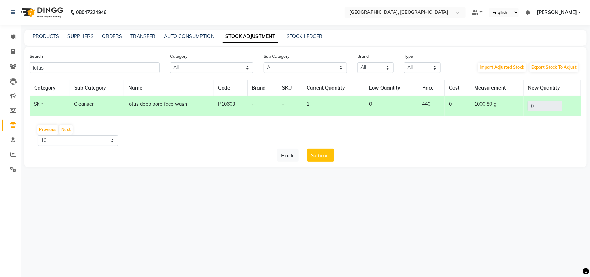
click at [332, 162] on button "Submit" at bounding box center [320, 155] width 27 height 13
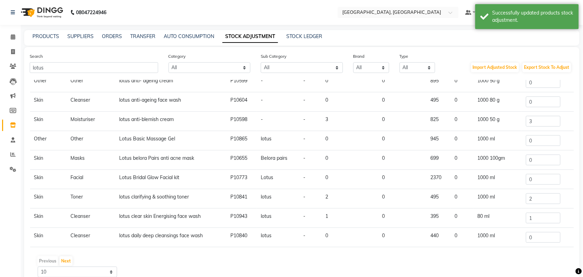
scroll to position [56, 0]
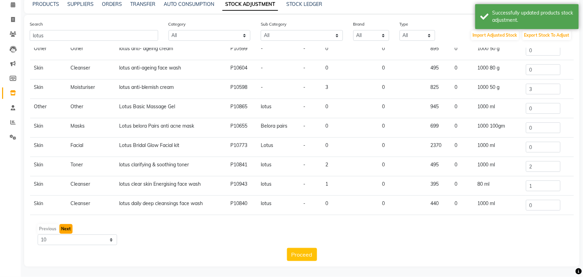
click at [73, 224] on button "Next" at bounding box center [65, 229] width 13 height 10
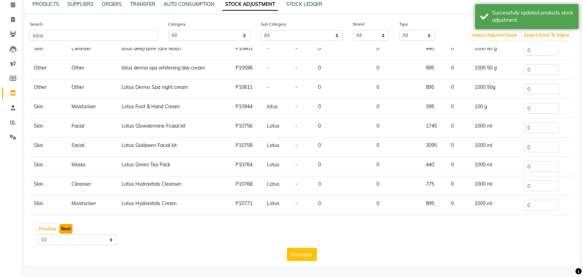
scroll to position [94, 0]
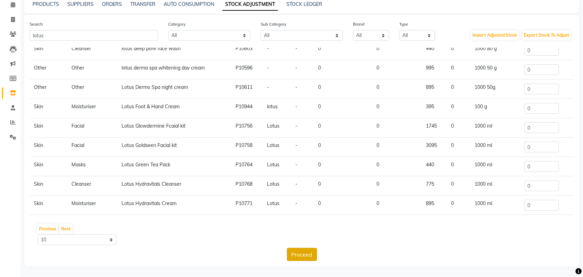
click at [301, 254] on button "Proceed" at bounding box center [302, 254] width 30 height 13
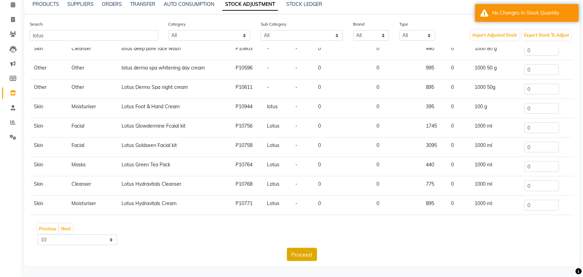
click at [310, 253] on button "Proceed" at bounding box center [302, 254] width 30 height 13
click at [73, 224] on button "Next" at bounding box center [65, 229] width 13 height 10
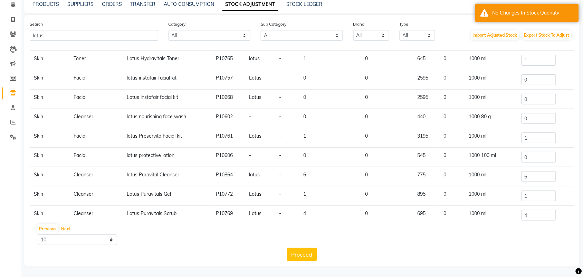
scroll to position [0, 0]
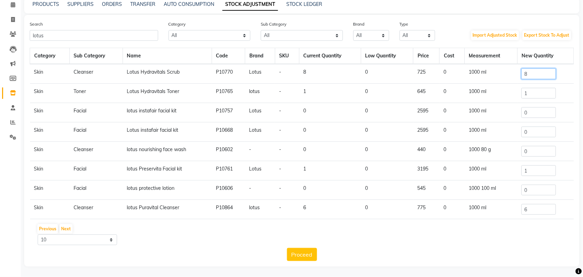
click at [527, 70] on input "8" at bounding box center [539, 73] width 35 height 11
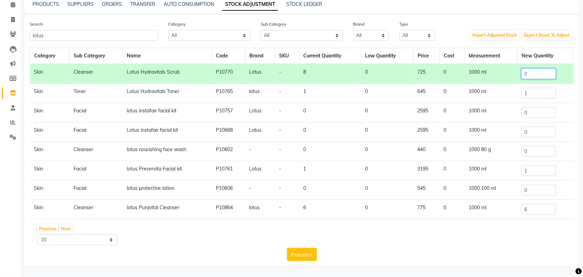
type input "0"
click at [541, 97] on input "1" at bounding box center [539, 93] width 35 height 11
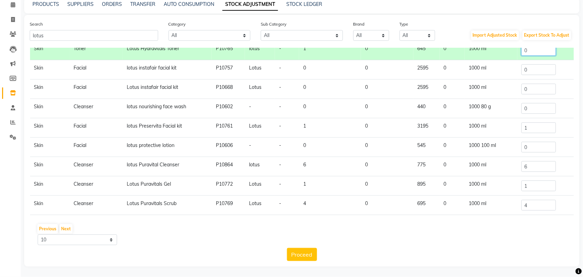
scroll to position [94, 0]
type input "0"
click at [533, 142] on input "0" at bounding box center [539, 147] width 35 height 11
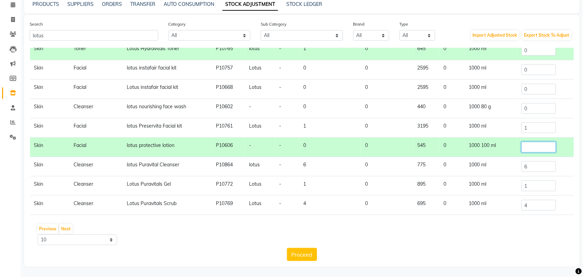
click at [526, 142] on input "number" at bounding box center [539, 147] width 35 height 11
type input "7"
click at [299, 249] on button "Proceed" at bounding box center [302, 254] width 30 height 13
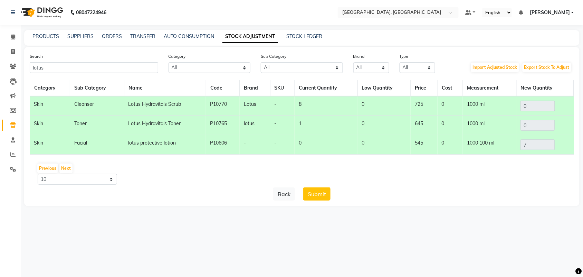
scroll to position [0, 0]
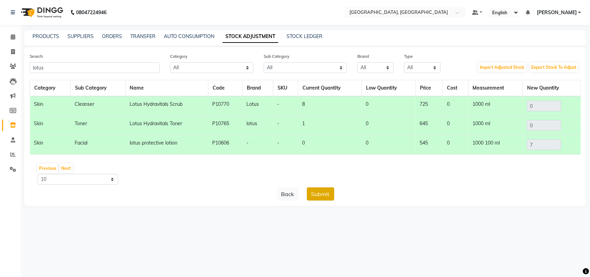
click at [329, 200] on button "Submit" at bounding box center [320, 193] width 27 height 13
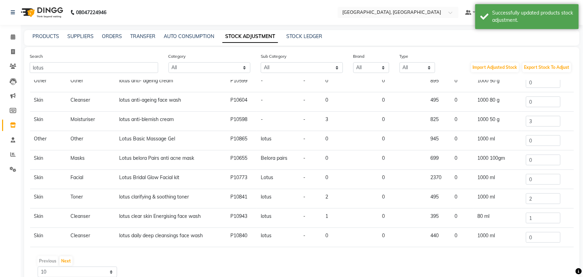
scroll to position [56, 0]
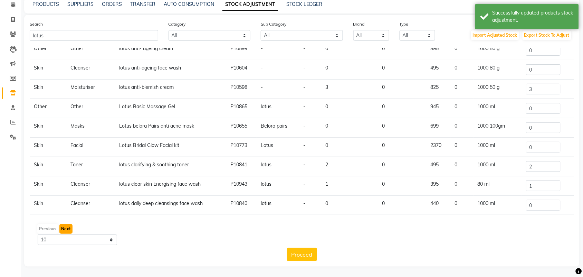
click at [73, 224] on button "Next" at bounding box center [65, 229] width 13 height 10
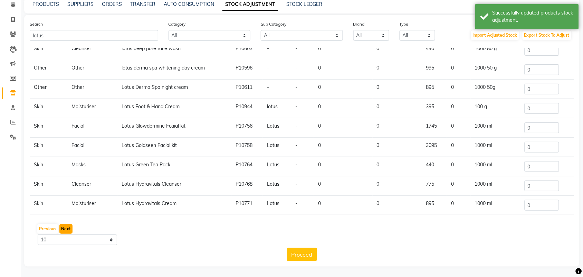
click at [73, 224] on button "Next" at bounding box center [65, 229] width 13 height 10
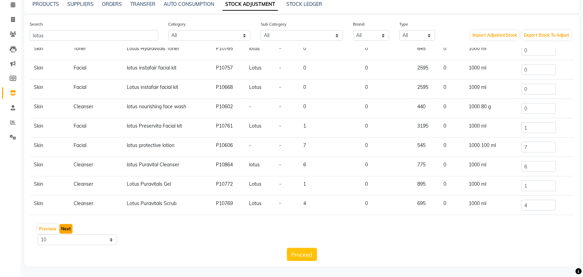
click at [73, 224] on button "Next" at bounding box center [65, 229] width 13 height 10
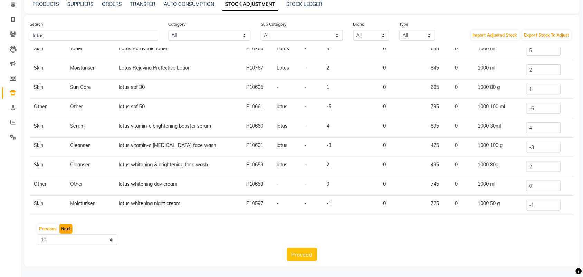
scroll to position [112, 0]
click at [537, 200] on input "-1" at bounding box center [543, 205] width 35 height 11
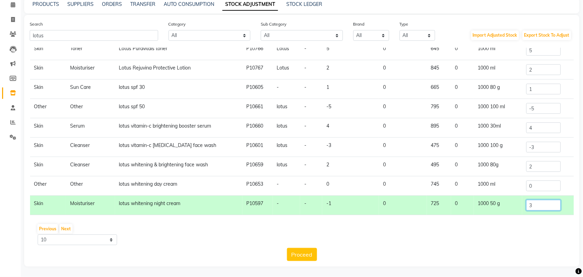
scroll to position [87, 0]
type input "3"
click at [541, 142] on input "-3" at bounding box center [543, 147] width 35 height 11
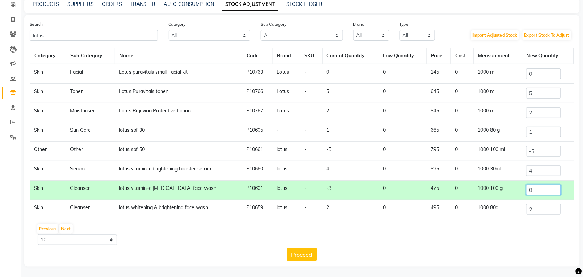
scroll to position [112, 0]
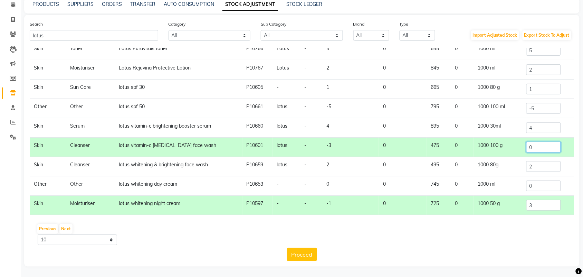
type input "0"
click at [538, 161] on input "2" at bounding box center [543, 166] width 35 height 11
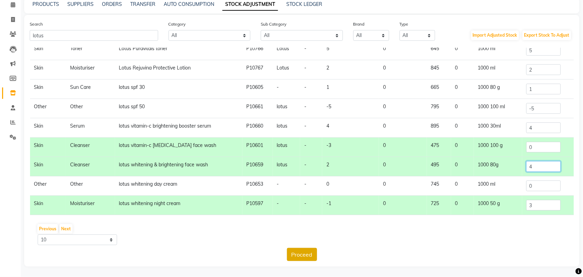
type input "4"
click at [299, 253] on button "Proceed" at bounding box center [302, 254] width 30 height 13
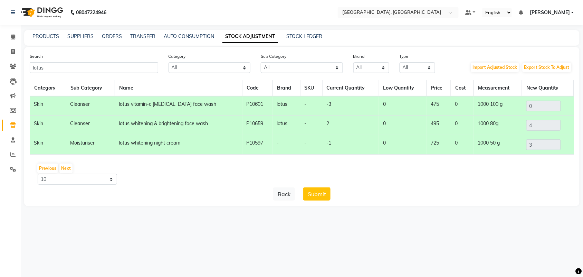
scroll to position [0, 0]
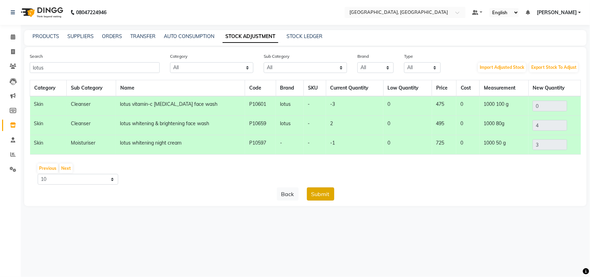
click at [322, 200] on button "Submit" at bounding box center [320, 193] width 27 height 13
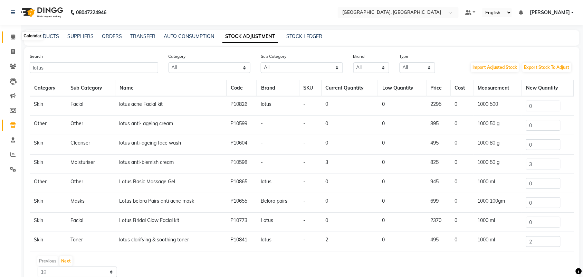
click at [11, 35] on icon at bounding box center [13, 36] width 4 height 5
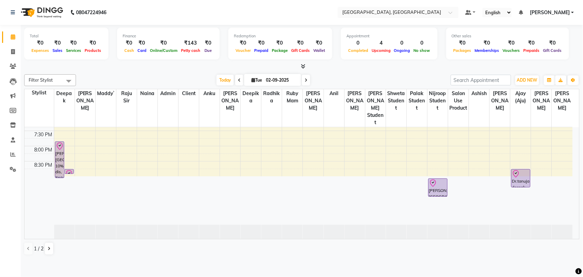
scroll to position [367, 0]
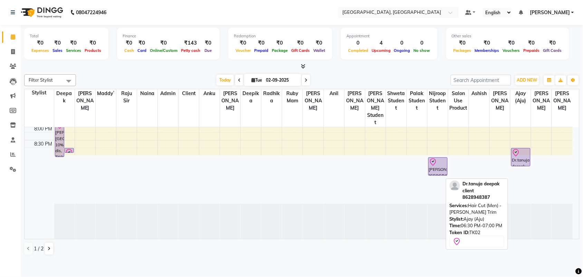
click at [525, 166] on div "Dr.tanuja deepak client, TK02, 06:30 PM-07:00 PM, Hair Cut (Men) - [PERSON_NAME…" at bounding box center [521, 157] width 19 height 18
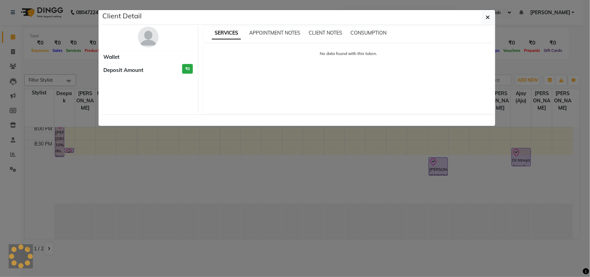
select select "8"
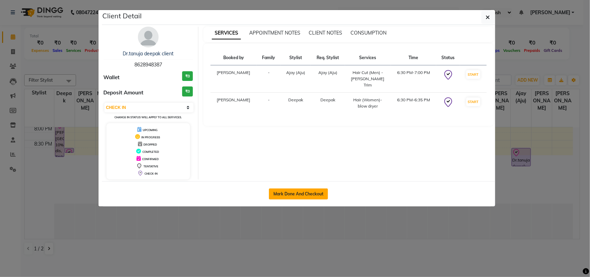
click at [311, 199] on button "Mark Done And Checkout" at bounding box center [298, 193] width 59 height 11
select select "service"
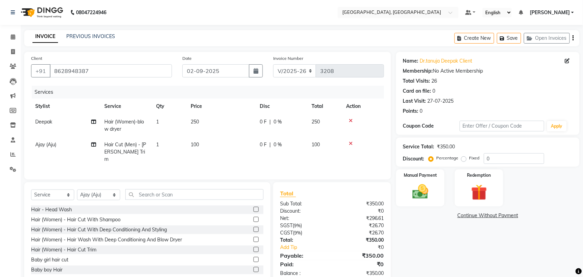
click at [215, 137] on td "250" at bounding box center [221, 125] width 69 height 23
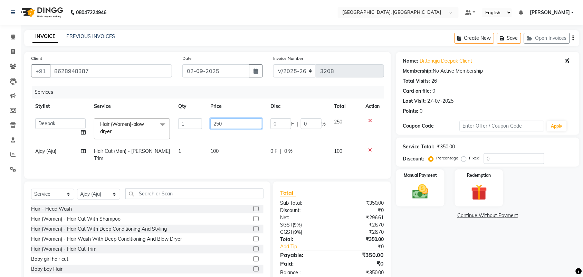
click at [226, 129] on input "250" at bounding box center [236, 123] width 52 height 11
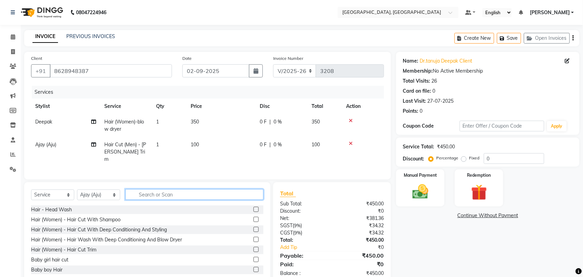
click at [221, 200] on input "text" at bounding box center [194, 194] width 138 height 11
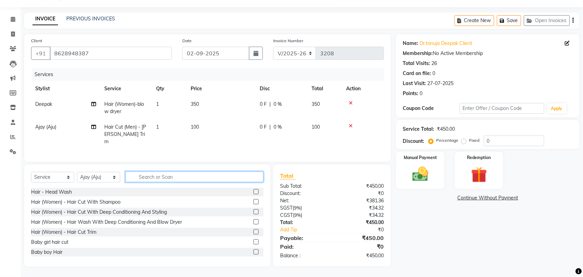
scroll to position [75, 0]
click at [417, 164] on img at bounding box center [420, 173] width 27 height 19
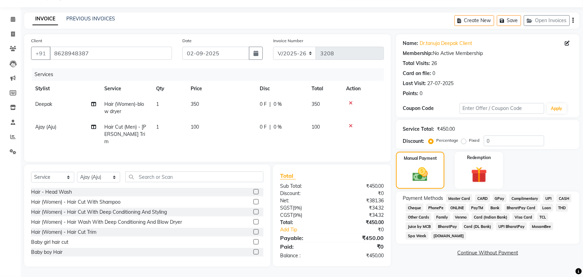
click at [557, 202] on span "CASH" at bounding box center [564, 198] width 15 height 8
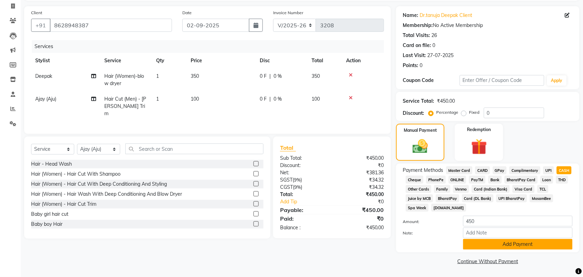
scroll to position [135, 0]
click at [510, 240] on button "Add Payment" at bounding box center [518, 244] width 110 height 11
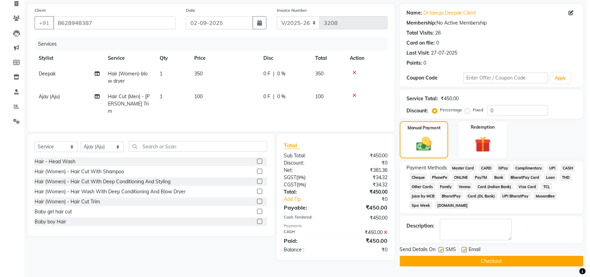
scroll to position [0, 0]
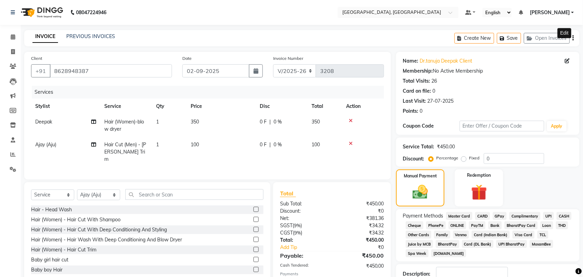
click at [565, 63] on icon at bounding box center [567, 60] width 5 height 5
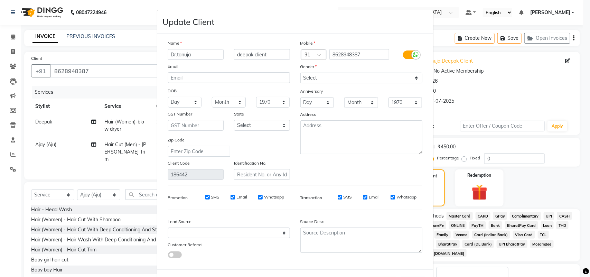
click at [515, 107] on ngb-modal-window "Update Client Name Dr.tanuja deepak client Email DOB Day 01 02 03 04 05 06 07 0…" at bounding box center [295, 138] width 590 height 277
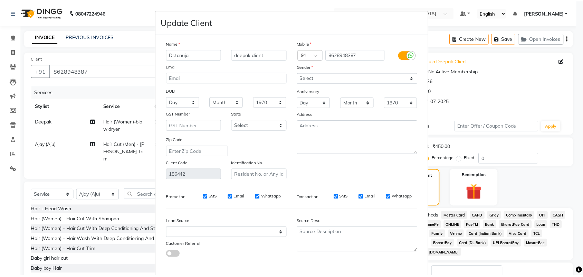
scroll to position [106, 0]
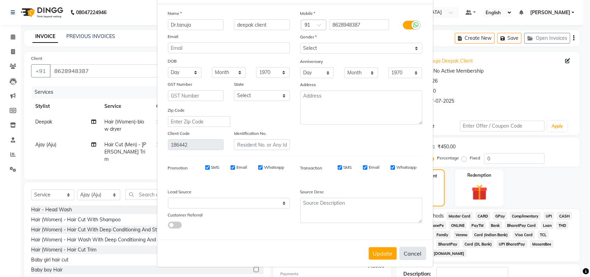
click at [407, 247] on button "Cancel" at bounding box center [412, 253] width 27 height 13
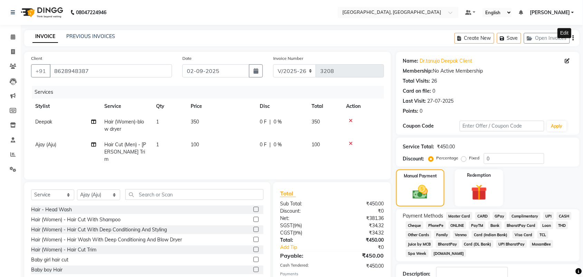
click at [239, 137] on td "350" at bounding box center [221, 125] width 69 height 23
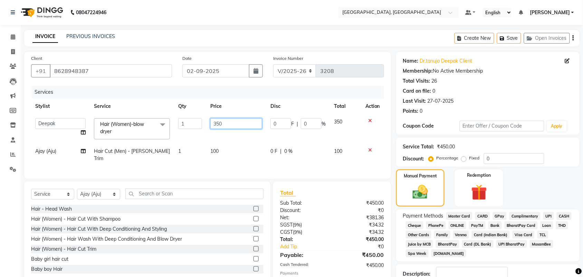
click at [239, 129] on input "350" at bounding box center [236, 123] width 52 height 11
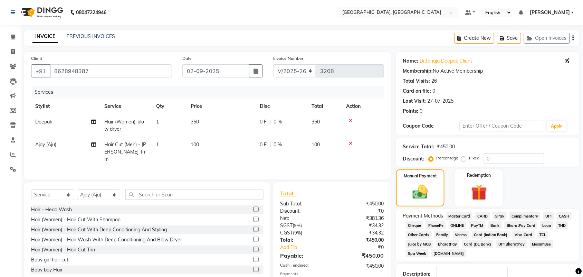
click at [469, 161] on label "Fixed" at bounding box center [474, 158] width 10 height 6
click at [463, 160] on input "Fixed" at bounding box center [465, 157] width 5 height 5
click at [522, 164] on input "0" at bounding box center [514, 158] width 60 height 11
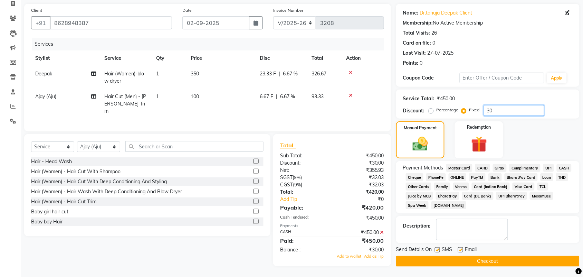
click at [524, 105] on input "30" at bounding box center [514, 110] width 60 height 11
click at [493, 259] on button "Checkout" at bounding box center [487, 261] width 183 height 11
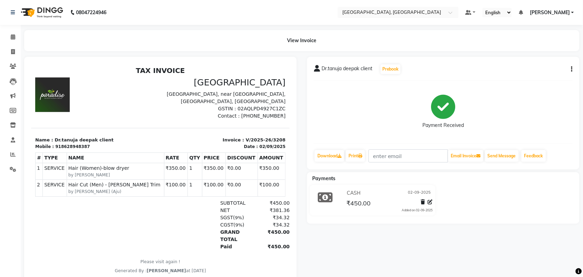
click at [569, 73] on button "button" at bounding box center [571, 69] width 4 height 7
click at [517, 84] on div "Edit Invoice" at bounding box center [535, 80] width 47 height 9
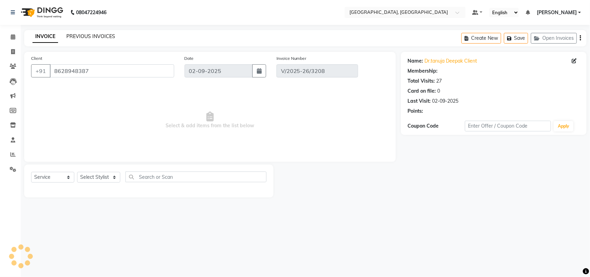
click at [115, 37] on link "PREVIOUS INVOICES" at bounding box center [90, 36] width 49 height 6
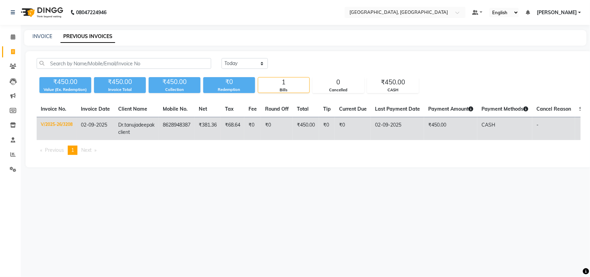
click at [138, 128] on span "Dr.tanuja" at bounding box center [128, 125] width 20 height 6
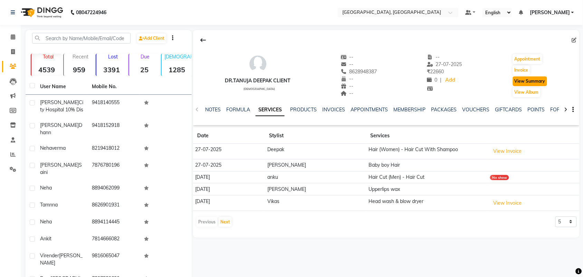
click at [515, 86] on button "View Summary" at bounding box center [530, 81] width 34 height 10
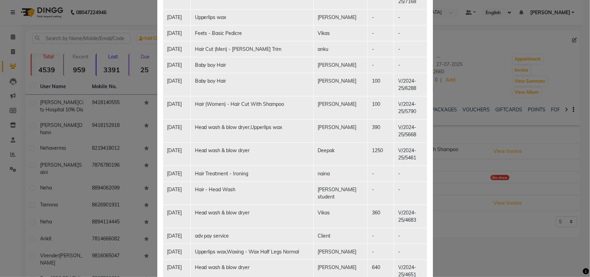
scroll to position [1387, 0]
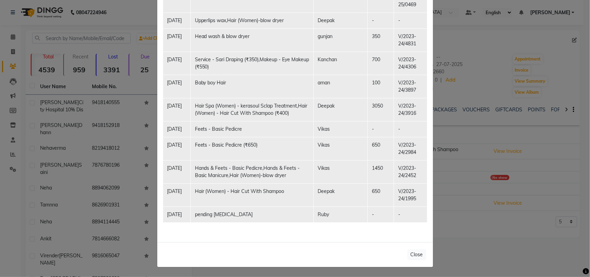
click at [529, 158] on ngb-modal-window "Client Summary Print Dr.tanuja deepak client 8628948387 [DATE] Membership 265.2…" at bounding box center [295, 138] width 590 height 277
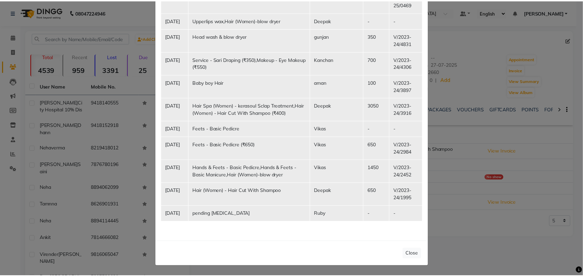
scroll to position [0, 0]
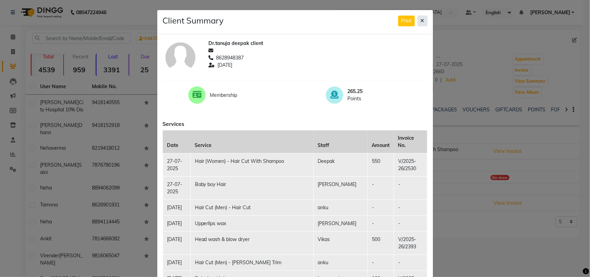
click at [420, 23] on icon at bounding box center [422, 20] width 4 height 5
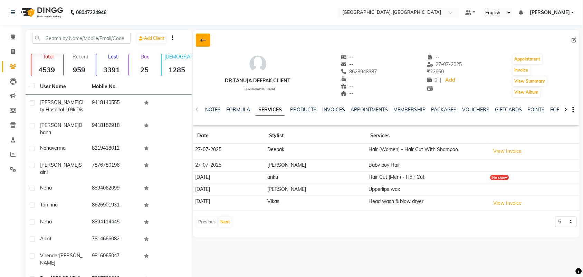
click at [206, 47] on button at bounding box center [203, 40] width 15 height 13
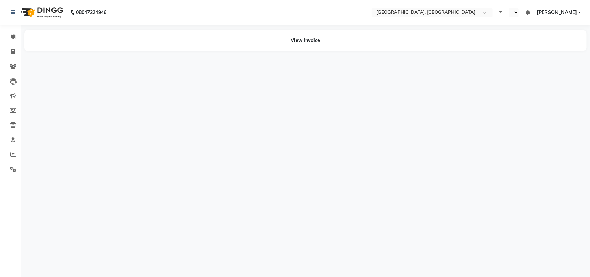
select select "en"
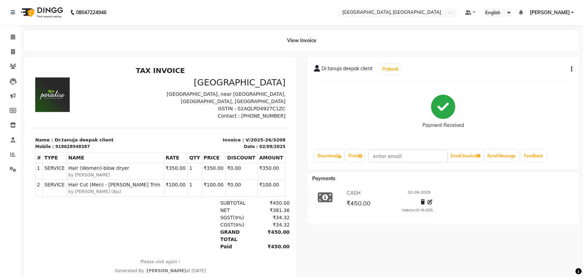
click at [571, 80] on div "Dr.tanuja deepak client Prebook Payment Received Download Print Email Invoice S…" at bounding box center [443, 113] width 273 height 113
click at [569, 73] on button "button" at bounding box center [571, 69] width 4 height 7
click at [540, 84] on div "Edit Invoice" at bounding box center [535, 80] width 47 height 9
select select "service"
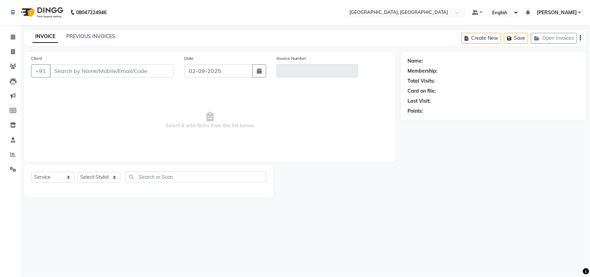
type input "8628948387"
type input "V/2025-26/3208"
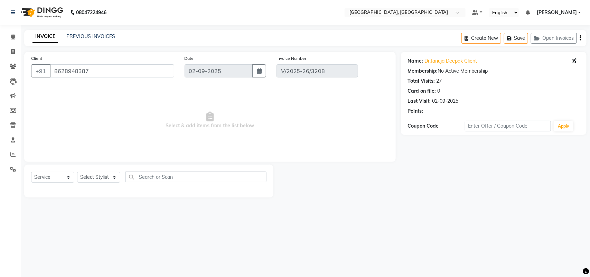
select select "select"
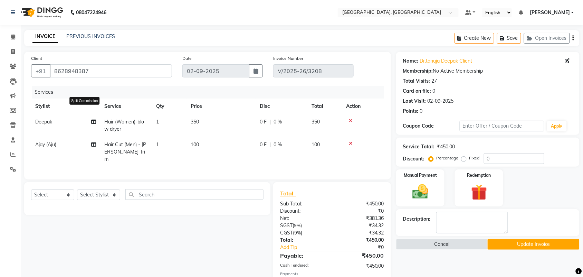
click at [94, 124] on icon at bounding box center [93, 121] width 5 height 5
select select "24996"
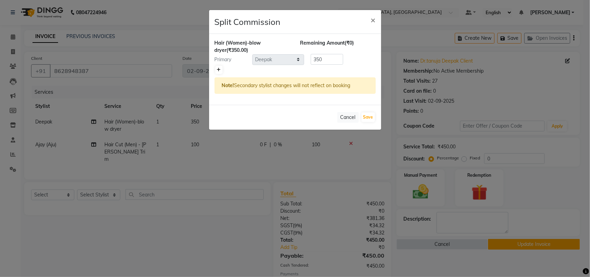
click at [218, 72] on icon at bounding box center [219, 70] width 4 height 4
type input "175"
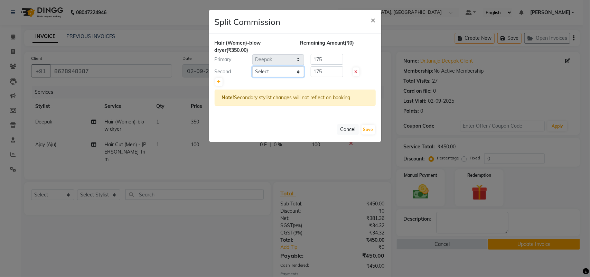
drag, startPoint x: 259, startPoint y: 90, endPoint x: 268, endPoint y: 92, distance: 8.5
click at [259, 77] on select "Select admin Ajay (Aju) anil anku Ashish Balwinder singh Client Deepak deepika …" at bounding box center [278, 71] width 52 height 11
select select "88918"
click at [253, 77] on select "Select admin Ajay (Aju) anil anku Ashish Balwinder singh Client Deepak deepika …" at bounding box center [278, 71] width 52 height 11
click at [330, 77] on input "175" at bounding box center [327, 71] width 32 height 11
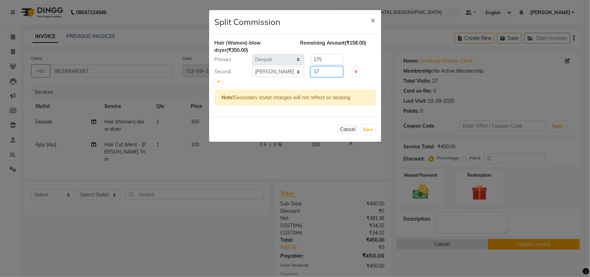
type input "1"
type input "50"
click at [335, 65] on input "175" at bounding box center [327, 59] width 32 height 11
type input "1"
type input "3"
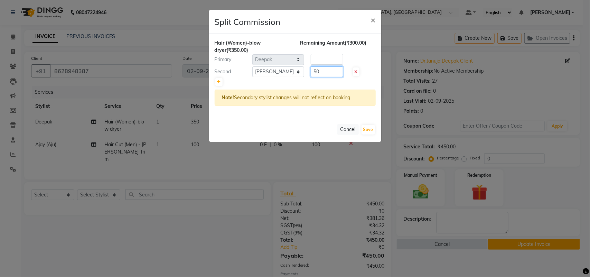
click at [332, 77] on input "50" at bounding box center [327, 71] width 32 height 11
type input "5"
type input "100"
click at [329, 65] on input "number" at bounding box center [327, 59] width 32 height 11
click at [334, 65] on input "200" at bounding box center [327, 59] width 32 height 11
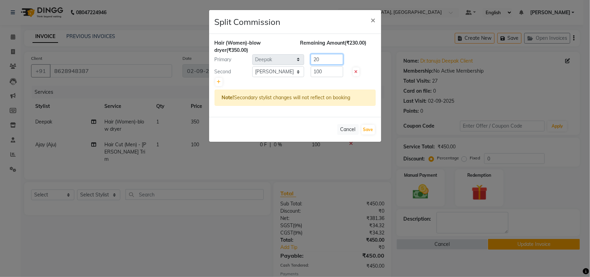
type input "2"
click at [331, 77] on input "100" at bounding box center [327, 71] width 32 height 11
type input "1"
click at [329, 65] on input "number" at bounding box center [327, 59] width 32 height 11
type input "175"
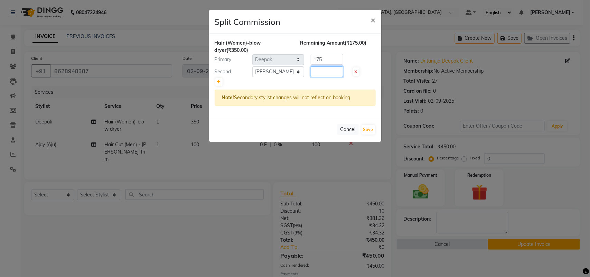
click at [322, 77] on input "number" at bounding box center [327, 71] width 32 height 11
type input "175"
click at [365, 134] on button "Save" at bounding box center [367, 130] width 13 height 10
select select "Select"
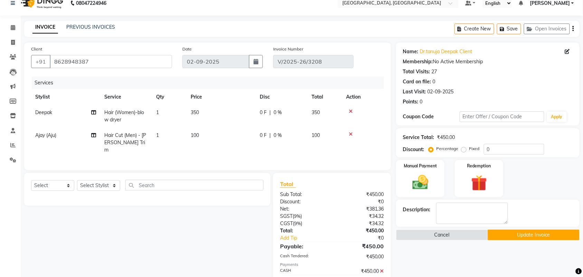
scroll to position [106, 0]
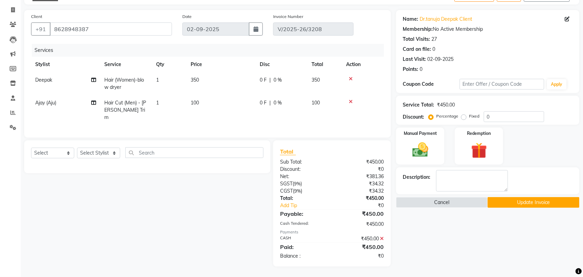
click at [523, 198] on button "Update Invoice" at bounding box center [534, 202] width 92 height 11
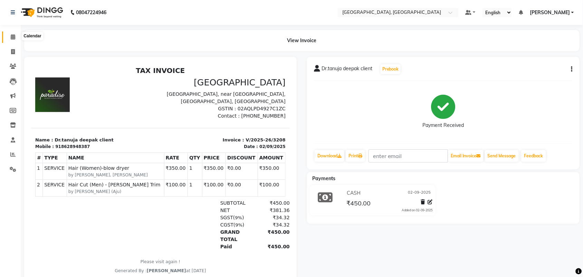
click at [13, 39] on icon at bounding box center [13, 36] width 4 height 5
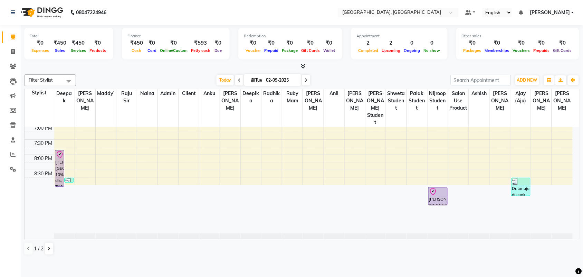
scroll to position [333, 0]
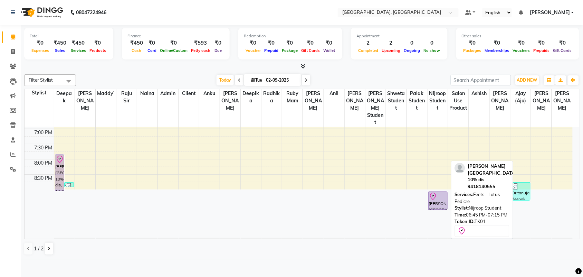
click at [439, 209] on div "[PERSON_NAME][GEOGRAPHIC_DATA] 10% dis, TK01, 06:45 PM-07:15 PM, Feets - Lotus …" at bounding box center [438, 201] width 19 height 18
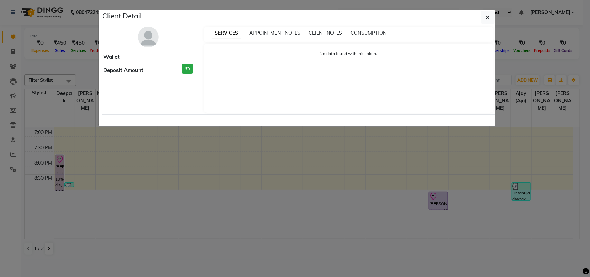
select select "8"
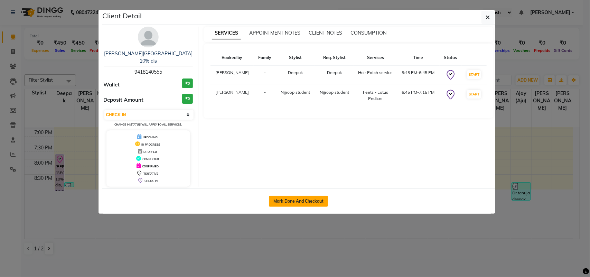
click at [322, 207] on button "Mark Done And Checkout" at bounding box center [298, 201] width 59 height 11
select select "service"
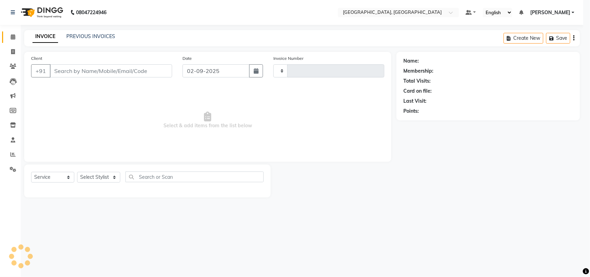
type input "3209"
select select "4462"
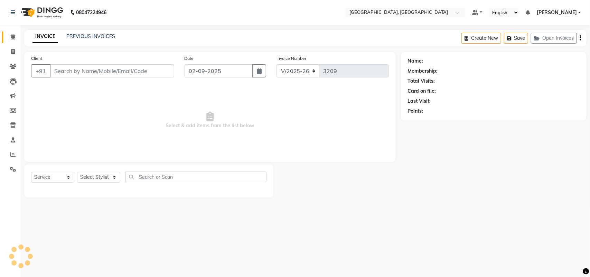
type input "9418140555"
select select "58231"
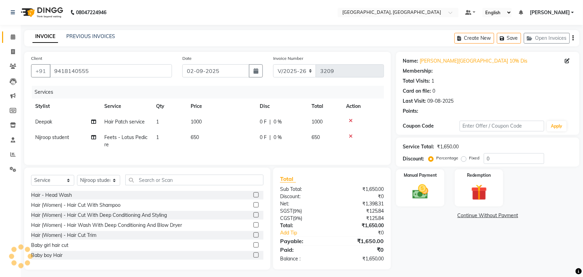
select select "1: Object"
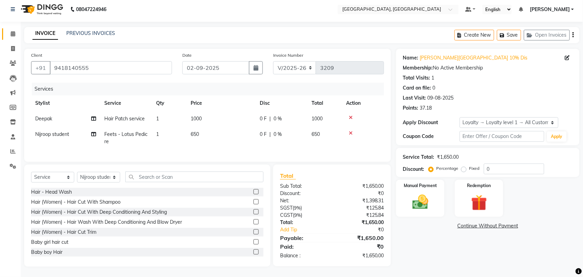
scroll to position [46, 0]
click at [94, 116] on icon at bounding box center [93, 118] width 5 height 5
select select "24996"
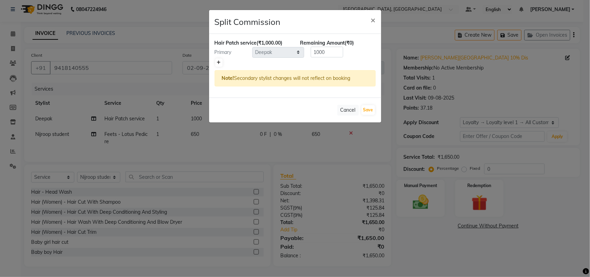
click at [220, 65] on icon at bounding box center [219, 62] width 4 height 4
type input "500"
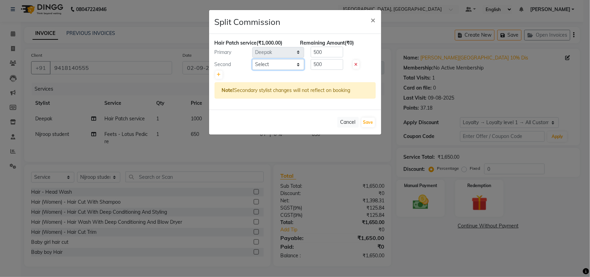
click at [270, 70] on select "Select admin Ajay (Aju) anil anku Ashish Balwinder singh Client Deepak deepika …" at bounding box center [278, 64] width 52 height 11
select select "58231"
click at [253, 70] on select "Select admin Ajay (Aju) anil anku Ashish Balwinder singh Client Deepak deepika …" at bounding box center [278, 64] width 52 height 11
click at [332, 70] on input "500" at bounding box center [327, 64] width 32 height 11
type input "5"
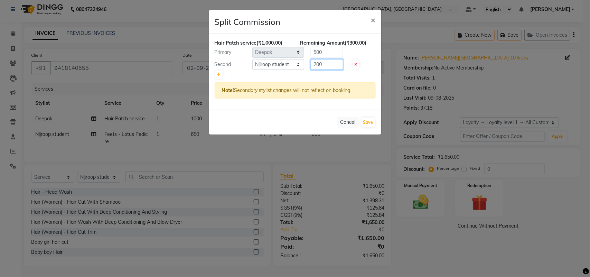
type input "200"
click at [332, 57] on input "500" at bounding box center [327, 52] width 32 height 11
type input "5"
type input "800"
click at [371, 127] on button "Save" at bounding box center [367, 122] width 13 height 10
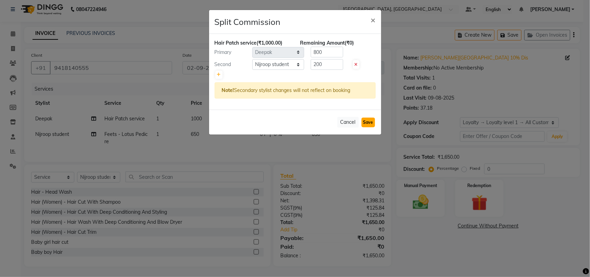
select select "Select"
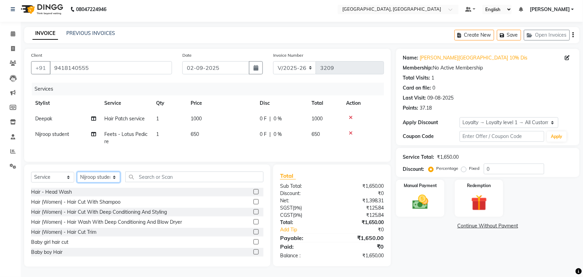
click at [104, 182] on select "Select Stylist admin Ajay (Aju) anil anku Ashish Balwinder singh Client Deepak …" at bounding box center [98, 177] width 43 height 11
select select "24996"
click at [79, 180] on select "Select Stylist admin Ajay (Aju) anil anku Ashish Balwinder singh Client Deepak …" at bounding box center [98, 177] width 43 height 11
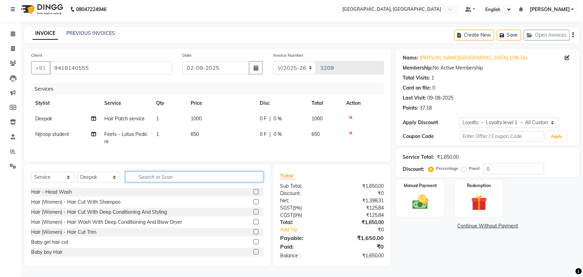
click at [174, 182] on input "text" at bounding box center [194, 176] width 138 height 11
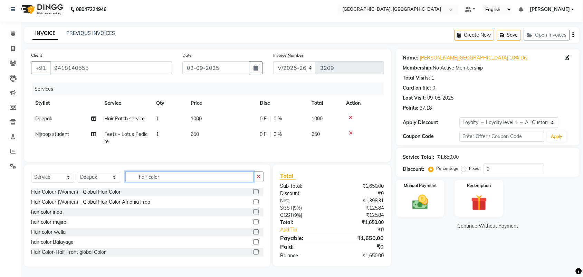
type input "hair color"
click at [254, 214] on label at bounding box center [256, 211] width 5 height 5
click at [254, 214] on input "checkbox" at bounding box center [256, 212] width 4 height 4
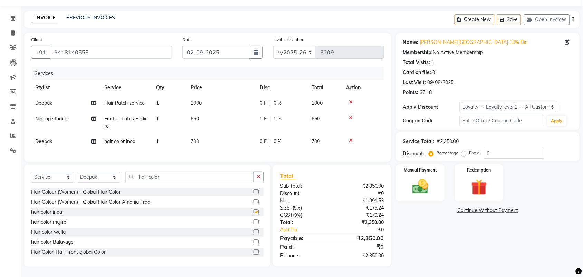
checkbox input "false"
click at [513, 148] on input "0" at bounding box center [514, 153] width 60 height 11
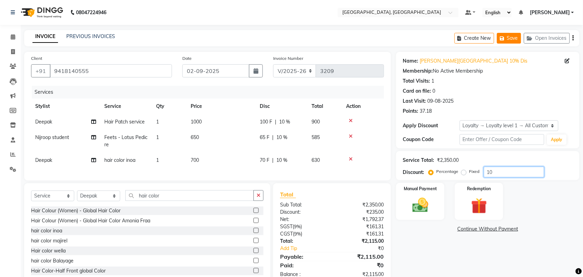
type input "10"
click at [497, 42] on button "Save" at bounding box center [509, 38] width 24 height 11
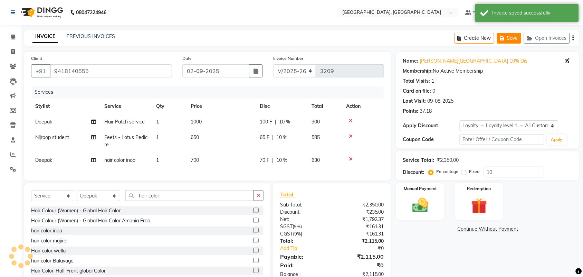
click at [500, 41] on icon "button" at bounding box center [503, 38] width 7 height 5
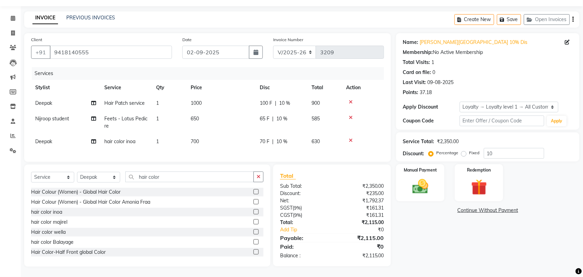
scroll to position [94, 0]
click at [416, 177] on img at bounding box center [420, 186] width 27 height 19
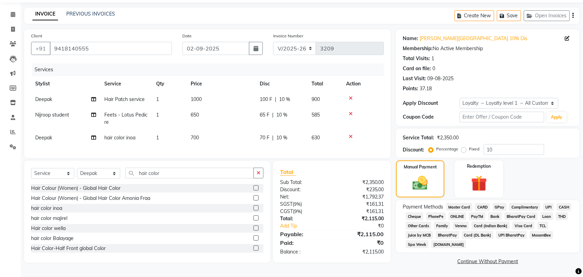
click at [543, 203] on span "UPI" at bounding box center [548, 207] width 11 height 8
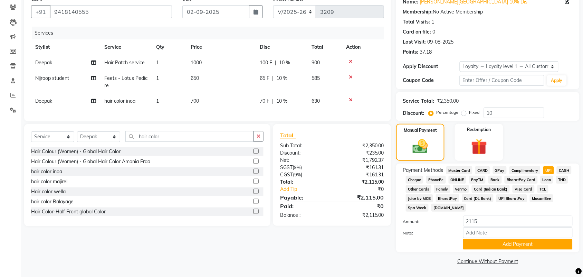
scroll to position [151, 0]
click at [503, 239] on button "Add Payment" at bounding box center [518, 244] width 110 height 11
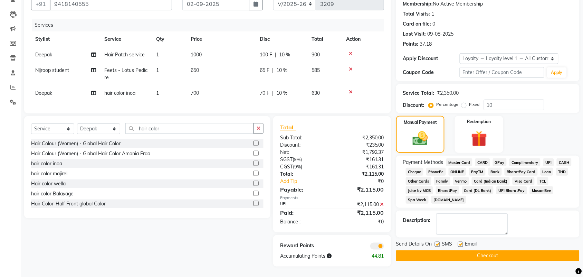
click at [495, 261] on button "Checkout" at bounding box center [487, 255] width 183 height 11
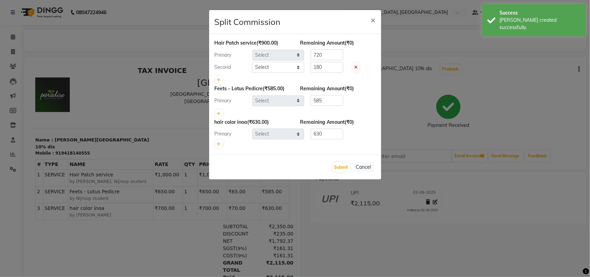
select select "24996"
select select "58231"
select select "24996"
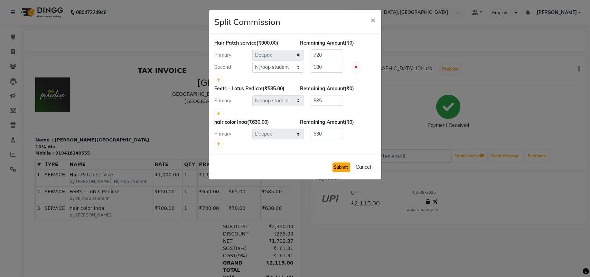
click at [336, 172] on button "Submit" at bounding box center [341, 167] width 18 height 10
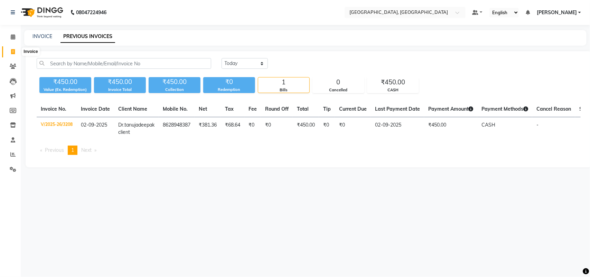
click at [7, 55] on span at bounding box center [13, 52] width 12 height 8
select select "service"
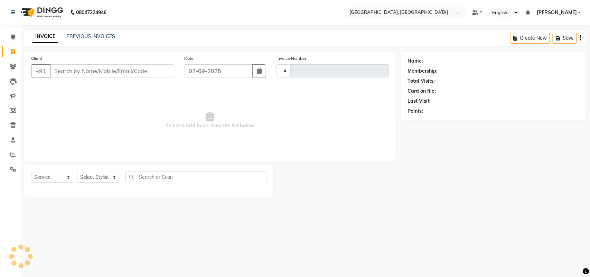
type input "3210"
select select "4462"
click at [13, 37] on icon at bounding box center [13, 36] width 4 height 5
